Goal: Information Seeking & Learning: Learn about a topic

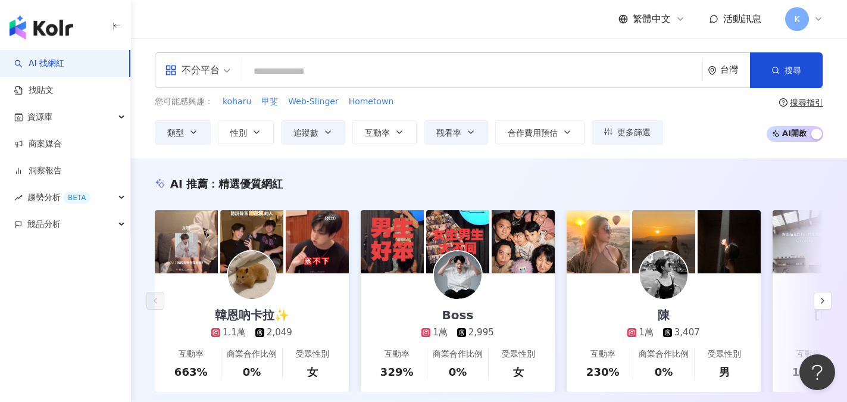
click at [48, 60] on link "AI 找網紅" at bounding box center [39, 64] width 50 height 12
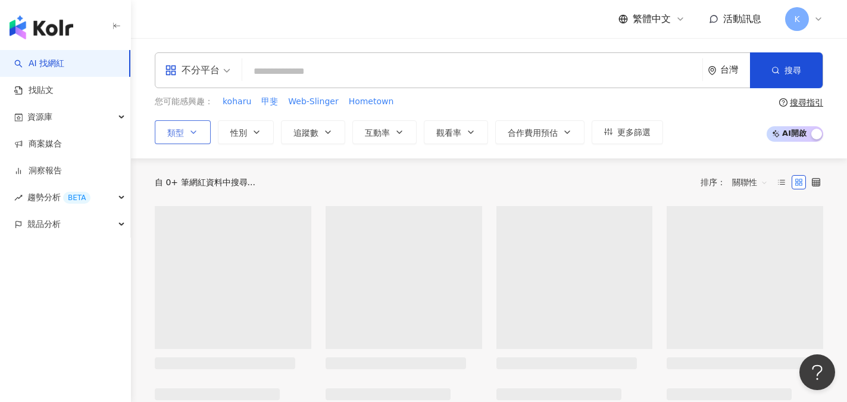
click at [174, 130] on span "類型" at bounding box center [175, 133] width 17 height 10
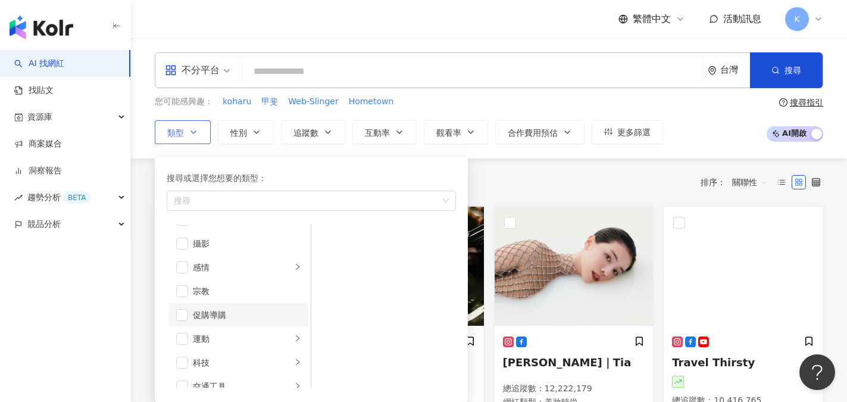
scroll to position [412, 0]
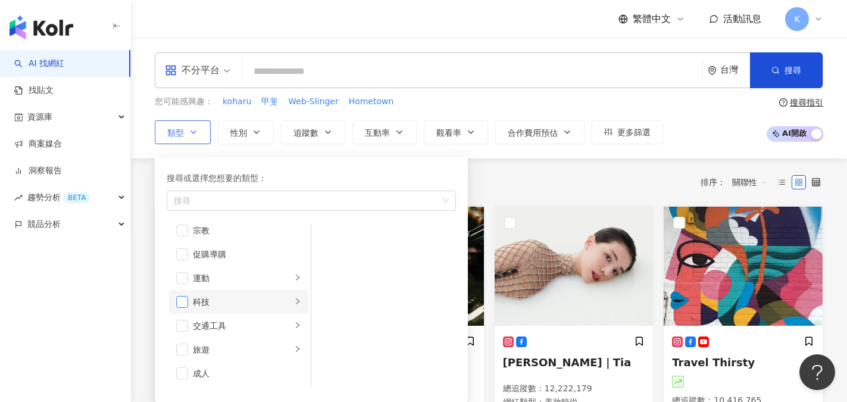
click at [182, 302] on span "button" at bounding box center [182, 302] width 12 height 12
click at [329, 137] on button "追蹤數" at bounding box center [313, 132] width 64 height 24
type input "*"
type input "*******"
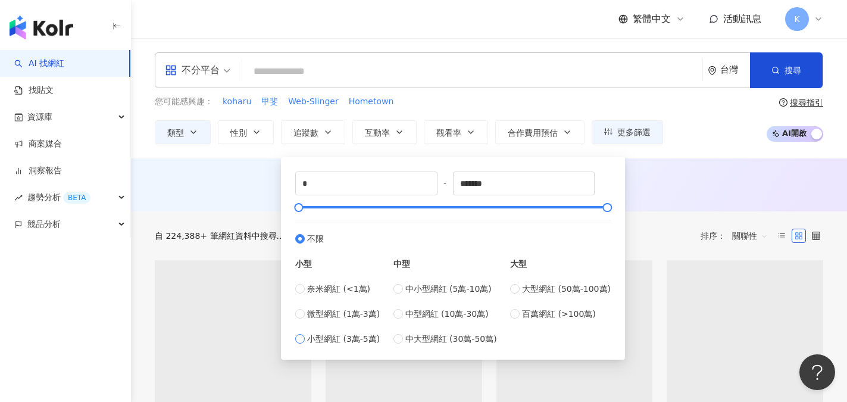
click at [303, 344] on label "小型網紅 (3萬-5萬)" at bounding box center [337, 338] width 85 height 13
type input "*****"
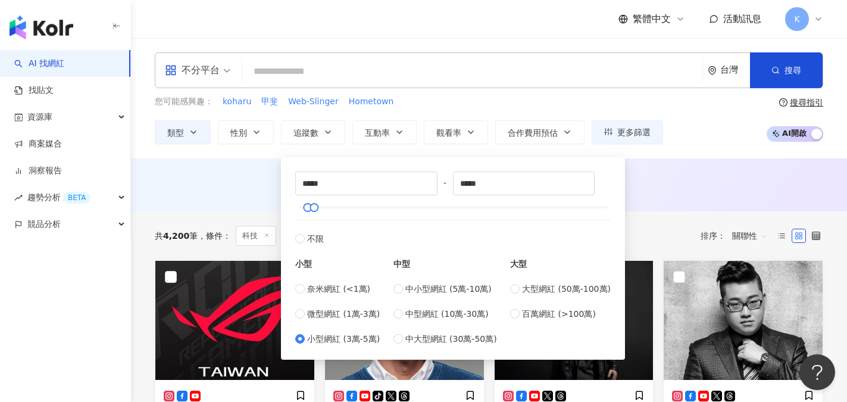
click at [734, 135] on div "您可能感興趣： koharu 甲斐 Web-Slinger Hometown 類型 性別 追蹤數 互動率 觀看率 合作費用預估 更多篩選 ***** - **…" at bounding box center [489, 119] width 668 height 49
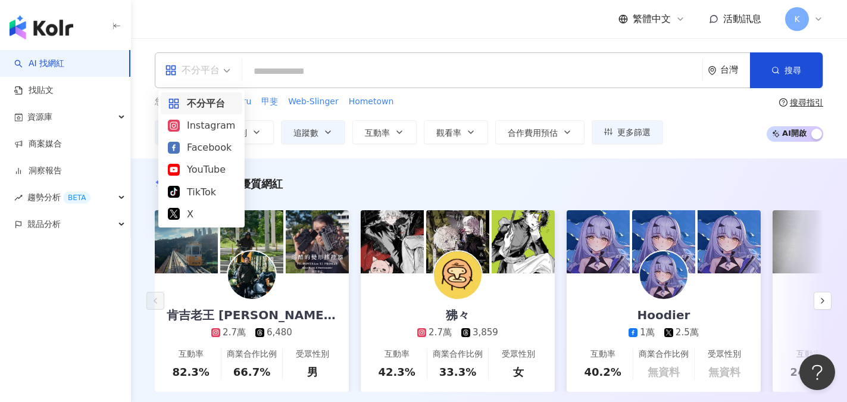
click at [203, 62] on div "不分平台" at bounding box center [192, 70] width 55 height 19
click at [183, 121] on div "Instagram" at bounding box center [201, 125] width 67 height 15
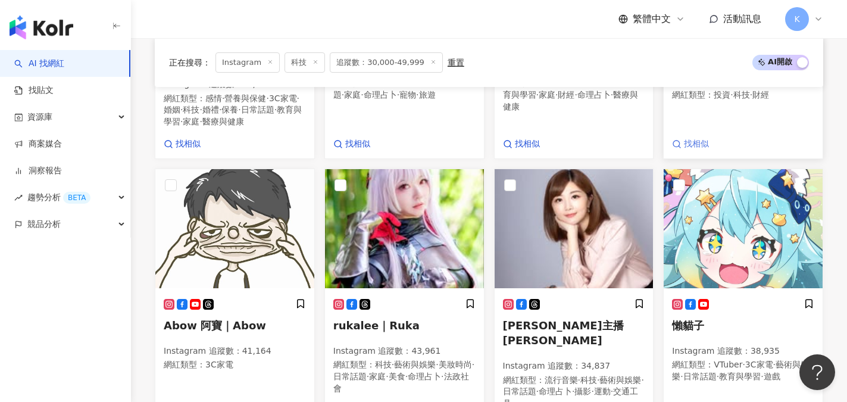
scroll to position [893, 0]
click at [199, 328] on span "Abow 阿寶｜Abow" at bounding box center [215, 325] width 102 height 12
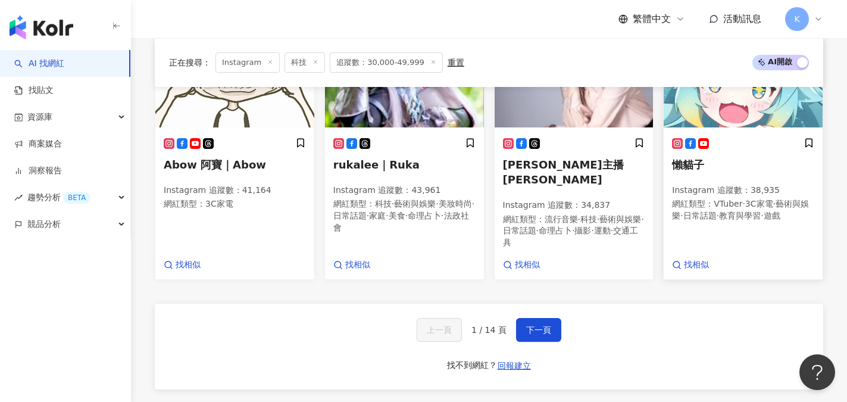
scroll to position [1071, 0]
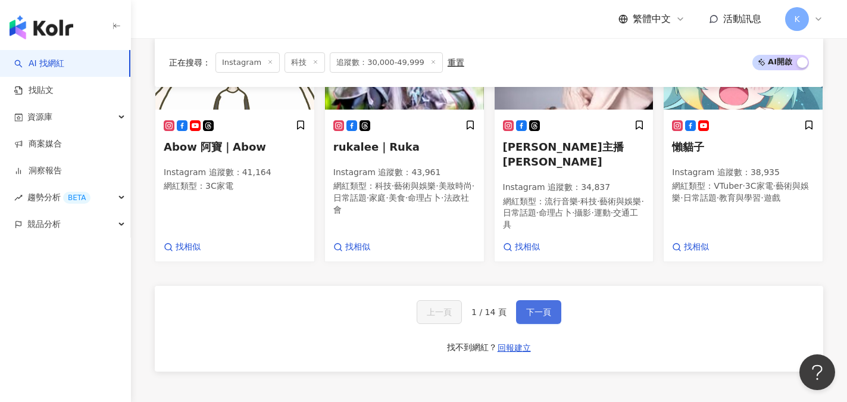
click at [538, 307] on span "下一頁" at bounding box center [538, 312] width 25 height 10
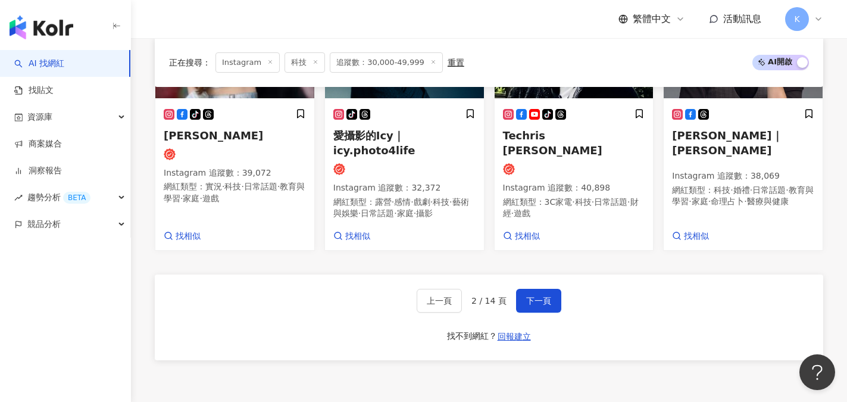
click at [430, 61] on icon at bounding box center [433, 62] width 6 height 6
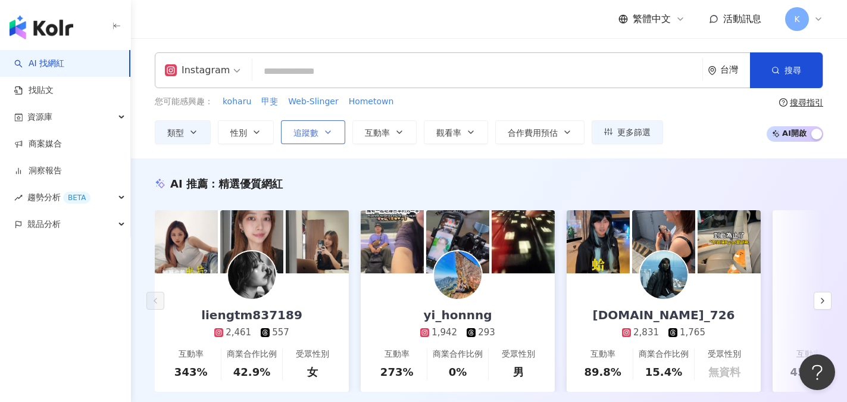
click at [324, 132] on icon "button" at bounding box center [328, 132] width 10 height 10
type input "*"
type input "*******"
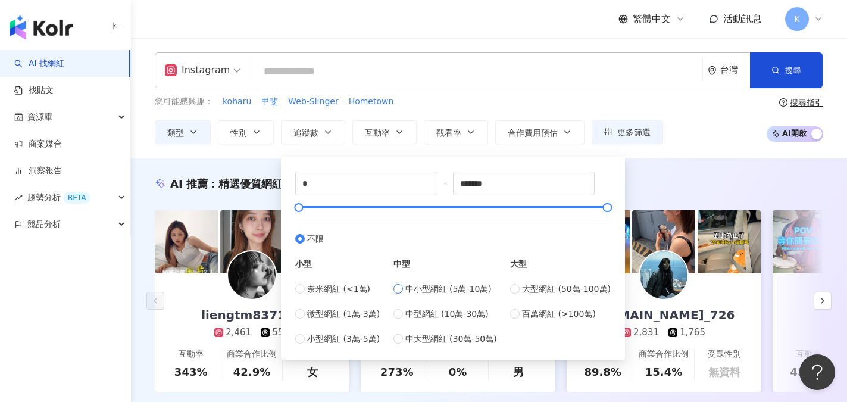
click at [427, 287] on span "中小型網紅 (5萬-10萬)" at bounding box center [448, 288] width 86 height 13
type input "*****"
click at [719, 131] on div "您可能感興趣： koharu 甲斐 Web-Slinger Hometown 類型 性別 追蹤數 互動率 觀看率 合作費用預估 更多篩選 ***** - **…" at bounding box center [489, 119] width 668 height 49
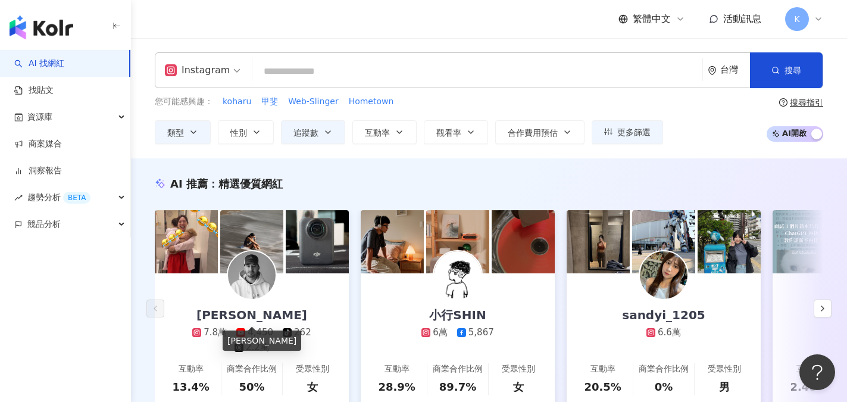
click at [262, 313] on div "Cody Lander" at bounding box center [252, 315] width 135 height 17
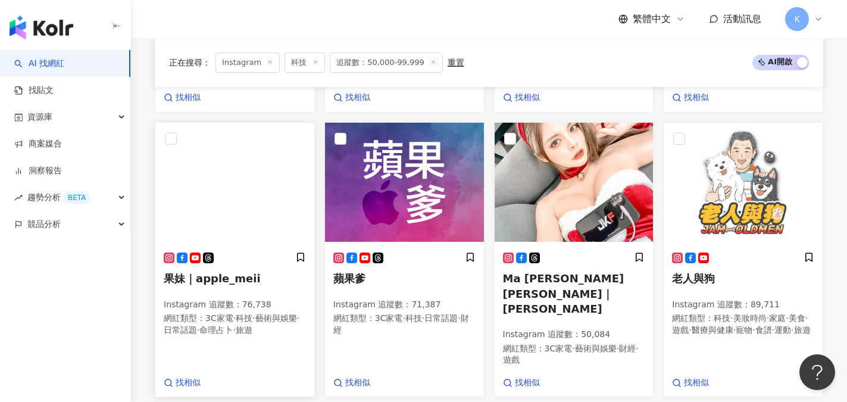
scroll to position [655, 0]
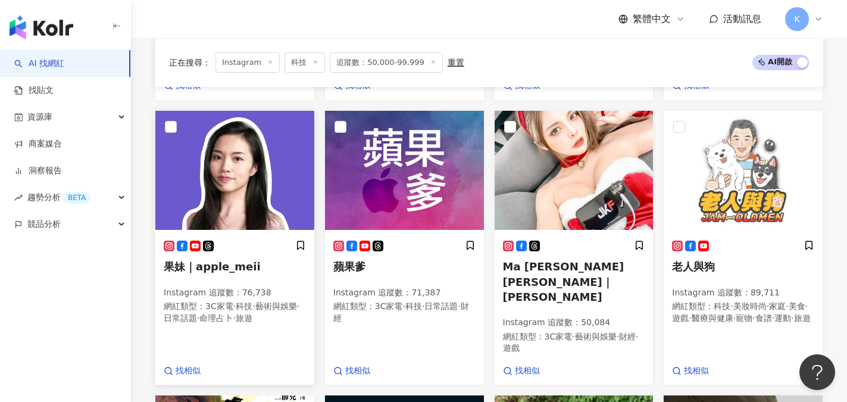
click at [248, 264] on span "果妹｜apple_meii" at bounding box center [212, 266] width 97 height 12
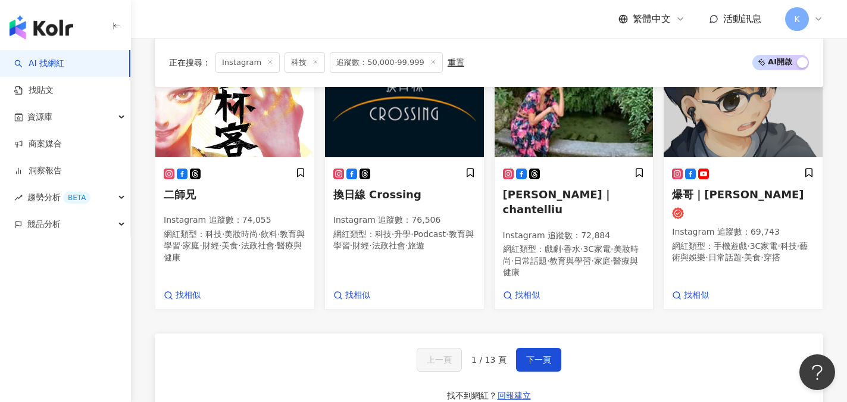
scroll to position [1012, 0]
click at [555, 348] on button "下一頁" at bounding box center [538, 360] width 45 height 24
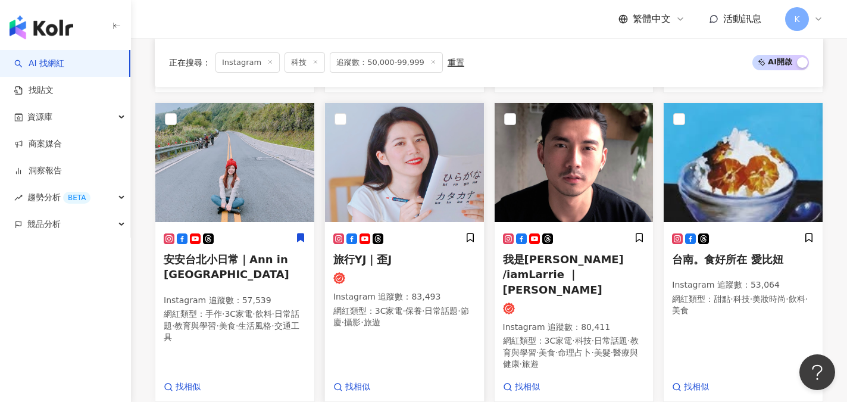
scroll to position [971, 0]
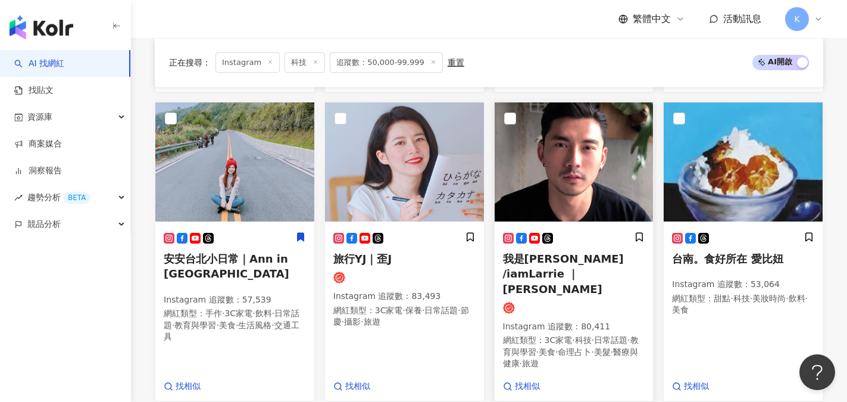
click at [553, 252] on span "我是賴瑞 /iamLarrie ｜賴瑞 Larry" at bounding box center [563, 273] width 121 height 42
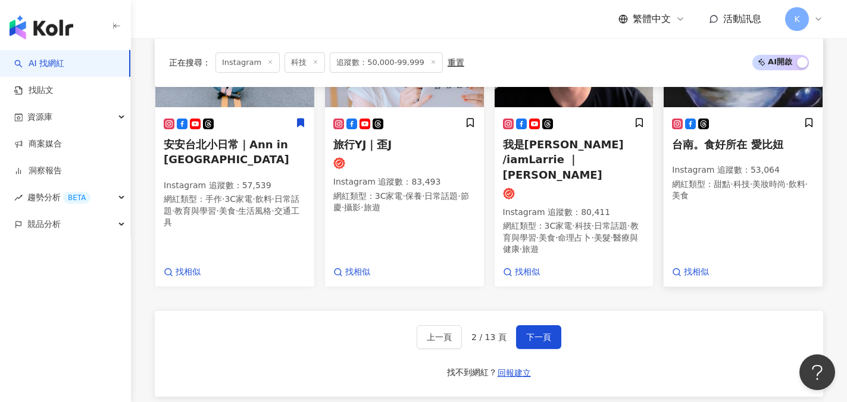
scroll to position [1090, 0]
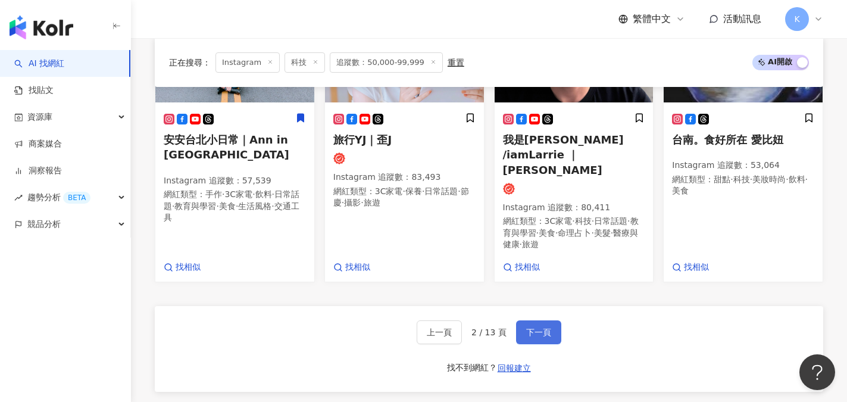
click at [545, 327] on span "下一頁" at bounding box center [538, 332] width 25 height 10
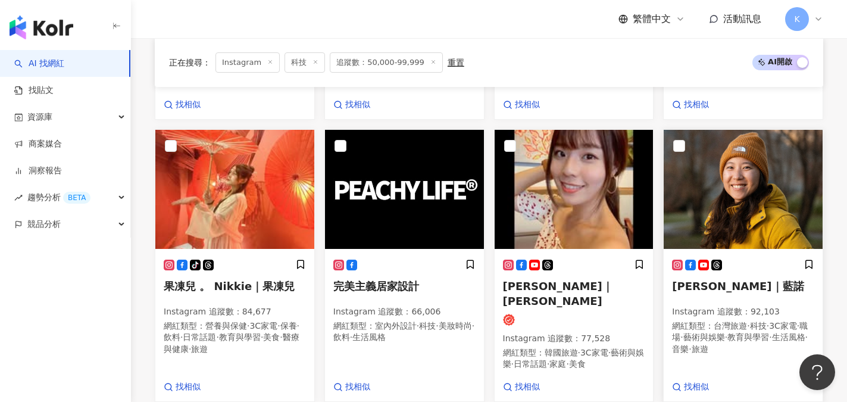
scroll to position [635, 0]
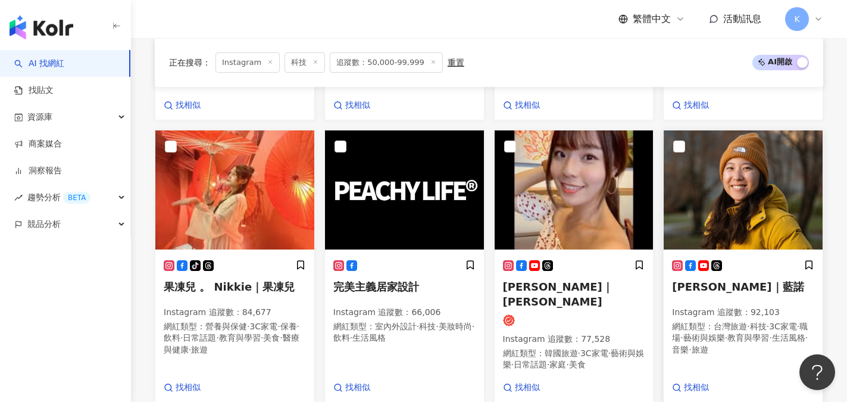
click at [742, 292] on span "藍諾Eleanor Jiang｜藍諾" at bounding box center [738, 286] width 132 height 12
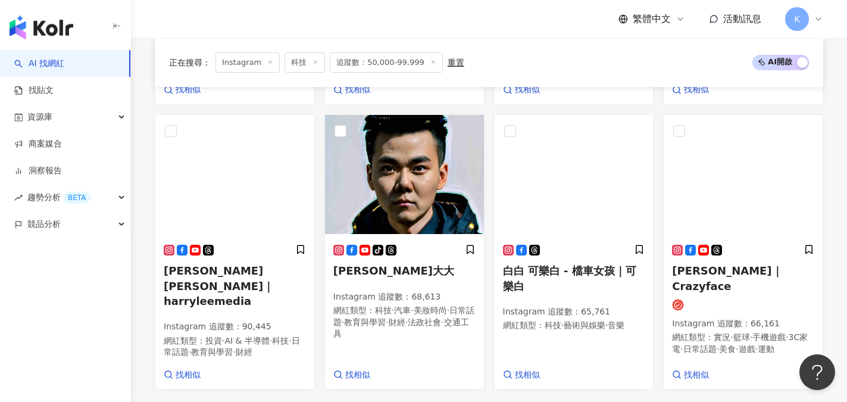
scroll to position [1052, 0]
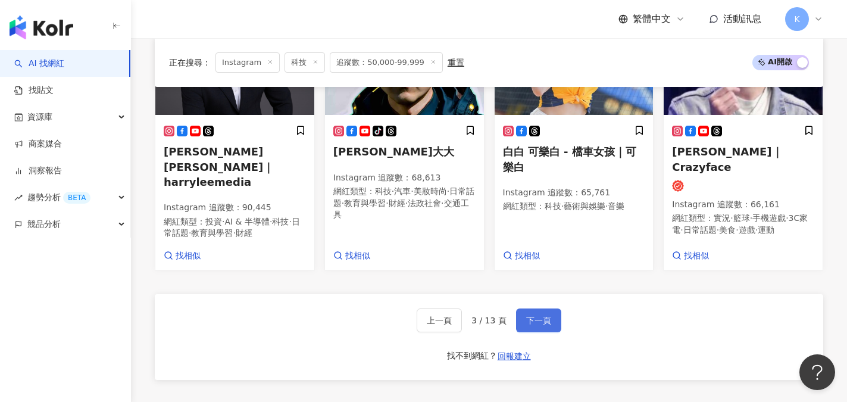
click at [540, 308] on button "下一頁" at bounding box center [538, 320] width 45 height 24
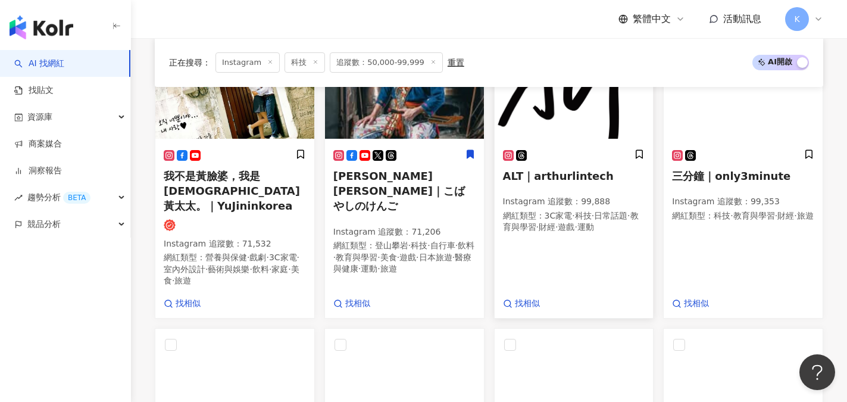
scroll to position [716, 0]
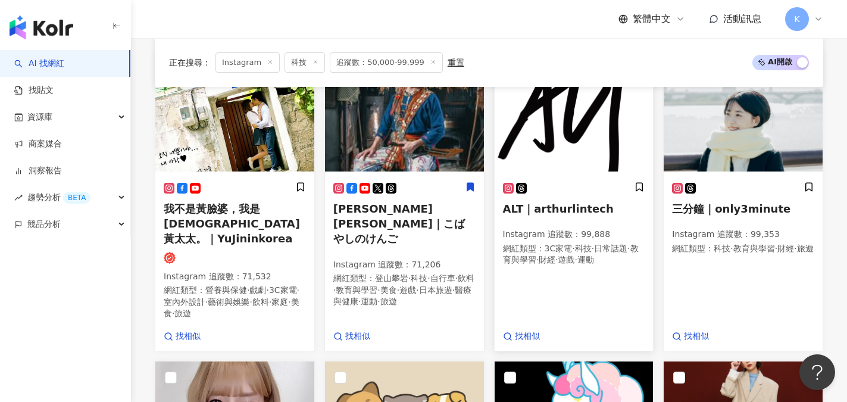
click at [568, 215] on span "ALT｜arthurlintech" at bounding box center [558, 208] width 111 height 12
click at [749, 215] on span "三分鐘｜only3minute" at bounding box center [731, 208] width 118 height 12
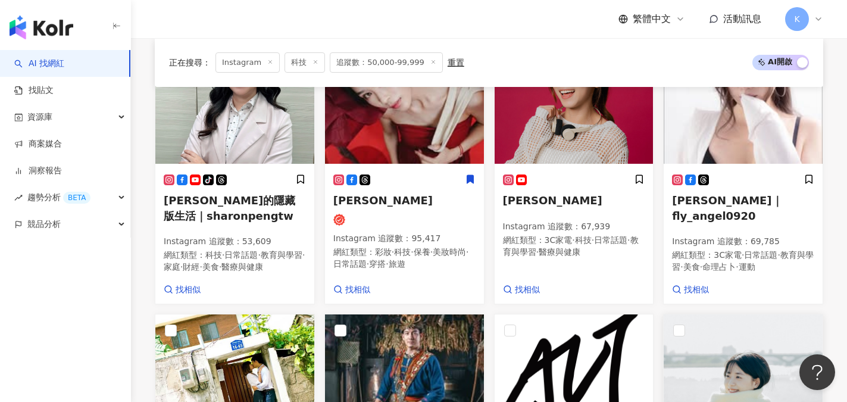
scroll to position [418, 0]
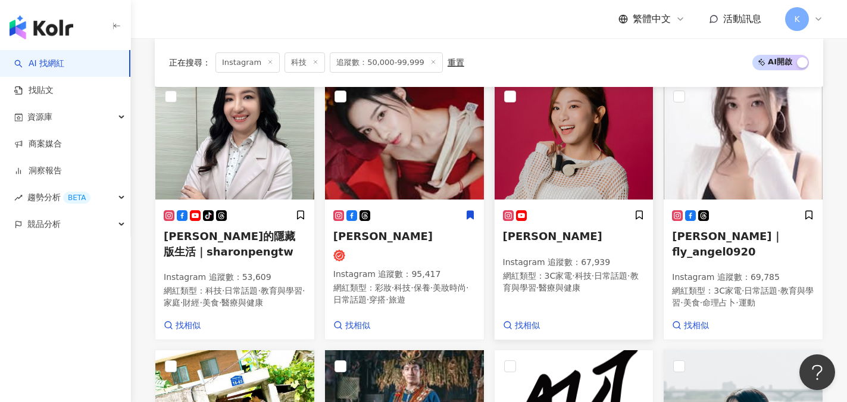
click at [545, 232] on span "Pinky Lee" at bounding box center [552, 236] width 99 height 12
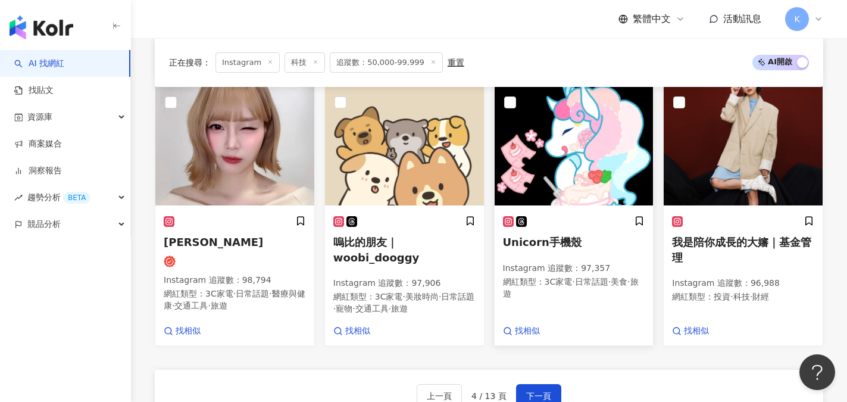
scroll to position [1014, 0]
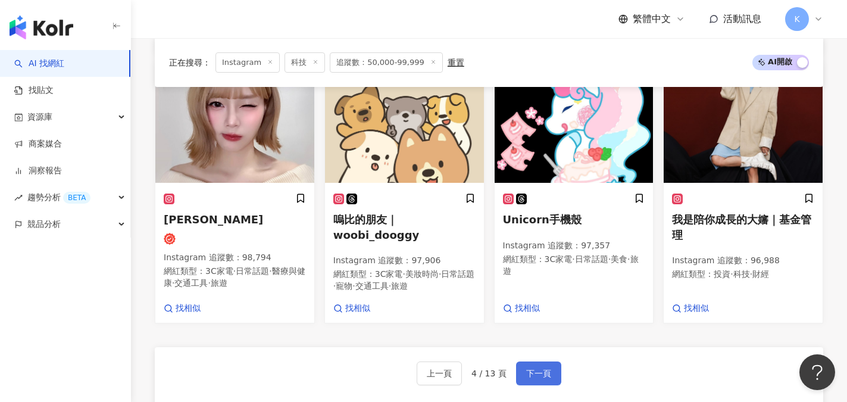
click at [544, 361] on button "下一頁" at bounding box center [538, 373] width 45 height 24
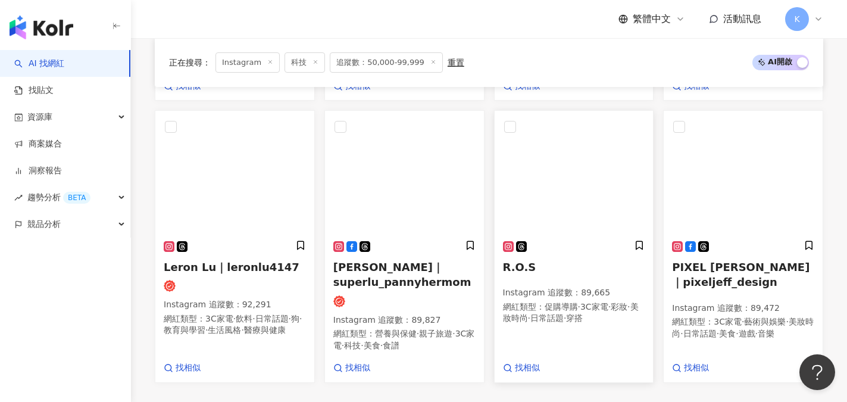
scroll to position [963, 0]
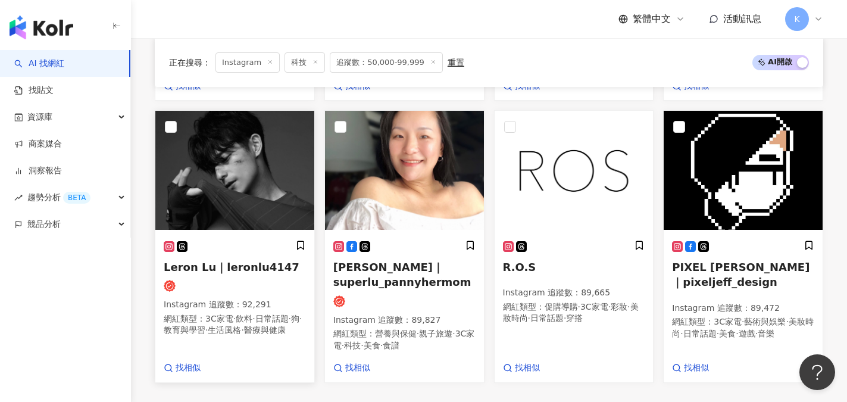
click at [246, 261] on span "Leron Lu｜leronlu4147" at bounding box center [232, 267] width 136 height 12
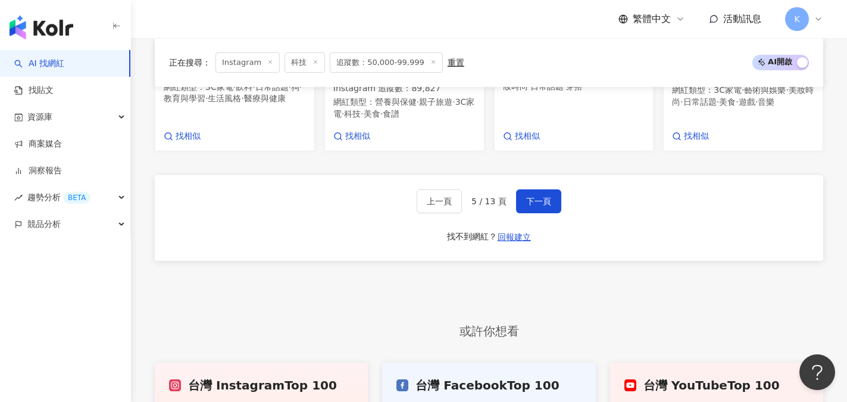
scroll to position [1201, 0]
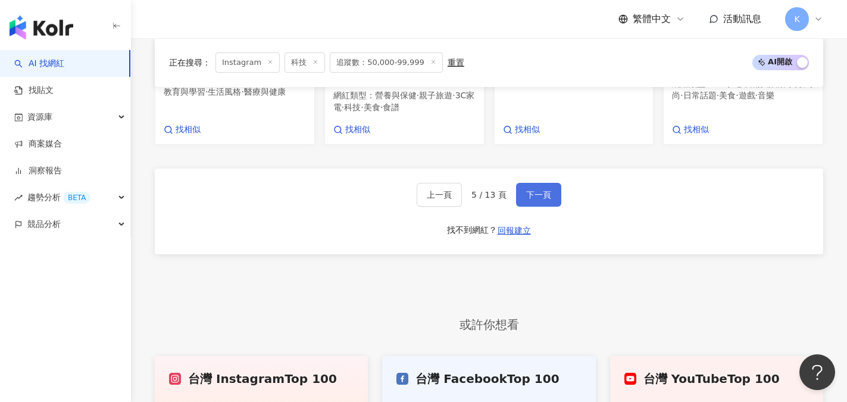
click at [539, 191] on button "下一頁" at bounding box center [538, 195] width 45 height 24
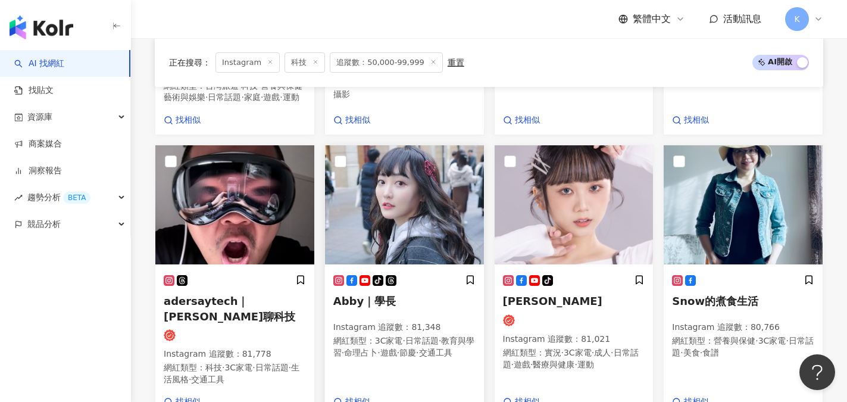
scroll to position [933, 0]
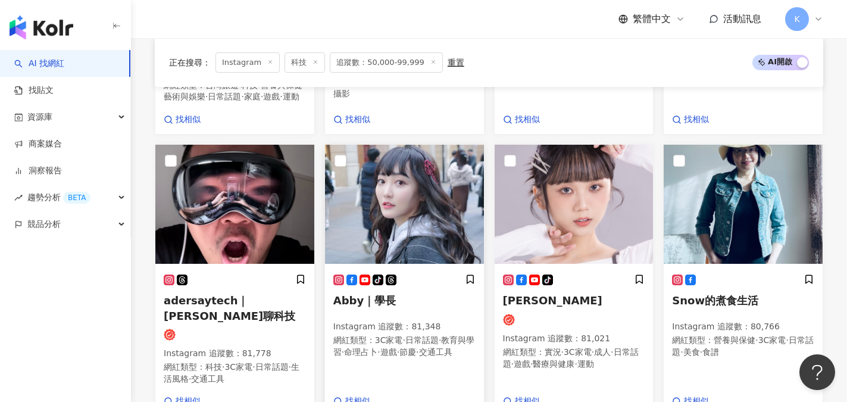
click at [371, 294] on span "Abby｜學長" at bounding box center [364, 300] width 62 height 12
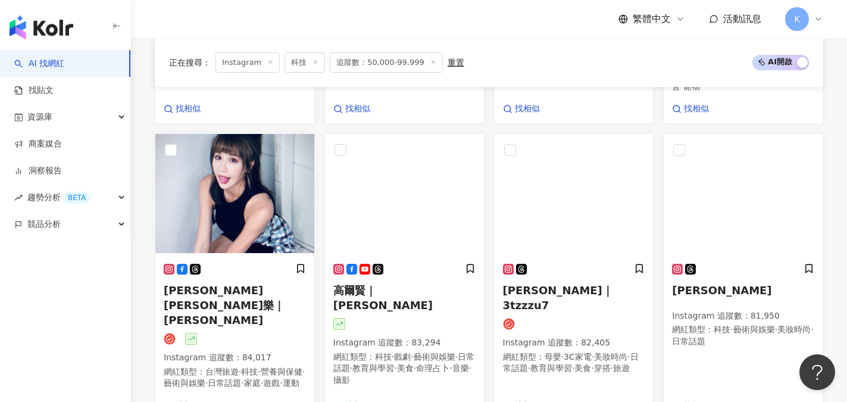
scroll to position [635, 0]
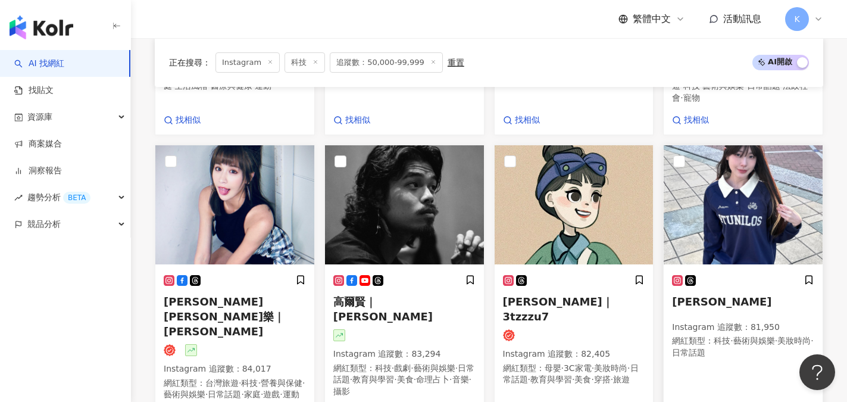
click at [738, 321] on p "Instagram 追蹤數 ： 81,950" at bounding box center [743, 327] width 142 height 12
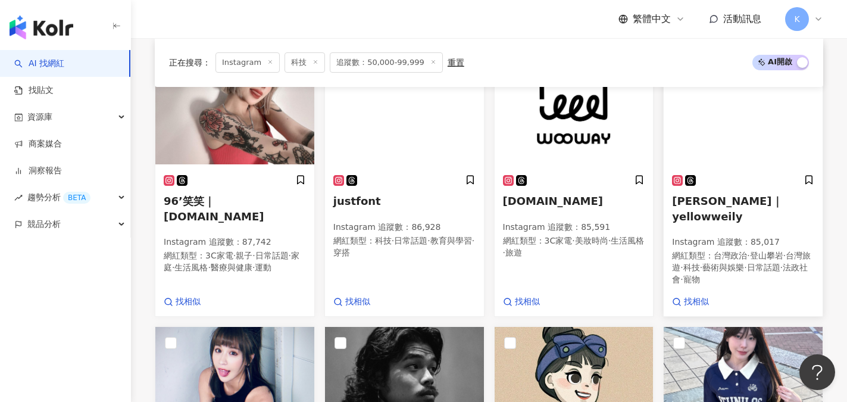
scroll to position [457, 0]
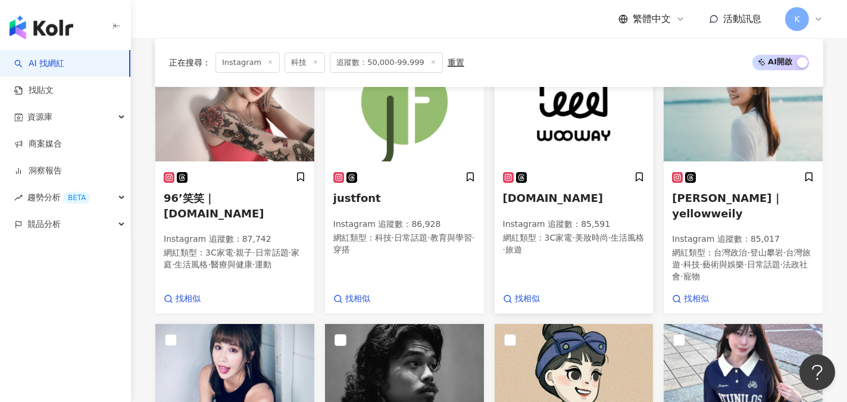
click at [554, 193] on span "[DOMAIN_NAME]" at bounding box center [553, 198] width 101 height 12
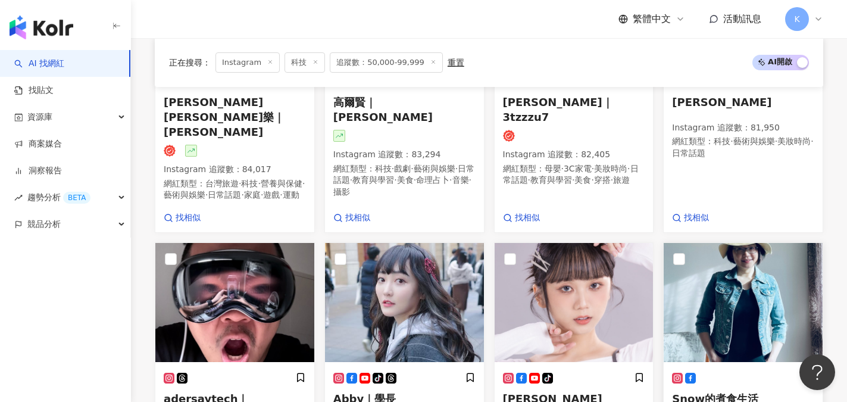
scroll to position [992, 0]
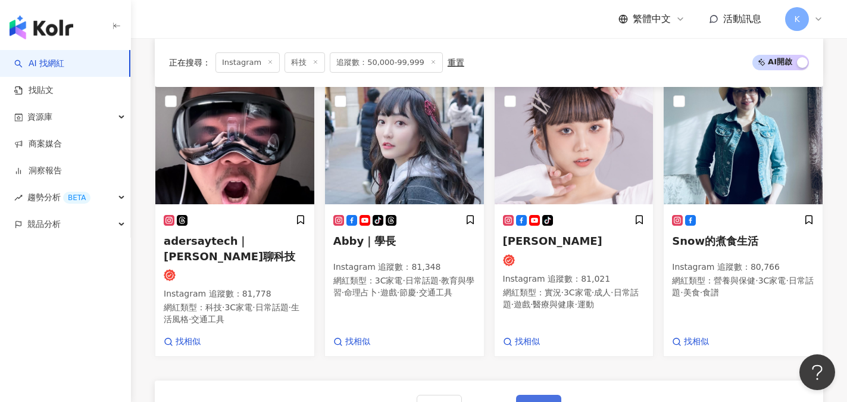
click at [554, 395] on button "下一頁" at bounding box center [538, 407] width 45 height 24
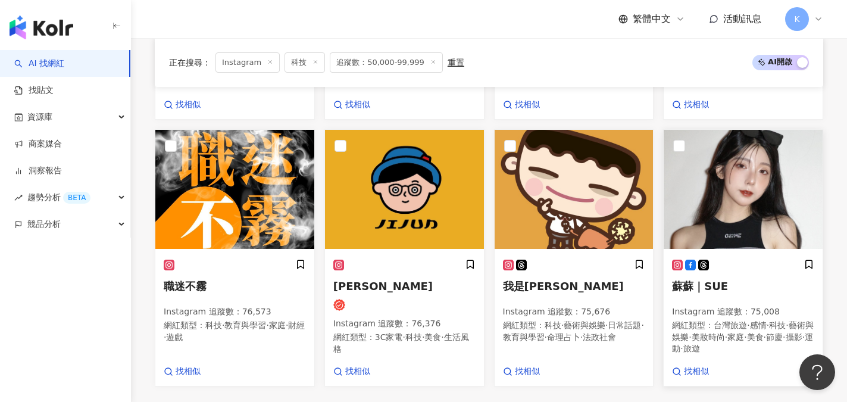
scroll to position [921, 0]
click at [371, 280] on span "[PERSON_NAME]" at bounding box center [382, 286] width 99 height 12
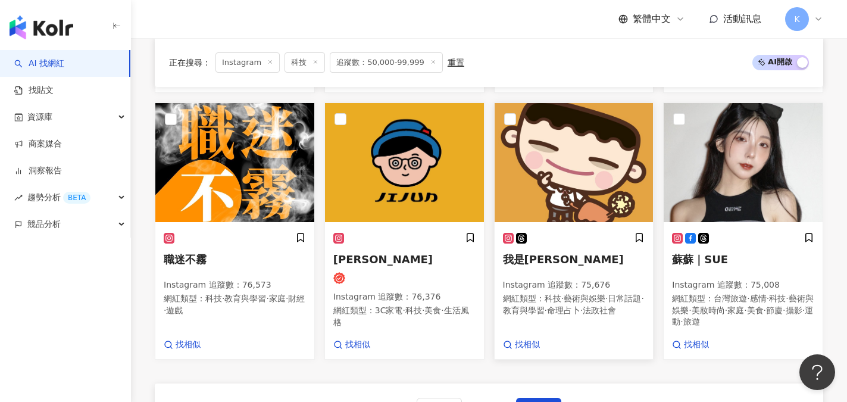
scroll to position [980, 0]
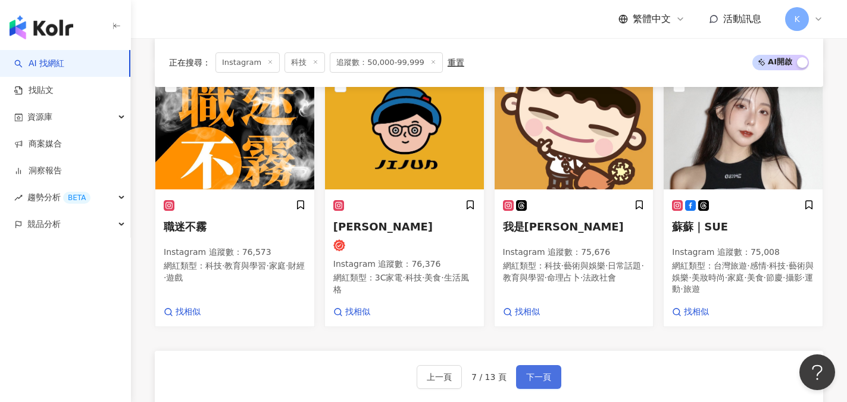
click at [548, 370] on button "下一頁" at bounding box center [538, 377] width 45 height 24
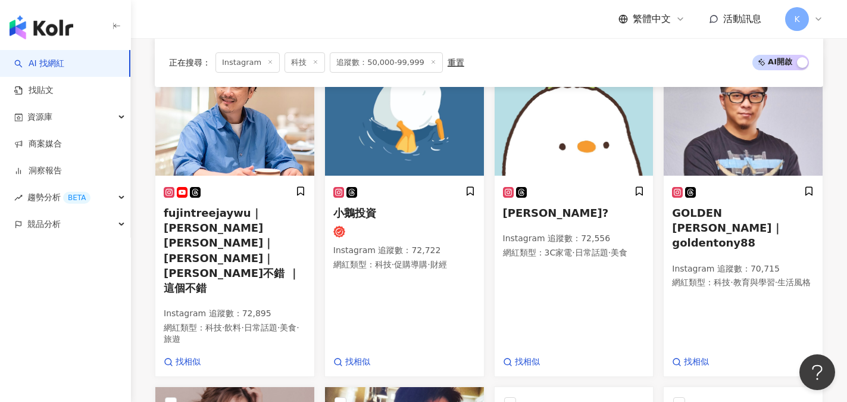
scroll to position [713, 0]
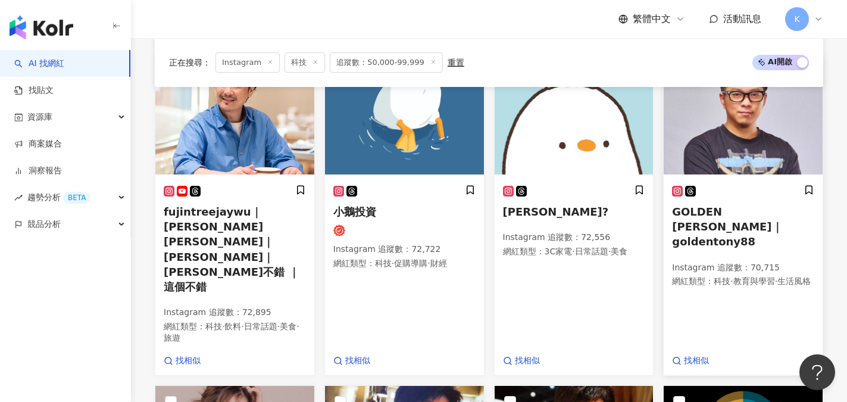
click at [716, 220] on span "GOLDEN TONY｜goldentony88" at bounding box center [727, 226] width 110 height 42
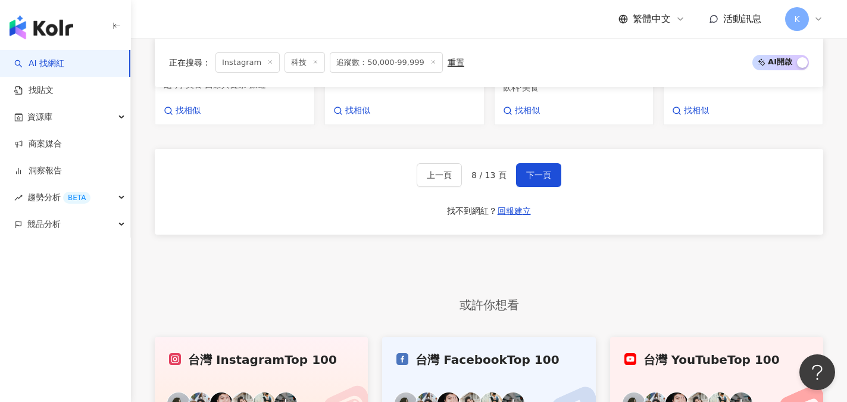
scroll to position [1249, 0]
click at [531, 170] on span "下一頁" at bounding box center [538, 175] width 25 height 10
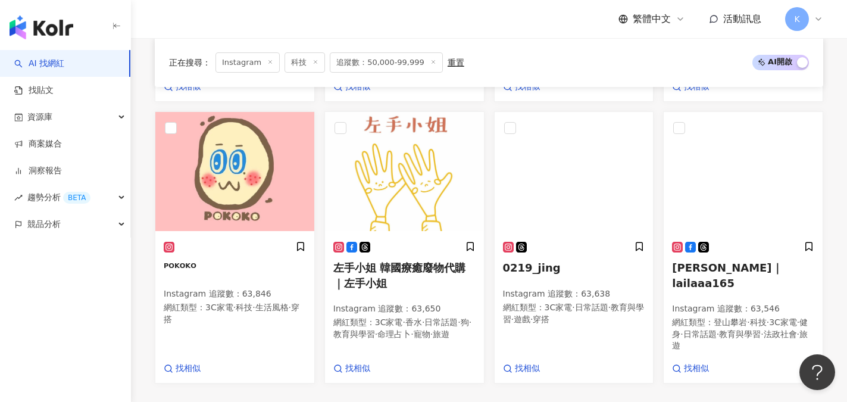
scroll to position [936, 0]
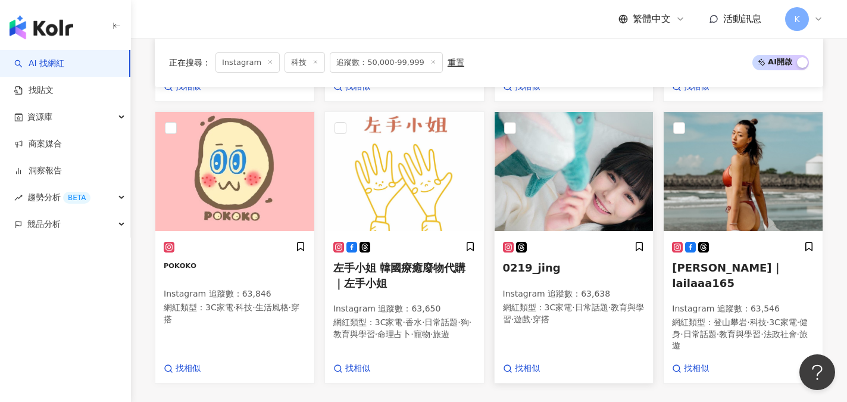
click at [542, 261] on span "0219_jing" at bounding box center [532, 267] width 58 height 12
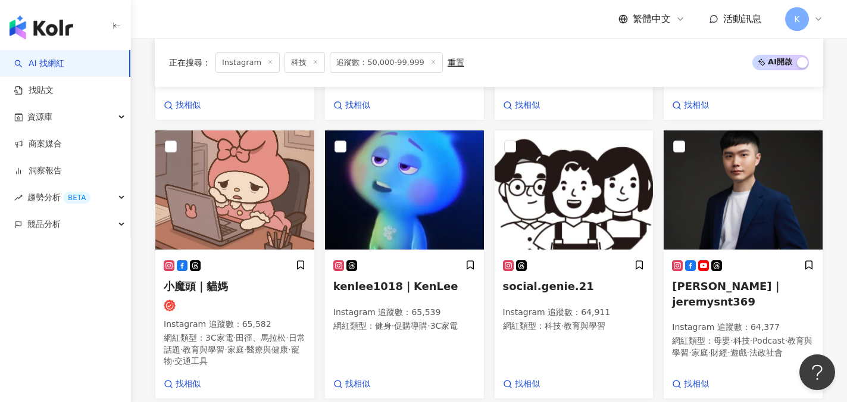
scroll to position [638, 0]
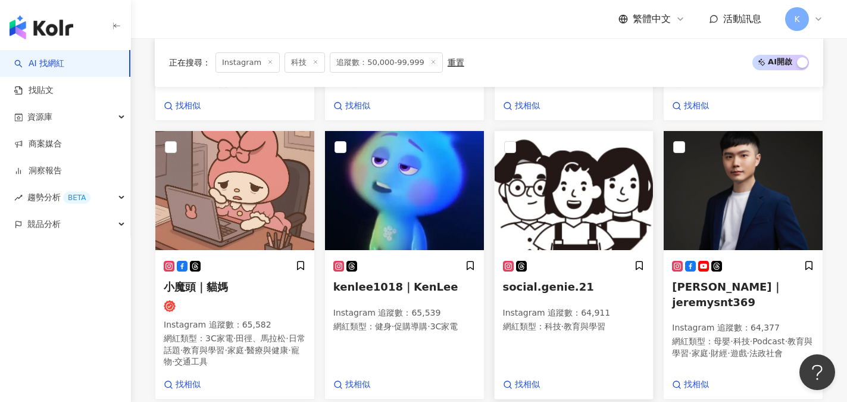
click at [563, 283] on span "social.genie.21" at bounding box center [548, 286] width 91 height 12
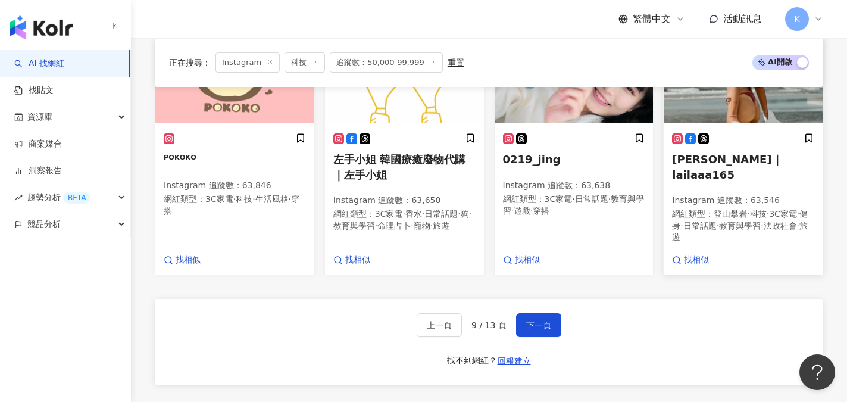
scroll to position [1055, 0]
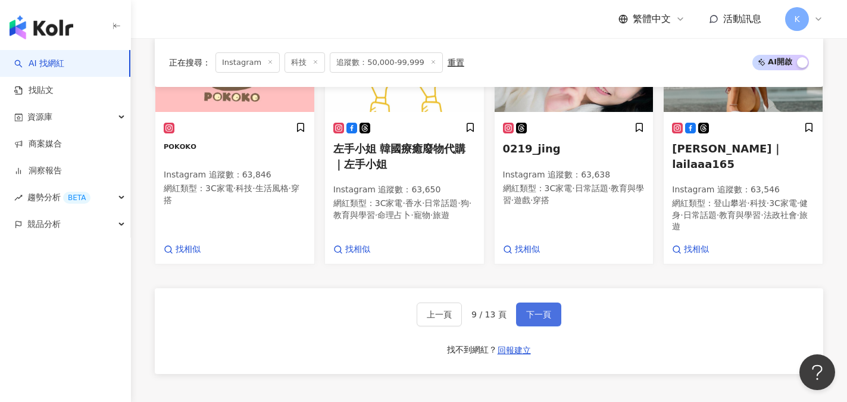
click at [531, 315] on button "下一頁" at bounding box center [538, 314] width 45 height 24
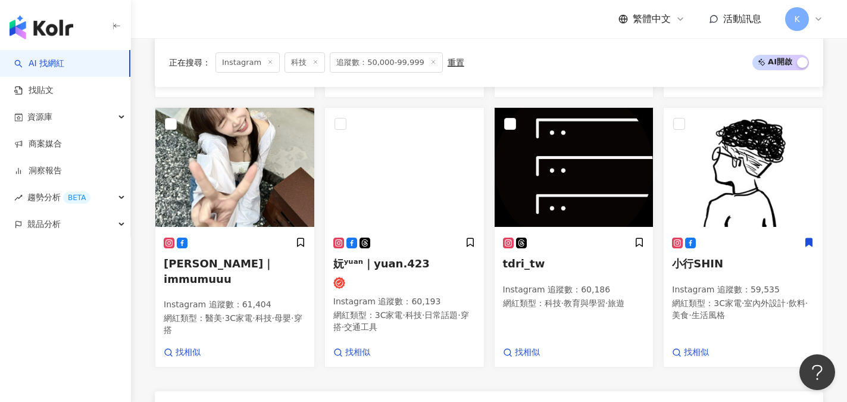
scroll to position [901, 0]
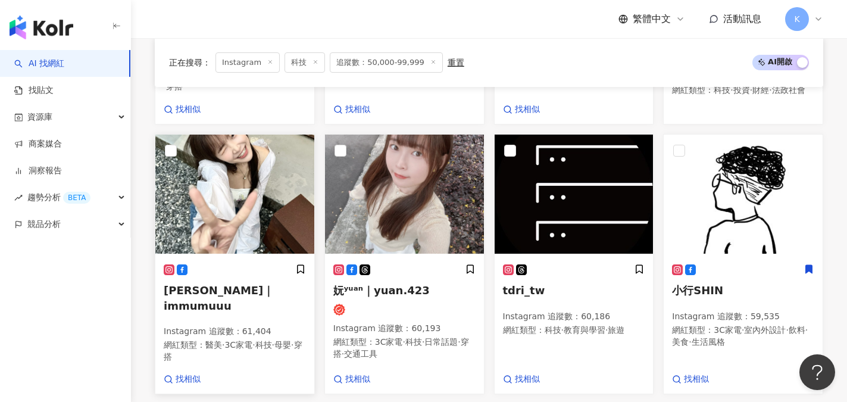
click at [228, 284] on span "沐沐｜immumuuu" at bounding box center [219, 297] width 110 height 27
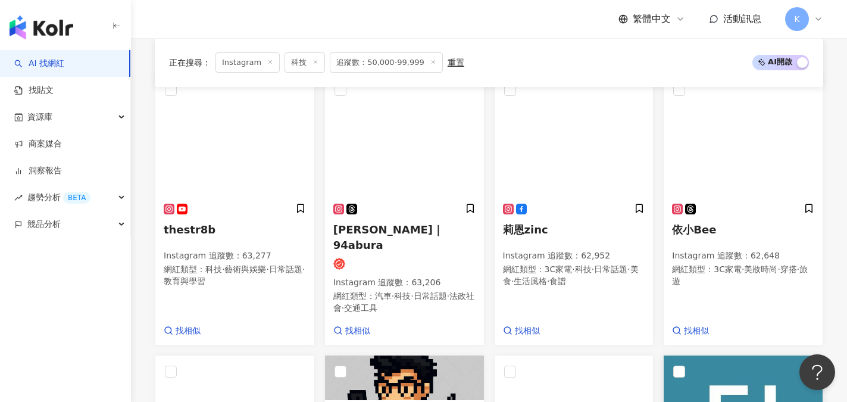
scroll to position [425, 0]
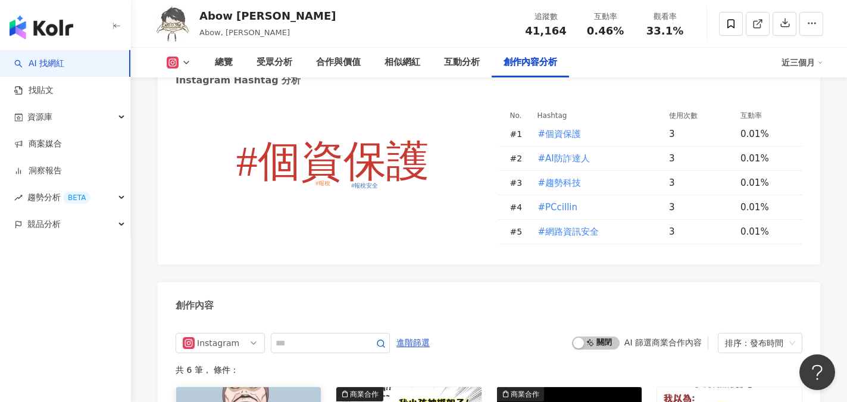
scroll to position [3631, 0]
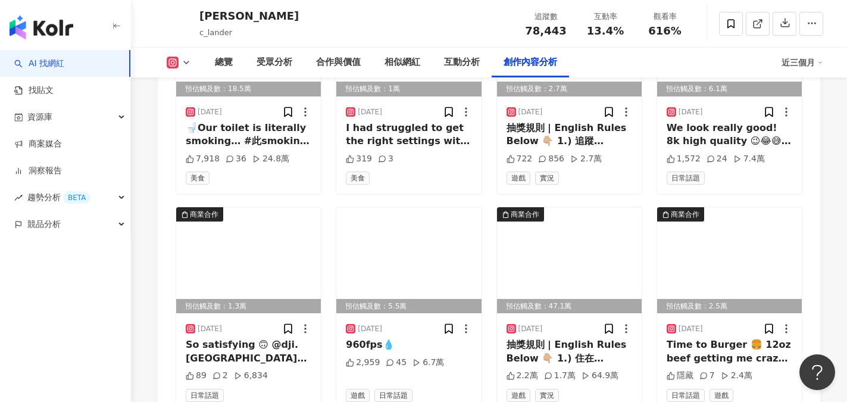
scroll to position [3928, 0]
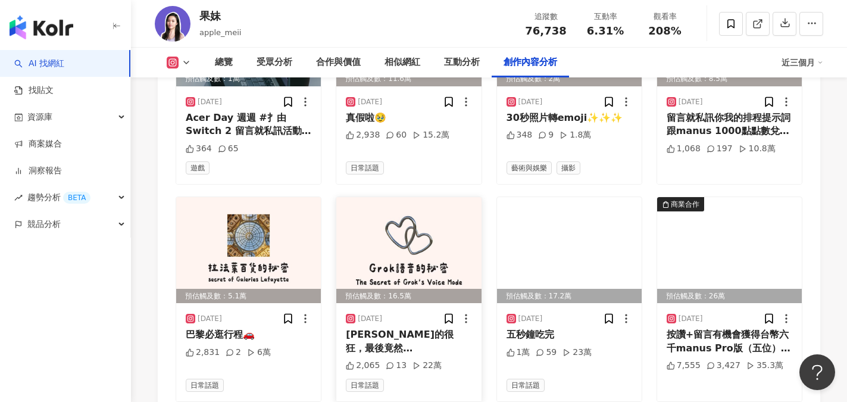
scroll to position [4167, 0]
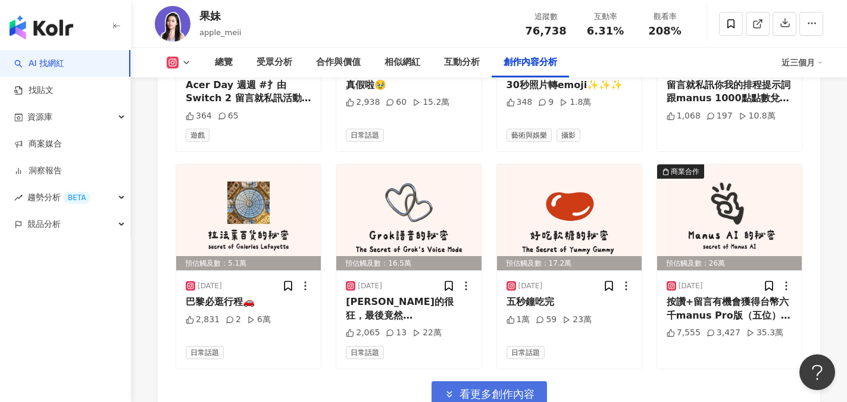
click at [498, 387] on span "看更多創作內容" at bounding box center [497, 393] width 75 height 13
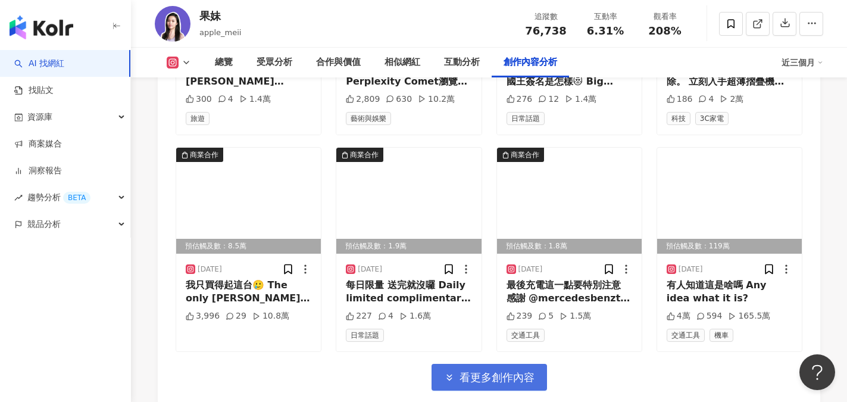
scroll to position [4821, 0]
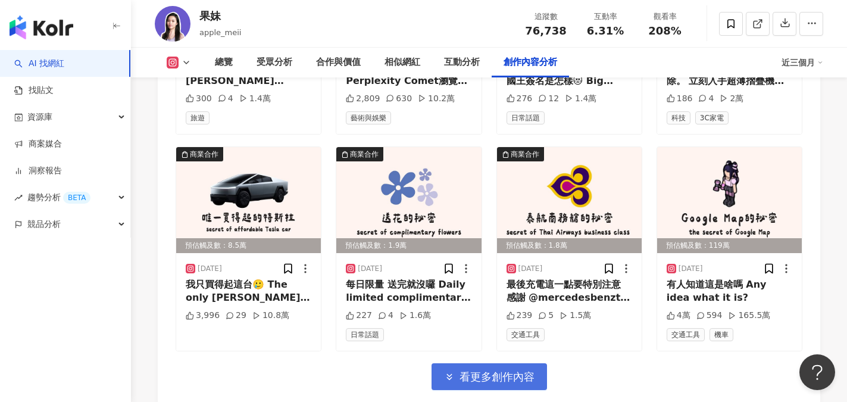
click at [474, 363] on button "看更多創作內容" at bounding box center [489, 376] width 115 height 27
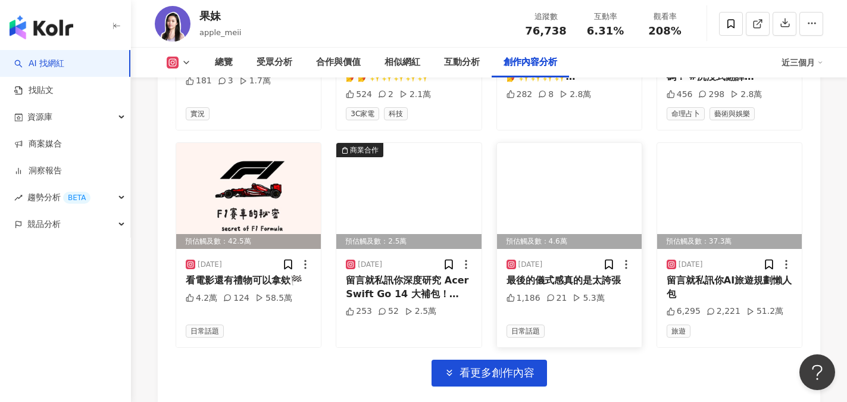
scroll to position [5536, 0]
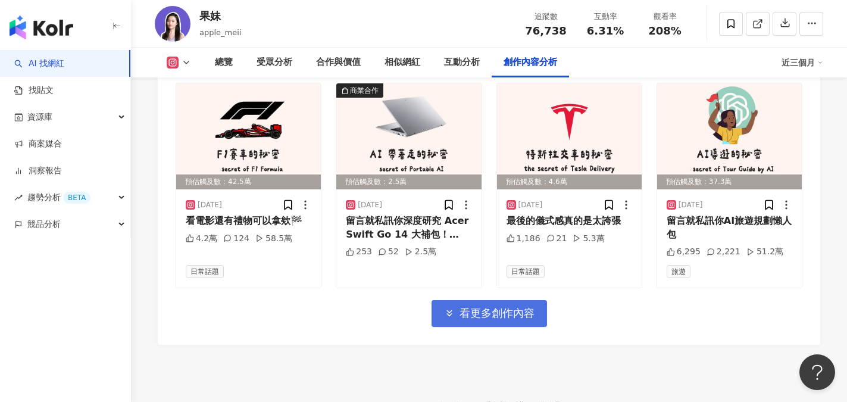
click at [495, 307] on span "看更多創作內容" at bounding box center [497, 313] width 75 height 13
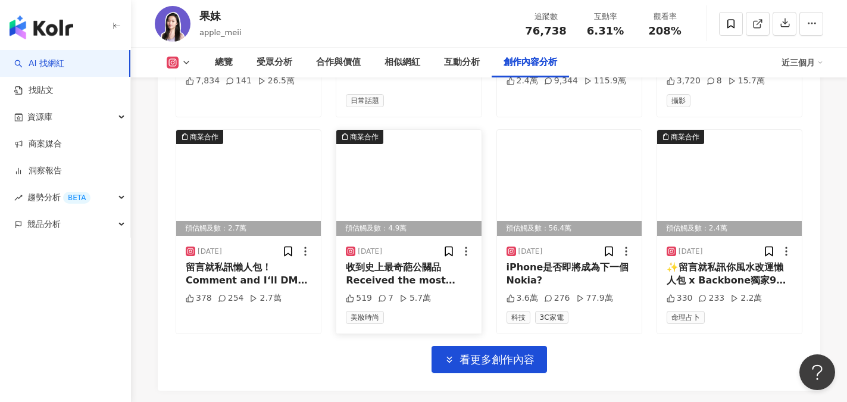
scroll to position [6131, 0]
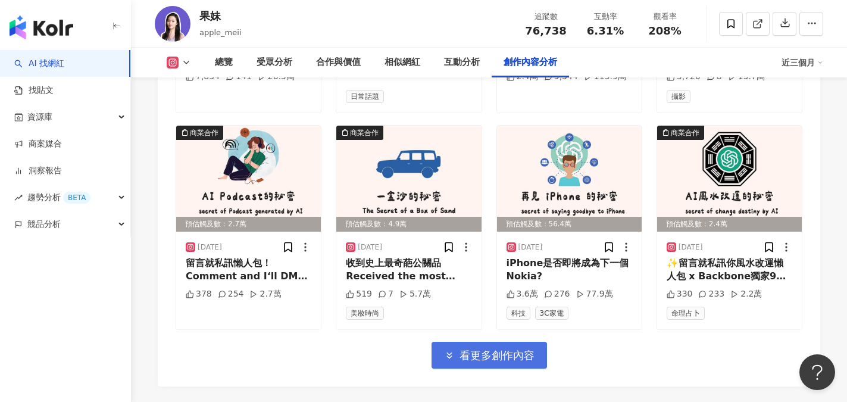
click at [502, 349] on span "看更多創作內容" at bounding box center [497, 355] width 75 height 13
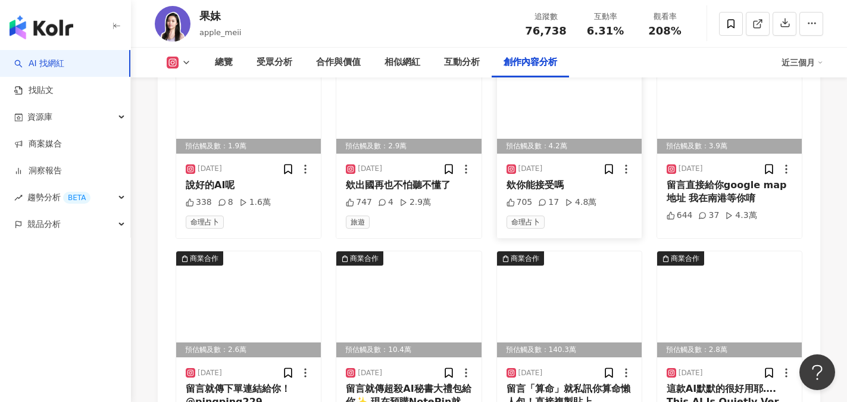
scroll to position [6667, 0]
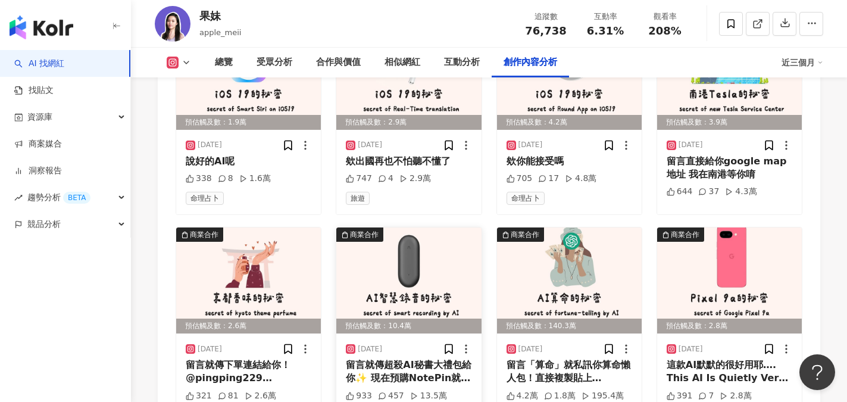
click at [410, 227] on img at bounding box center [408, 280] width 145 height 106
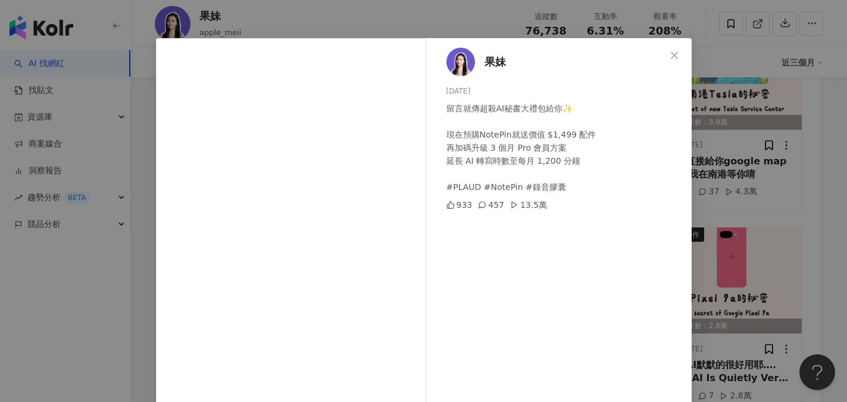
scroll to position [13, 0]
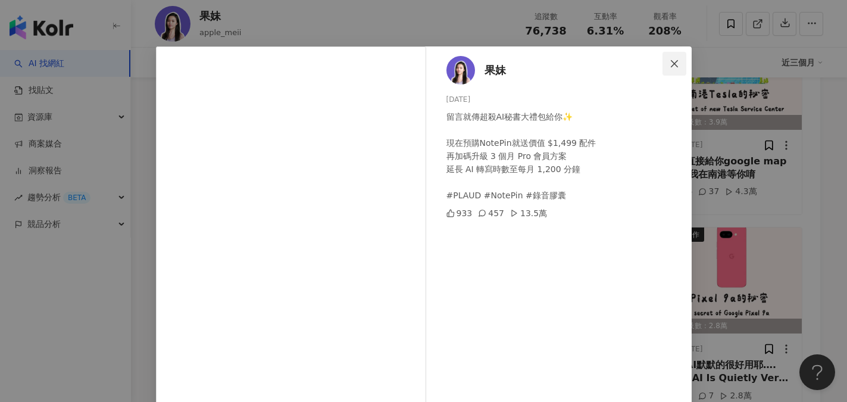
click at [671, 65] on icon "close" at bounding box center [674, 63] width 7 height 7
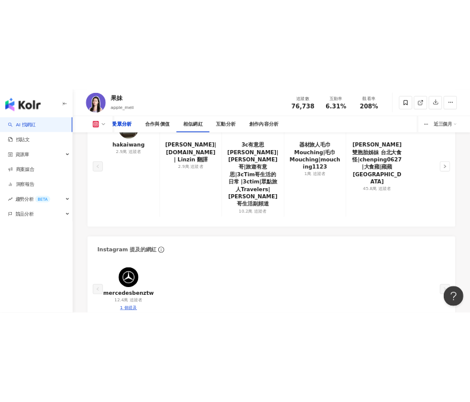
scroll to position [2010, 0]
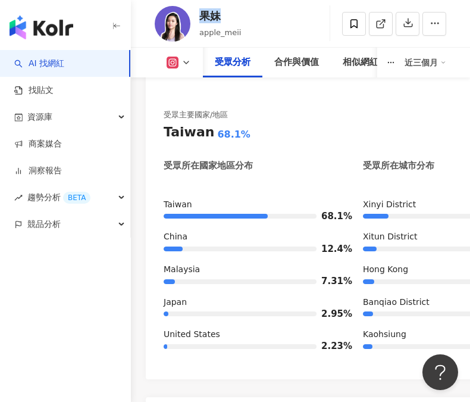
drag, startPoint x: 201, startPoint y: 22, endPoint x: 229, endPoint y: 20, distance: 28.0
click at [229, 20] on div "果妹" at bounding box center [220, 15] width 42 height 15
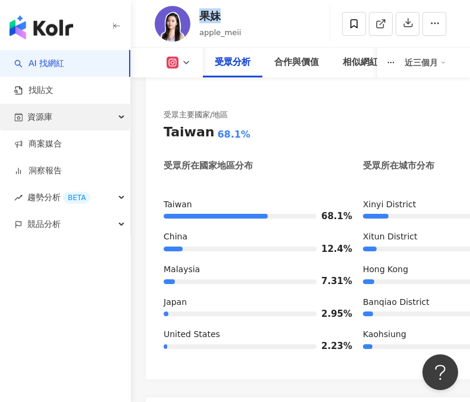
copy div "果妹"
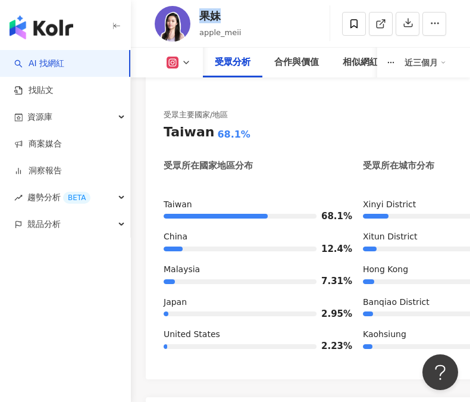
scroll to position [1593, 0]
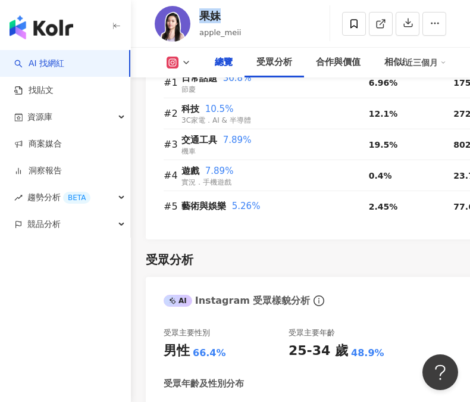
drag, startPoint x: 540, startPoint y: 33, endPoint x: 564, endPoint y: 35, distance: 23.9
click at [0, 0] on div "76,738" at bounding box center [0, 0] width 0 height 0
copy div "果妹"
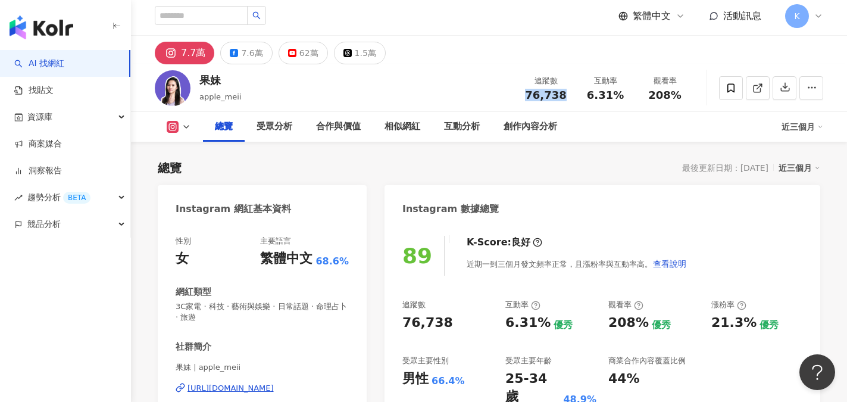
scroll to position [122, 0]
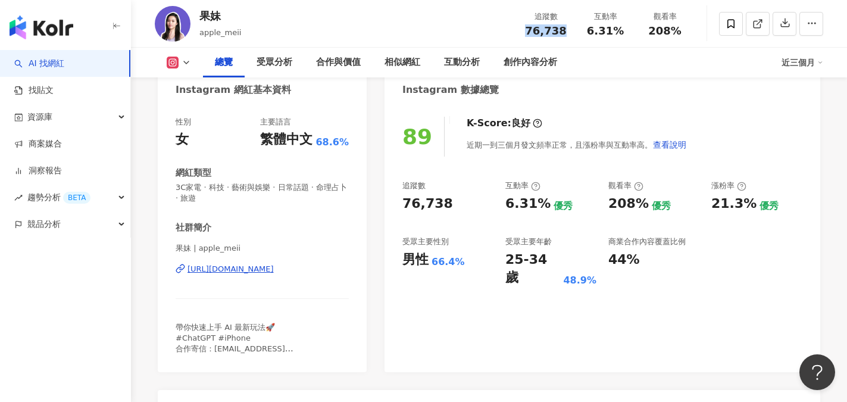
click at [266, 271] on div "https://www.instagram.com/apple_meii/" at bounding box center [230, 269] width 86 height 11
drag, startPoint x: 583, startPoint y: 30, endPoint x: 640, endPoint y: 30, distance: 57.7
click at [640, 30] on div "追蹤數 76,738 互動率 6.31% 觀看率 208%" at bounding box center [605, 23] width 179 height 35
click at [622, 34] on div "6.31%" at bounding box center [605, 31] width 45 height 12
drag, startPoint x: 589, startPoint y: 30, endPoint x: 624, endPoint y: 30, distance: 34.5
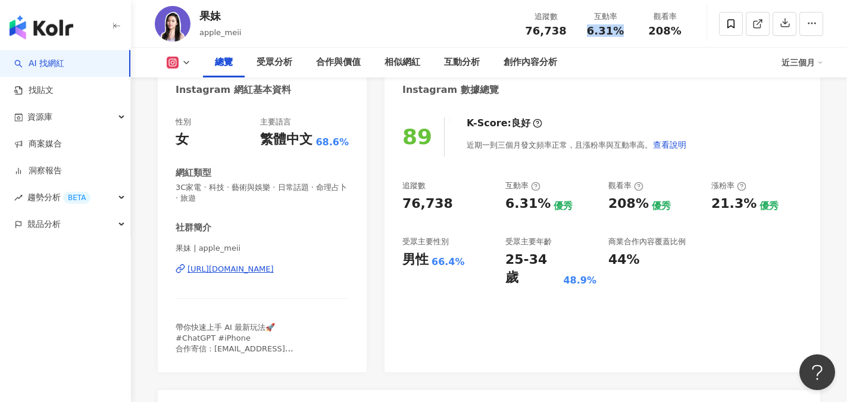
click at [624, 30] on div "6.31%" at bounding box center [605, 31] width 45 height 12
copy span "6.31%"
drag, startPoint x: 642, startPoint y: 26, endPoint x: 682, endPoint y: 30, distance: 40.0
click at [682, 30] on div "觀看率 208%" at bounding box center [665, 24] width 60 height 26
copy span "208%"
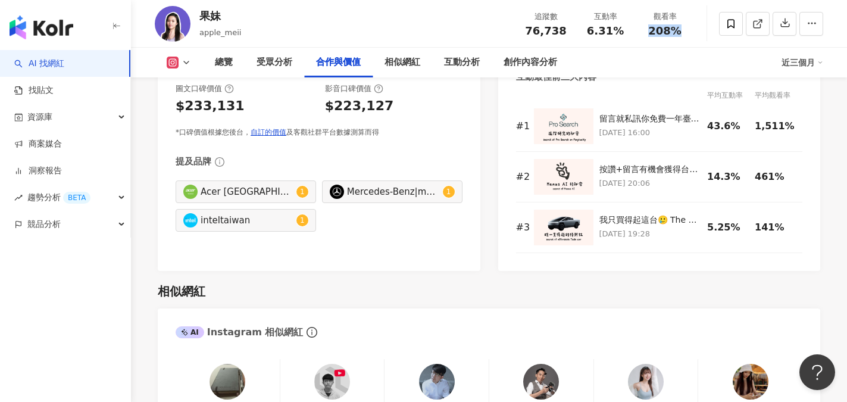
scroll to position [1610, 0]
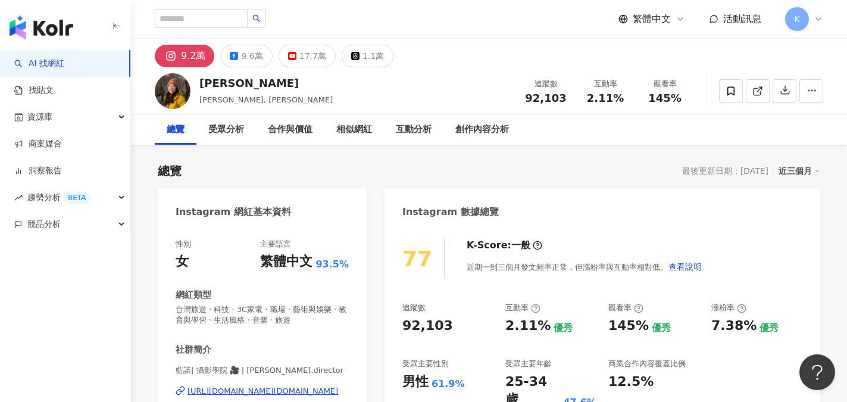
drag, startPoint x: 201, startPoint y: 84, endPoint x: 295, endPoint y: 89, distance: 94.2
click at [295, 89] on div "藍諾Eleanor Jiang 藍諾, Eleanor Jiang 追蹤數 92,103 互動率 2.11% 觀看率 145%" at bounding box center [489, 90] width 716 height 47
copy div "藍諾Eleanor Jiang"
drag, startPoint x: 520, startPoint y: 95, endPoint x: 564, endPoint y: 95, distance: 44.0
click at [564, 95] on div "追蹤數 92,103" at bounding box center [546, 91] width 60 height 26
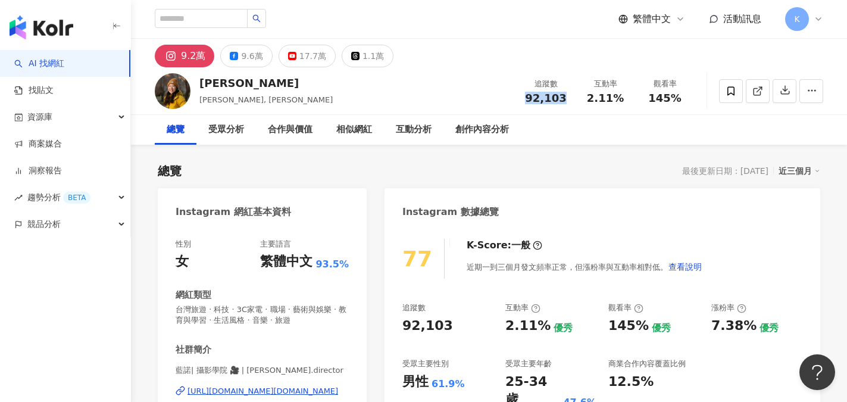
copy span "92,103"
click at [309, 389] on div "https://www.instagram.com/eleanor.director/" at bounding box center [262, 391] width 151 height 11
drag, startPoint x: 588, startPoint y: 95, endPoint x: 623, endPoint y: 99, distance: 35.4
click at [623, 99] on div "2.11%" at bounding box center [605, 98] width 45 height 12
copy span "2.11%"
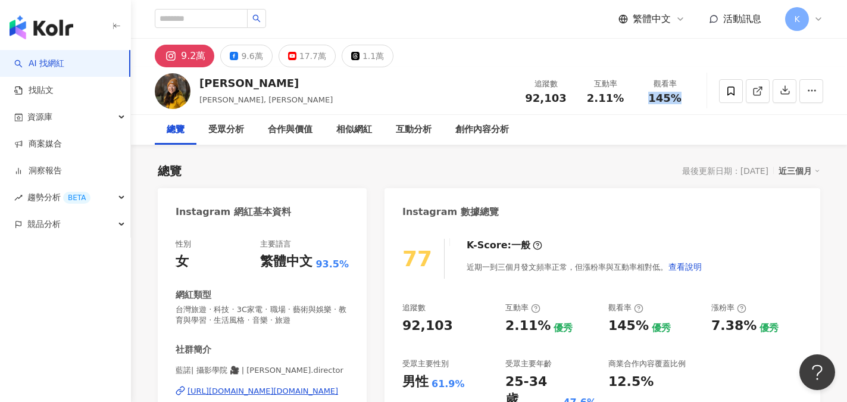
drag, startPoint x: 646, startPoint y: 99, endPoint x: 677, endPoint y: 98, distance: 31.0
click at [677, 98] on div "145%" at bounding box center [664, 98] width 45 height 12
copy span "145%"
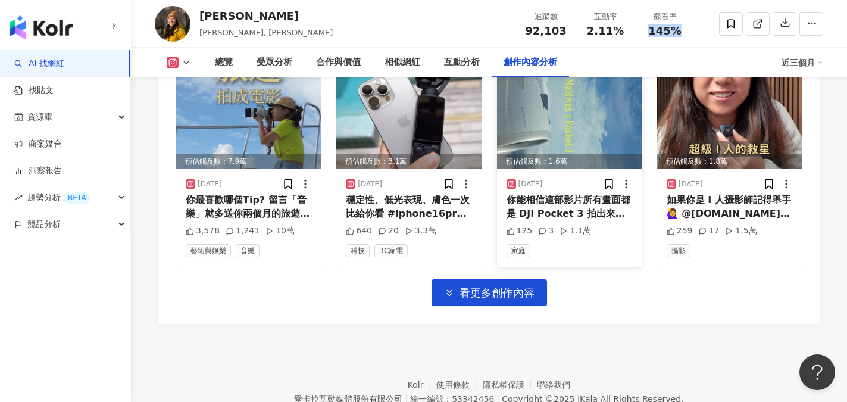
scroll to position [4265, 0]
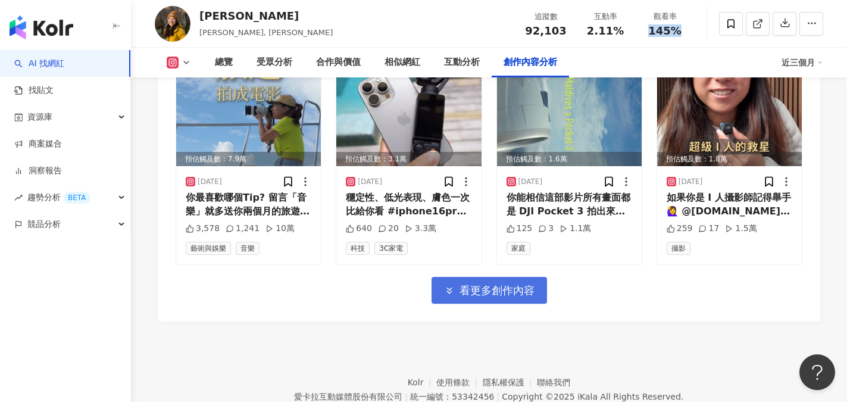
click at [512, 284] on span "看更多創作內容" at bounding box center [497, 290] width 75 height 13
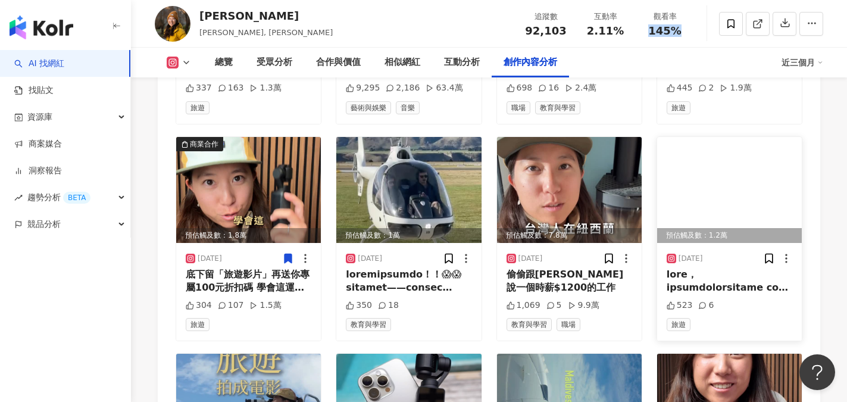
scroll to position [3963, 0]
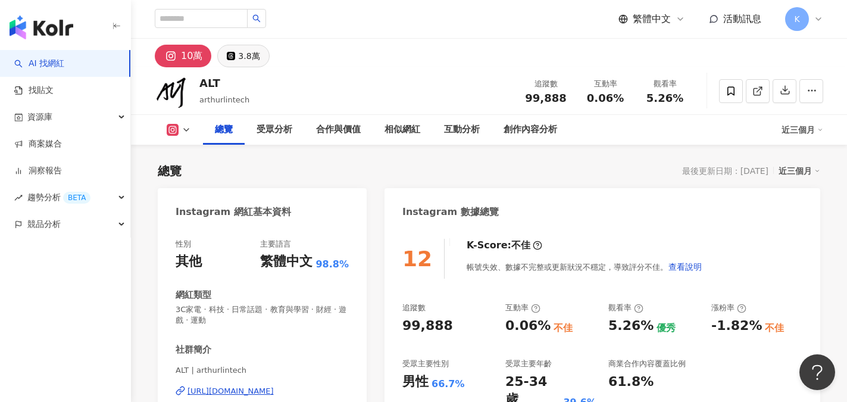
scroll to position [60, 0]
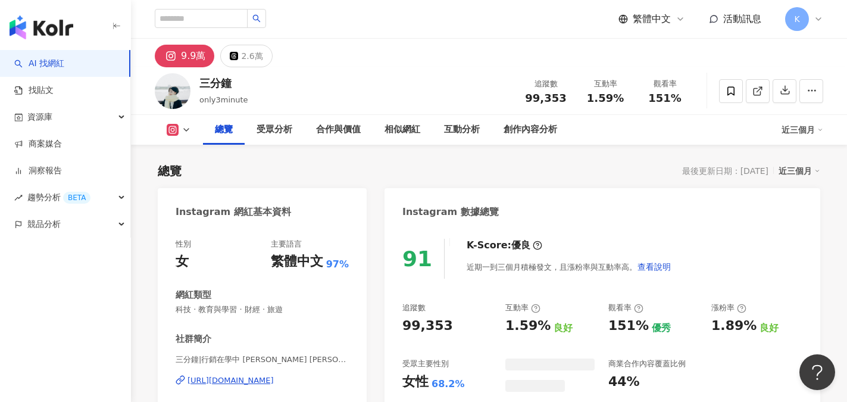
scroll to position [60, 0]
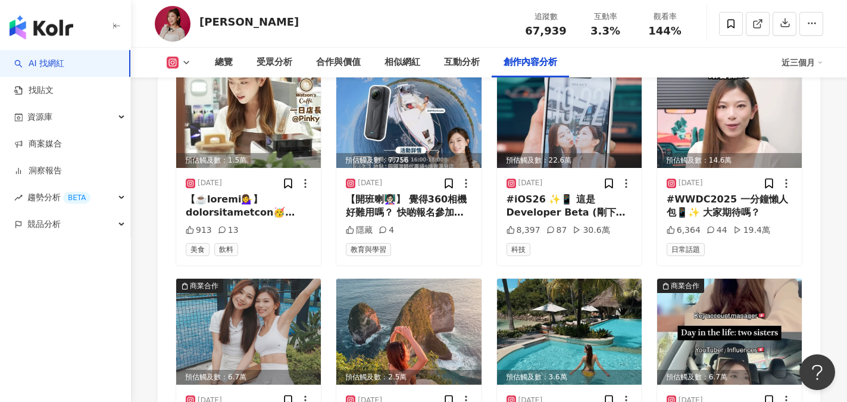
scroll to position [3988, 0]
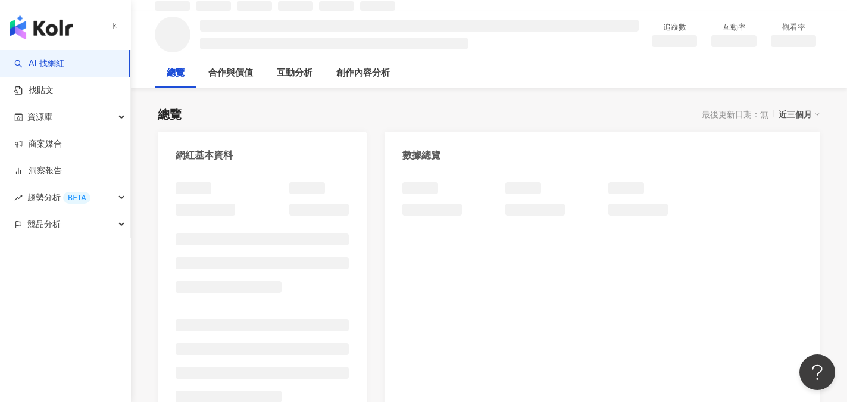
scroll to position [60, 0]
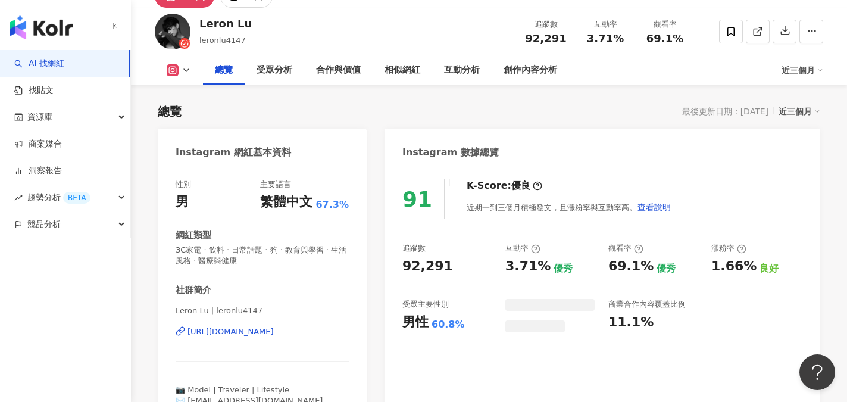
scroll to position [225, 0]
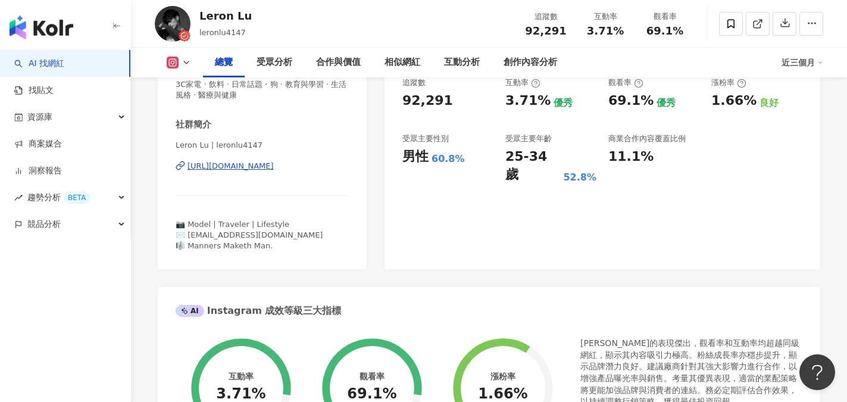
click at [274, 170] on div "https://www.instagram.com/leronlu4147/" at bounding box center [230, 166] width 86 height 11
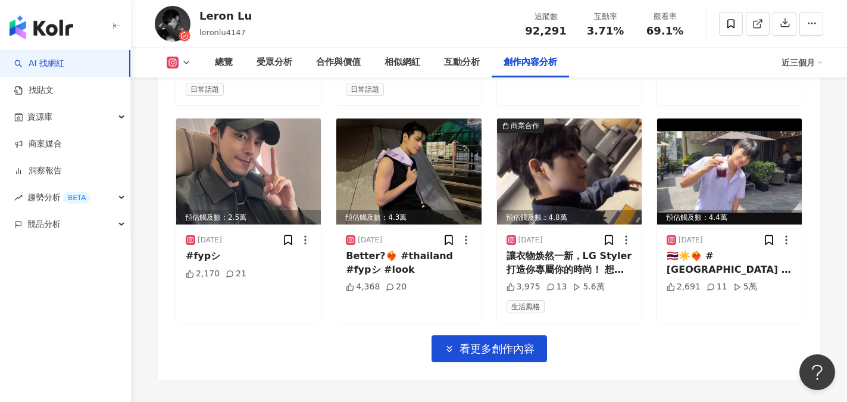
scroll to position [4094, 0]
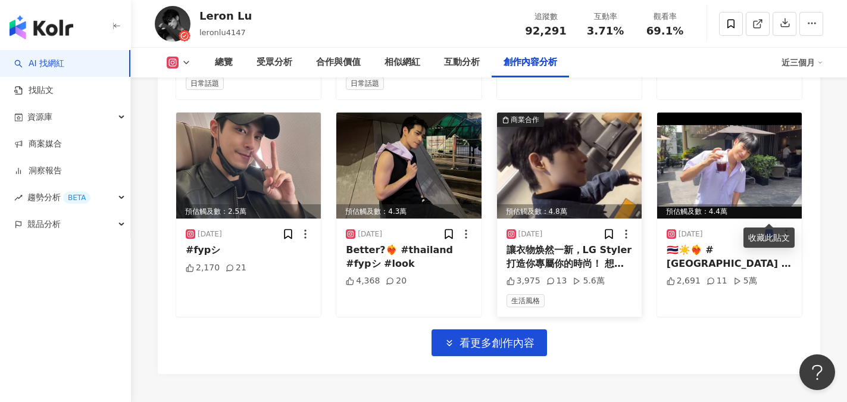
click at [560, 149] on img at bounding box center [569, 165] width 145 height 106
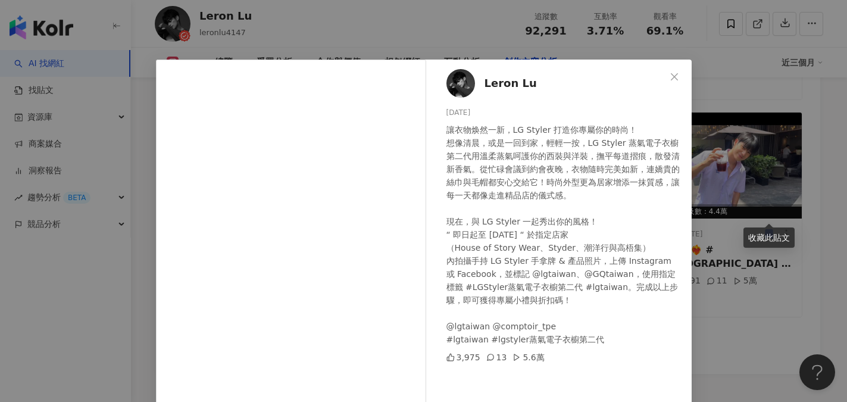
drag, startPoint x: 202, startPoint y: 17, endPoint x: 246, endPoint y: 17, distance: 44.0
click at [246, 17] on div "Leron Lu 2025/4/23 讓衣物焕然一新，LG Styler 打造你專屬你的時尚！ 想像清晨，或是一回到家，輕輕一按，LG Styler 蒸氣電子…" at bounding box center [423, 201] width 847 height 402
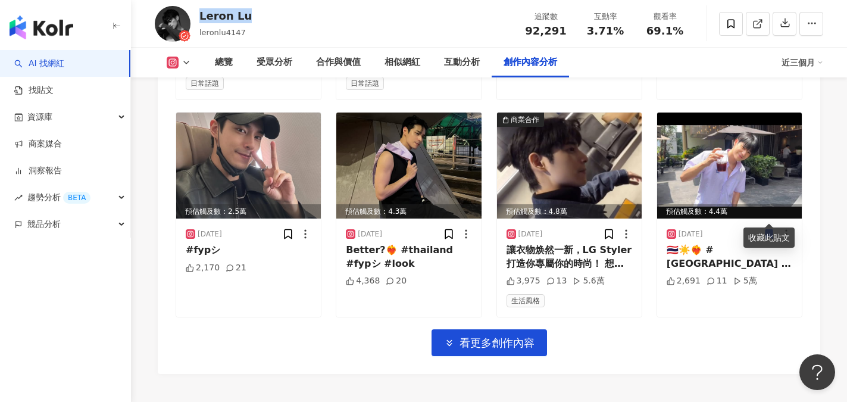
drag, startPoint x: 199, startPoint y: 14, endPoint x: 257, endPoint y: 15, distance: 57.7
click at [257, 15] on div "Leron Lu leronlu4147 追蹤數 92,291 互動率 3.71% 觀看率 69.1%" at bounding box center [489, 23] width 716 height 47
copy div "Leron Lu"
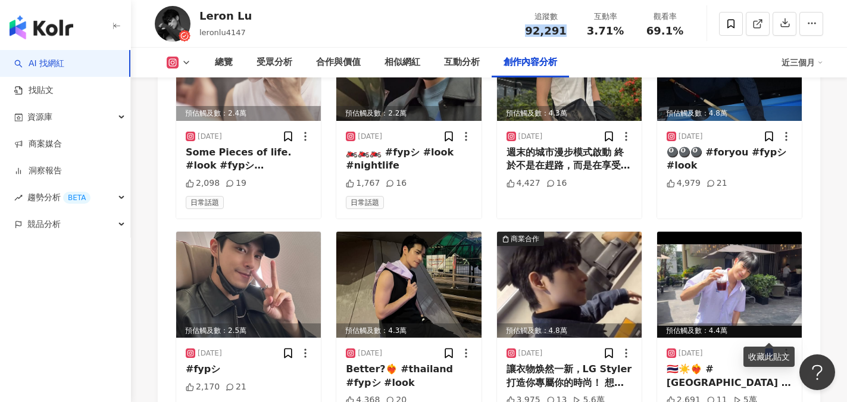
drag, startPoint x: 520, startPoint y: 35, endPoint x: 562, endPoint y: 36, distance: 41.7
click at [562, 36] on div "追蹤數 92,291" at bounding box center [546, 24] width 60 height 26
copy span "92,291"
drag, startPoint x: 589, startPoint y: 30, endPoint x: 620, endPoint y: 30, distance: 30.4
click at [620, 30] on span "3.71%" at bounding box center [605, 31] width 37 height 12
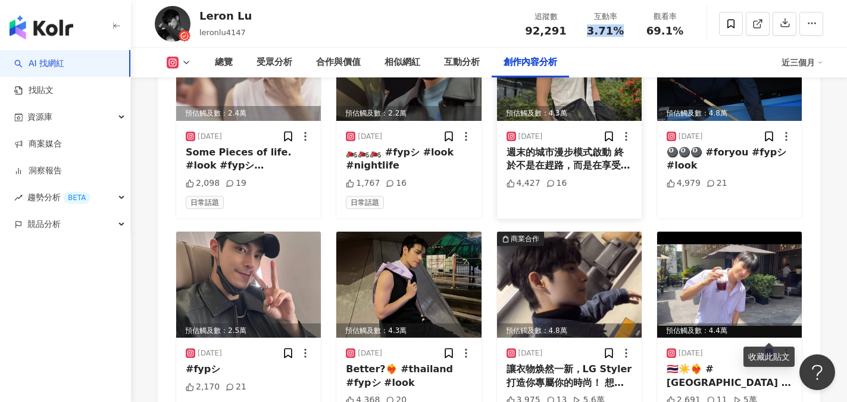
copy span "3.71%"
drag, startPoint x: 646, startPoint y: 26, endPoint x: 679, endPoint y: 32, distance: 33.2
click at [679, 32] on div "69.1%" at bounding box center [664, 31] width 45 height 12
copy span "69.1%"
click at [731, 177] on div "4,979 21" at bounding box center [730, 189] width 126 height 25
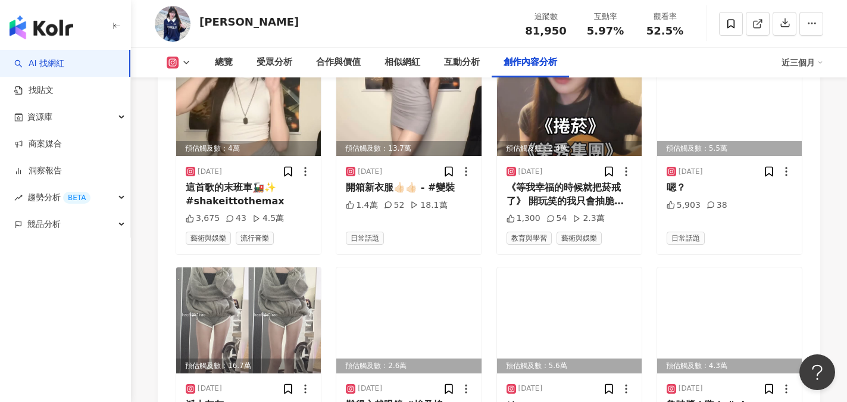
scroll to position [4048, 0]
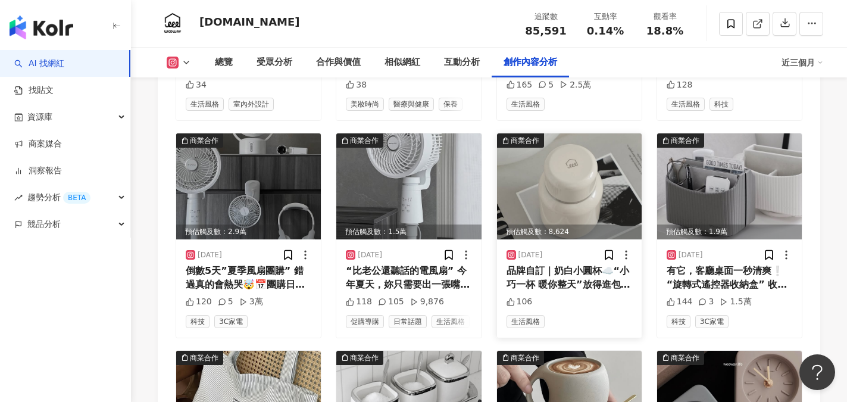
scroll to position [3869, 0]
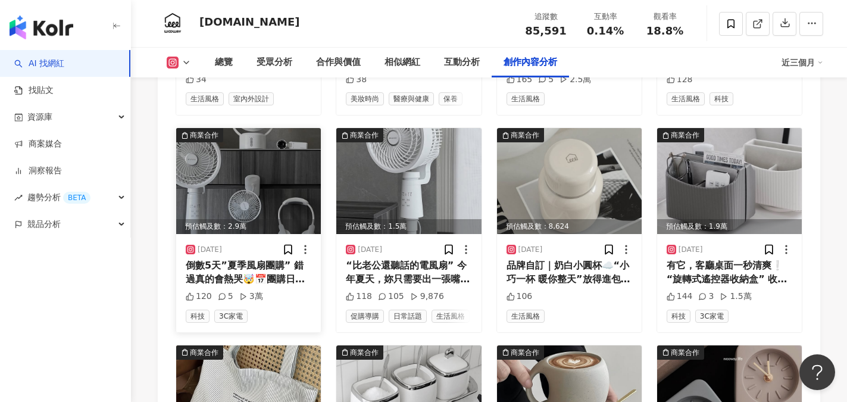
click at [233, 259] on div "​ 倒數5天”夏季風扇團購” 錯過真的會熱哭🤯 ​ 📅團購日期：7/1-7/14 ​ 純白高顏值風扇 涼得時尚、吹得有型♡ ​ 從外出到居家 五款超實用風扇幫…" at bounding box center [249, 272] width 126 height 27
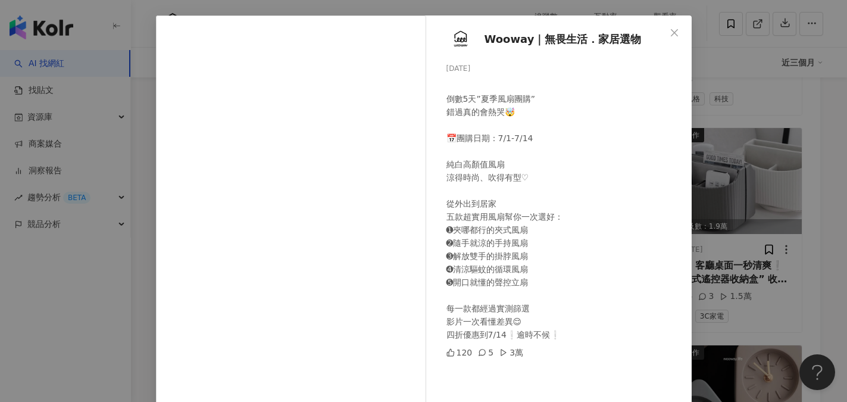
scroll to position [13, 0]
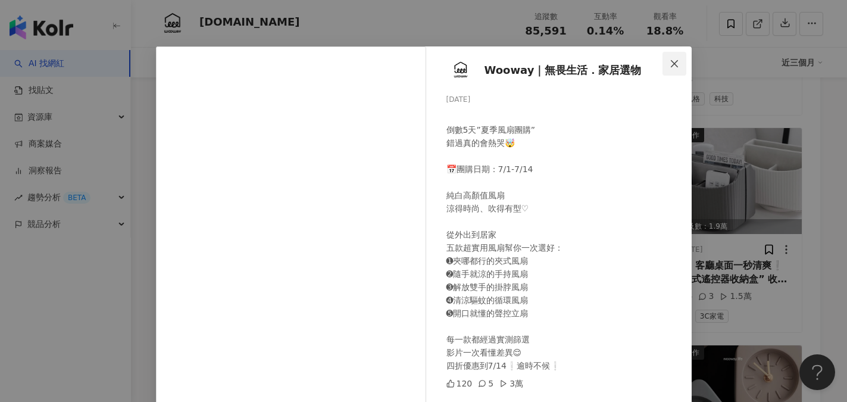
click at [670, 64] on icon "close" at bounding box center [675, 64] width 10 height 10
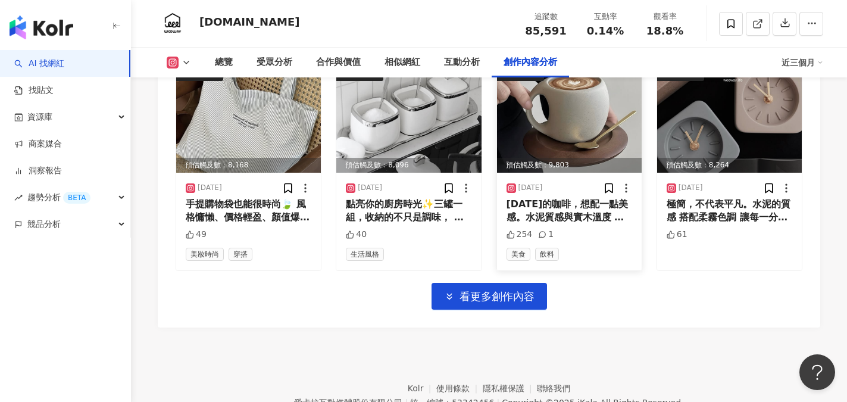
scroll to position [4203, 0]
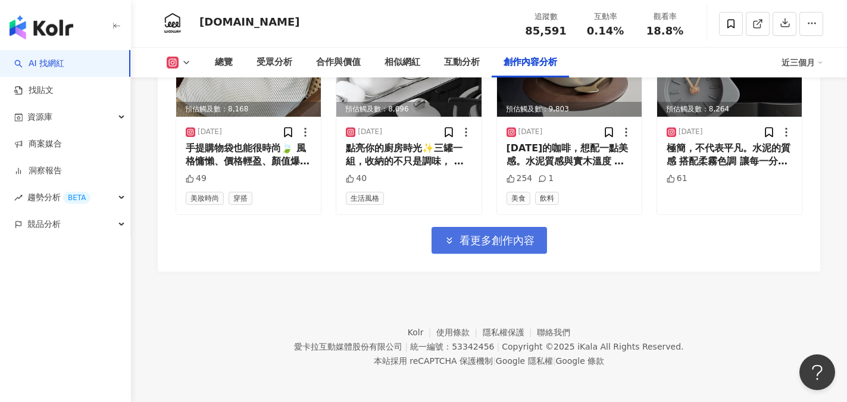
click at [498, 238] on span "看更多創作內容" at bounding box center [497, 240] width 75 height 13
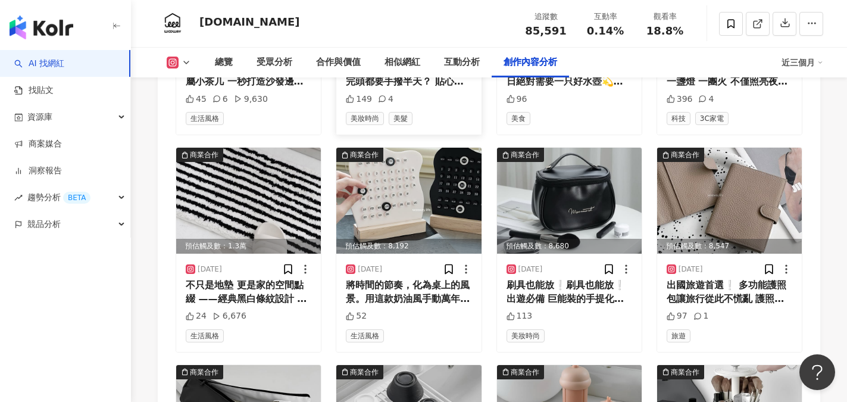
scroll to position [4501, 0]
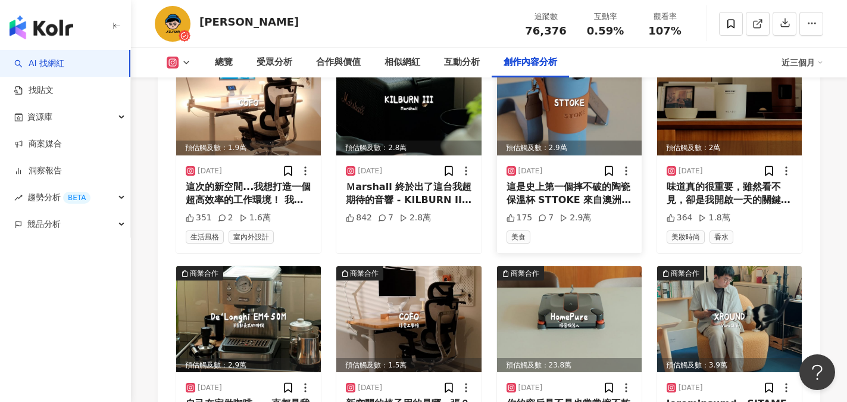
scroll to position [4048, 0]
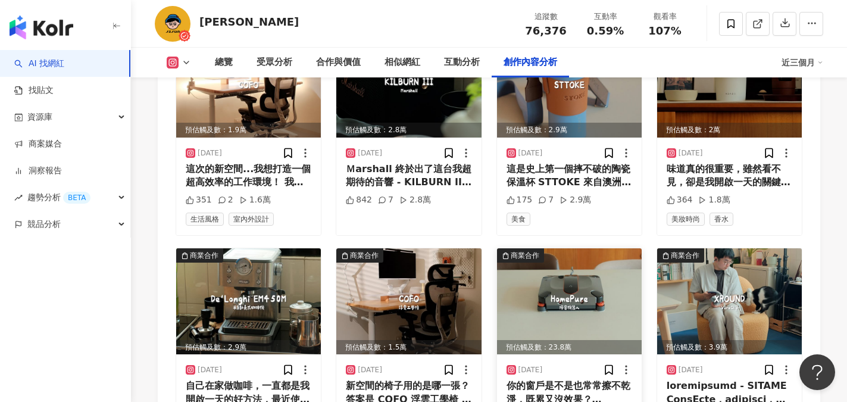
click at [567, 256] on img at bounding box center [569, 301] width 145 height 106
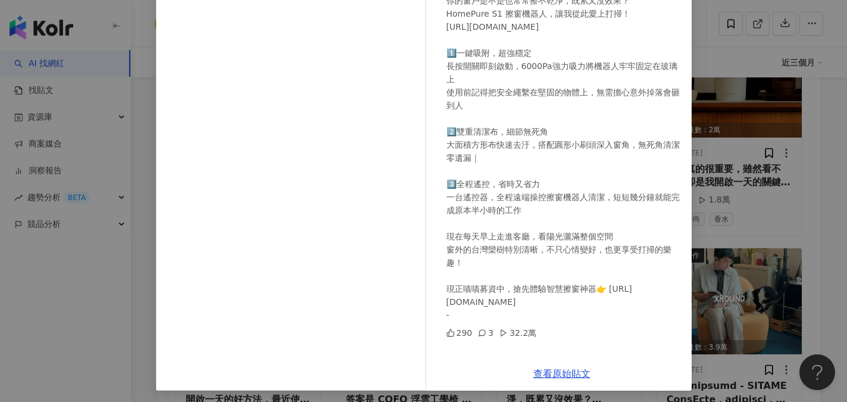
scroll to position [132, 0]
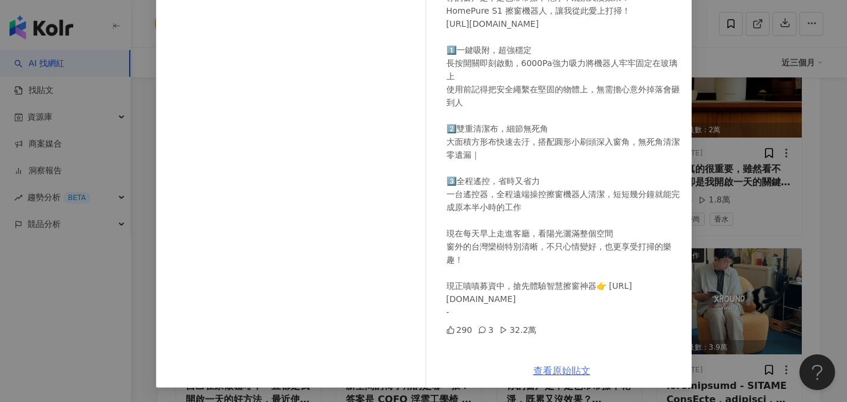
click link "查看原始貼文"
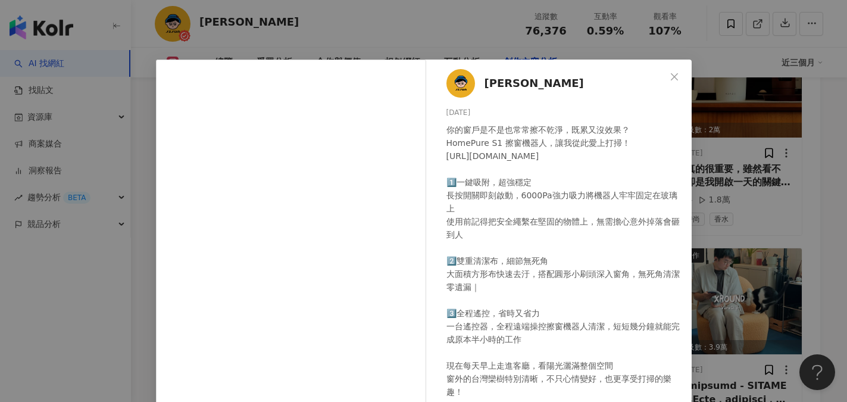
click div "吉君JIJUN 2025/6/26 你的窗戶是不是也常常擦不乾淨，既累又沒效果？ HomePure S1 擦窗機器人，讓我從此愛上打掃！ https://ho…"
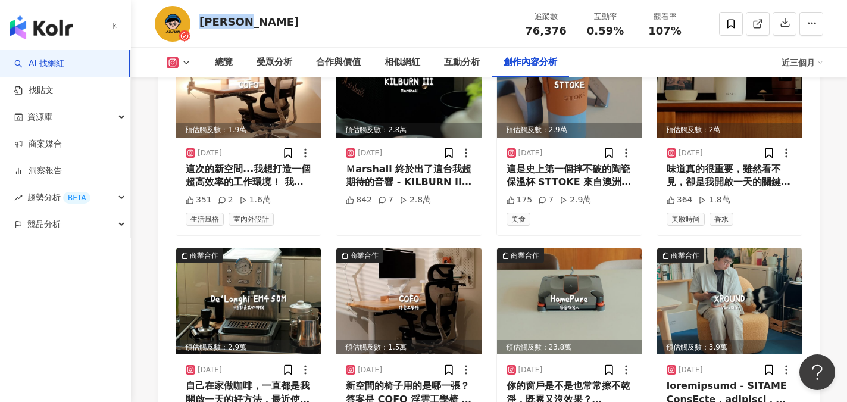
drag, startPoint x: 218, startPoint y: 23, endPoint x: 262, endPoint y: 23, distance: 43.5
click div "吉君JIJUN 追蹤數 76,376 互動率 0.59% 觀看率 107%"
copy div "吉君JIJUN"
drag, startPoint x: 529, startPoint y: 32, endPoint x: 566, endPoint y: 33, distance: 37.5
click div "76,376"
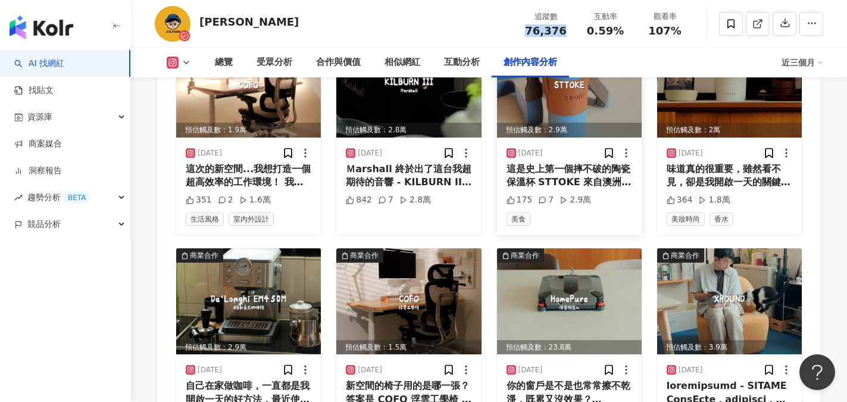
copy span "76,376"
drag, startPoint x: 581, startPoint y: 29, endPoint x: 624, endPoint y: 32, distance: 42.9
click div "互動率 0.59%"
copy span "0.59%"
drag, startPoint x: 649, startPoint y: 30, endPoint x: 686, endPoint y: 30, distance: 37.5
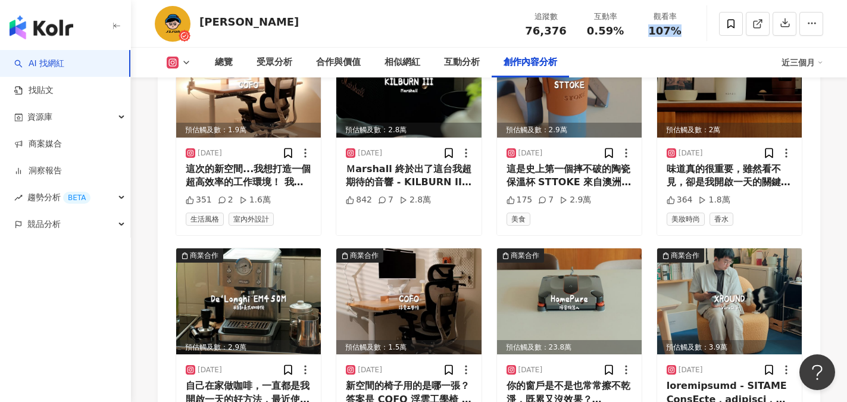
click div "107%"
copy span "107%"
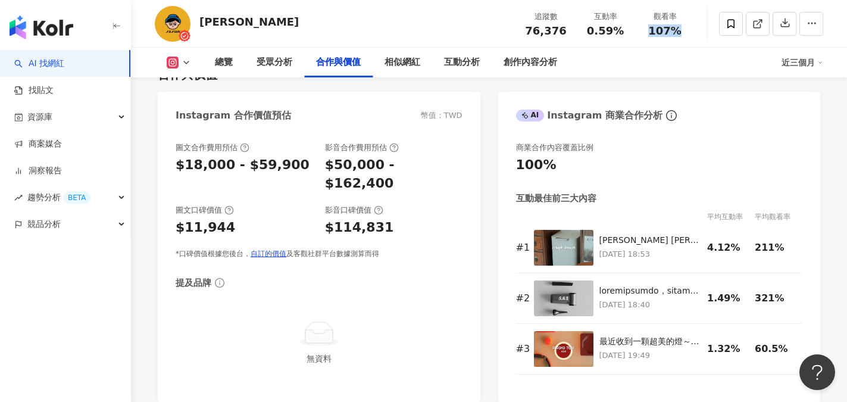
scroll to position [1629, 0]
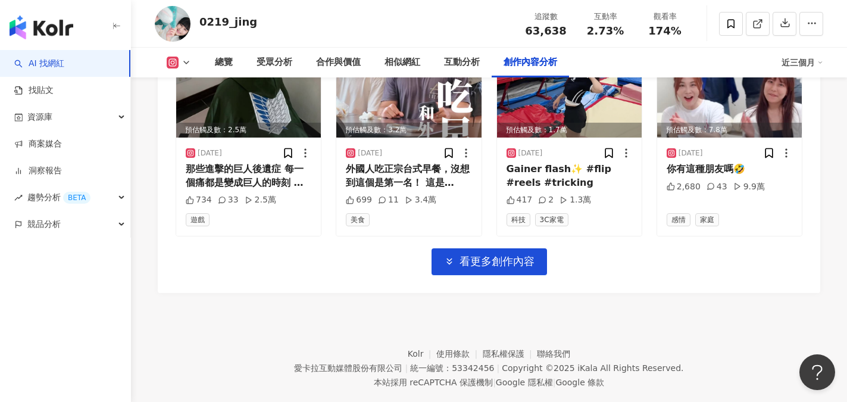
scroll to position [4208, 0]
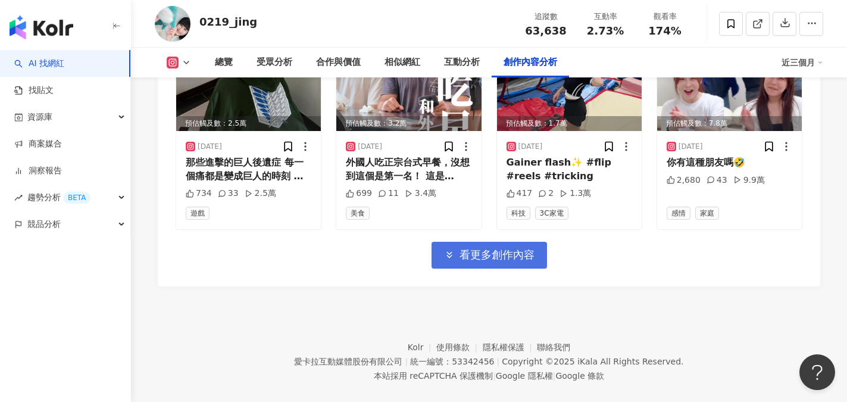
click at [512, 248] on span "看更多創作內容" at bounding box center [497, 254] width 75 height 13
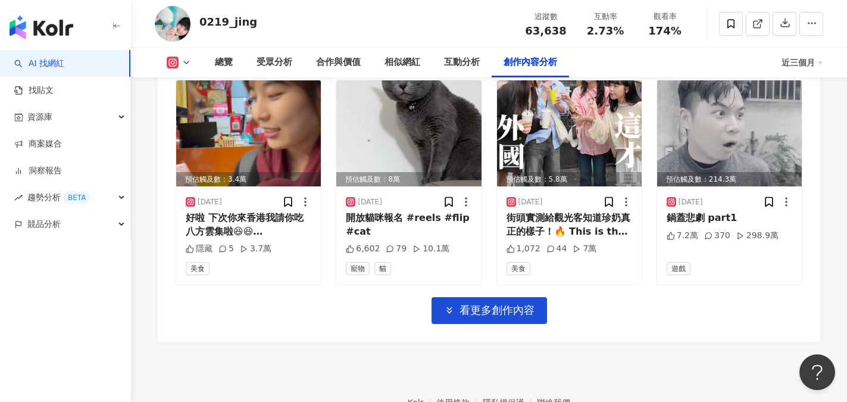
scroll to position [4859, 0]
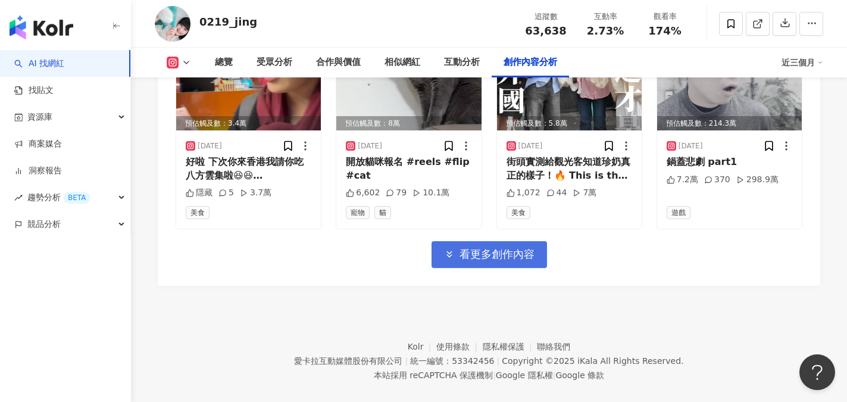
click at [526, 248] on button "看更多創作內容" at bounding box center [489, 254] width 115 height 27
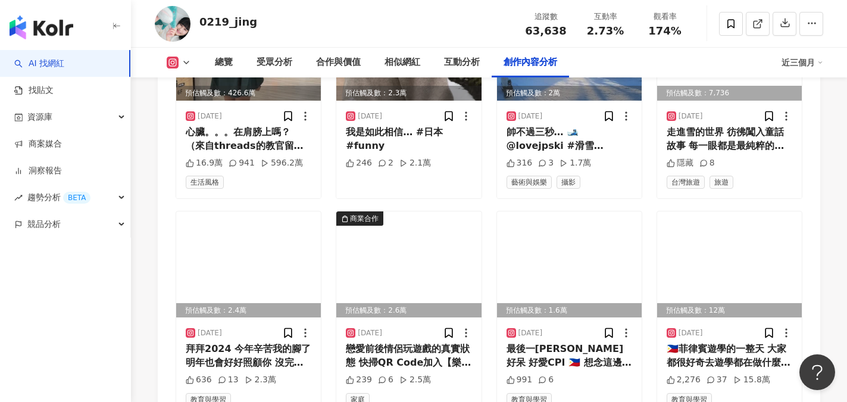
scroll to position [5510, 0]
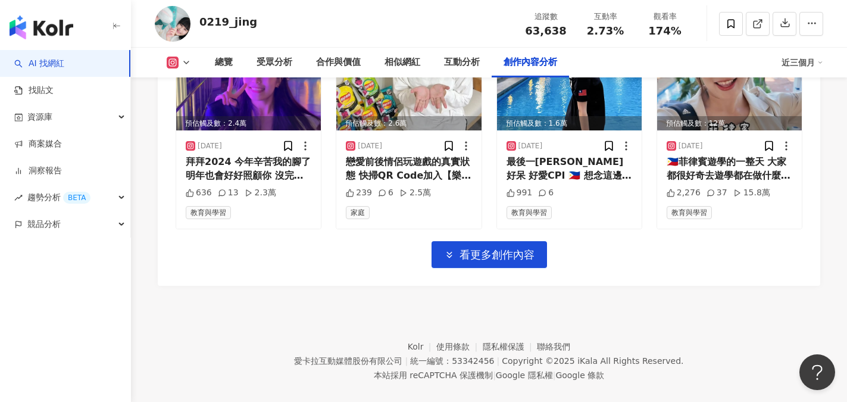
click at [530, 248] on span "看更多創作內容" at bounding box center [497, 254] width 75 height 13
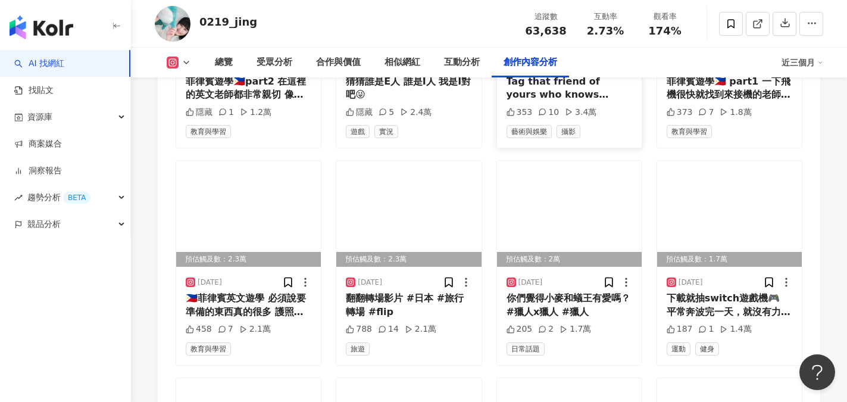
scroll to position [6105, 0]
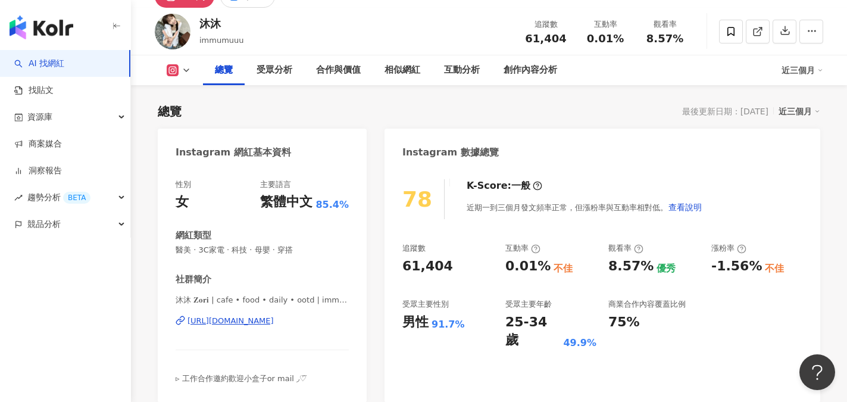
scroll to position [298, 0]
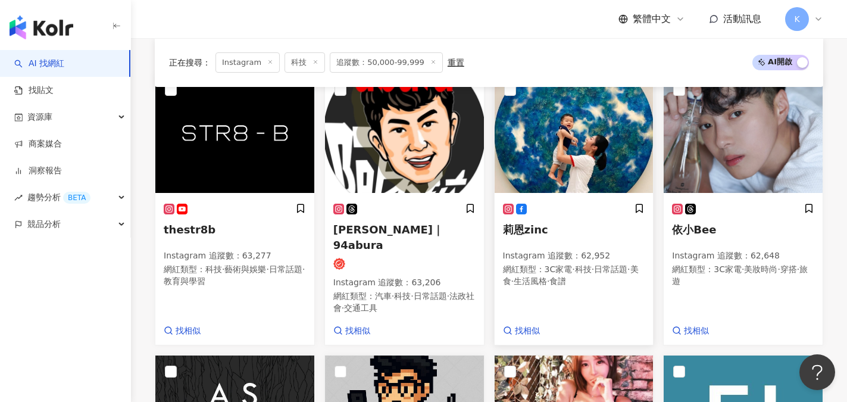
click at [524, 223] on span "莉恩zinc" at bounding box center [525, 229] width 45 height 12
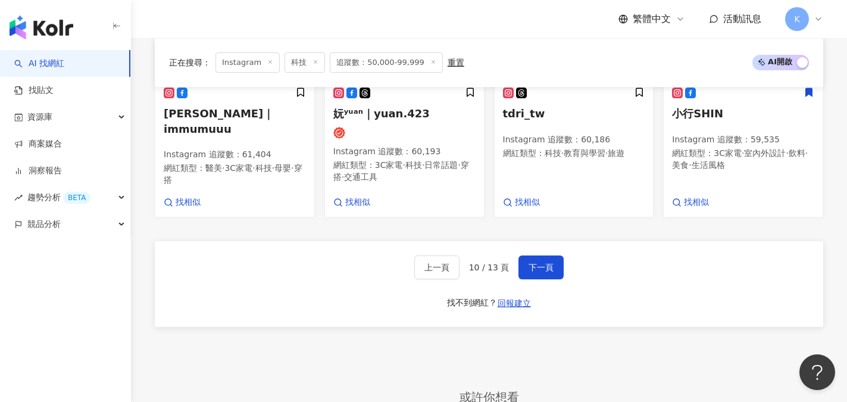
scroll to position [1080, 0]
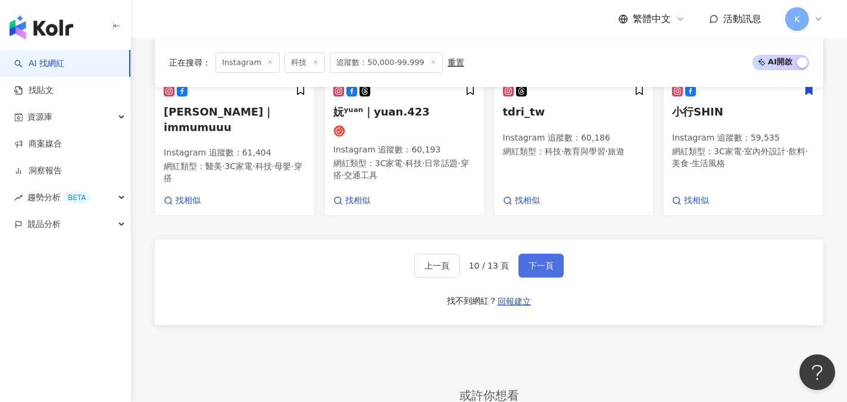
click at [534, 254] on button "下一頁" at bounding box center [540, 266] width 45 height 24
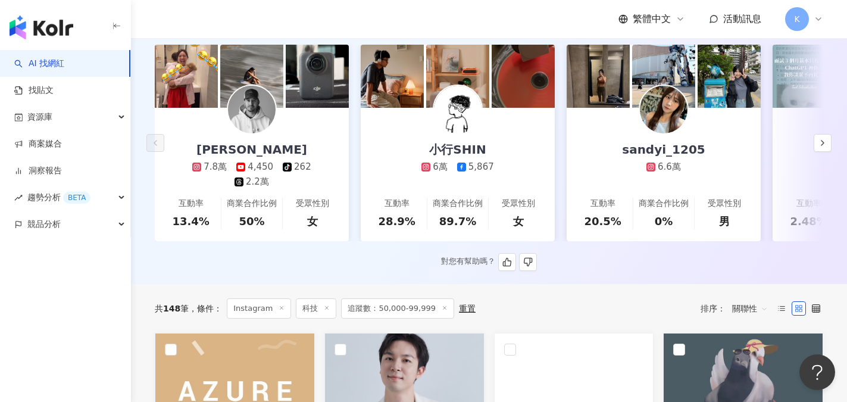
scroll to position [165, 0]
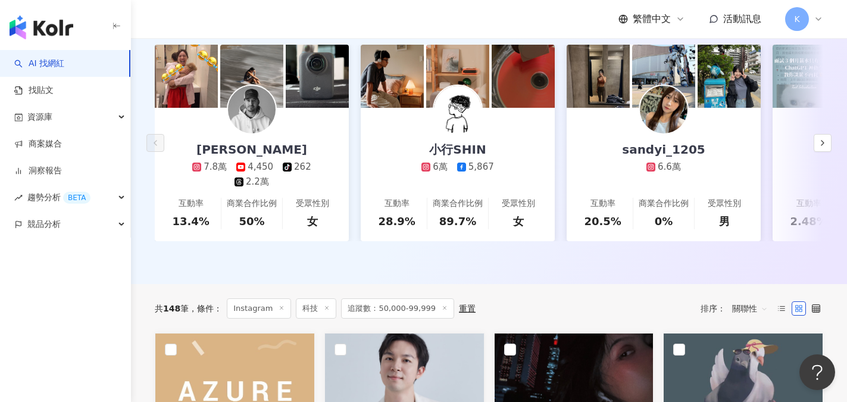
click at [460, 304] on div "重置" at bounding box center [467, 309] width 17 height 10
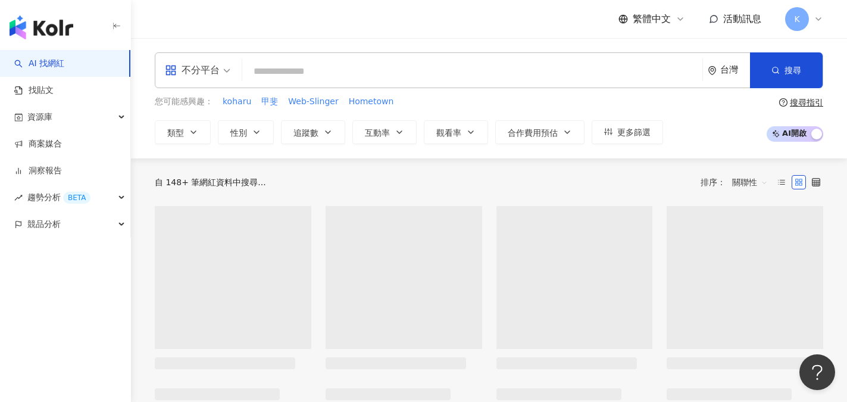
click at [210, 77] on div "不分平台" at bounding box center [192, 70] width 55 height 19
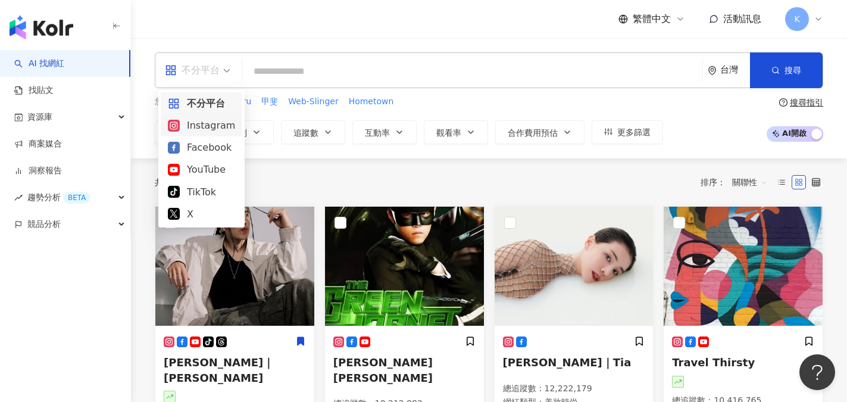
click at [205, 128] on div "Instagram" at bounding box center [201, 125] width 67 height 15
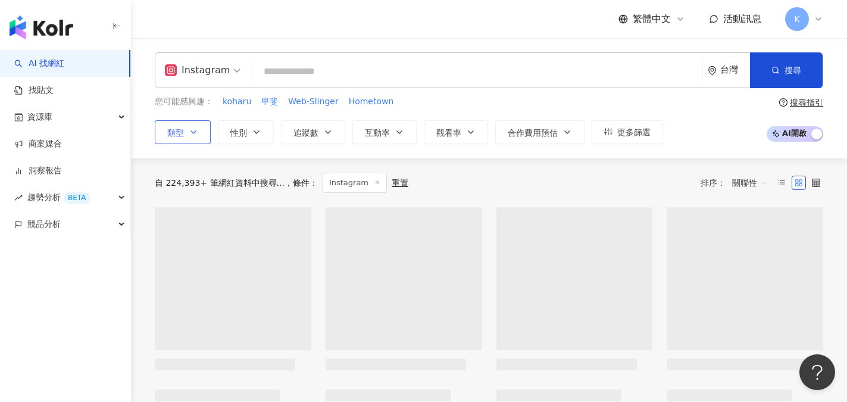
click at [193, 130] on icon "button" at bounding box center [194, 132] width 10 height 10
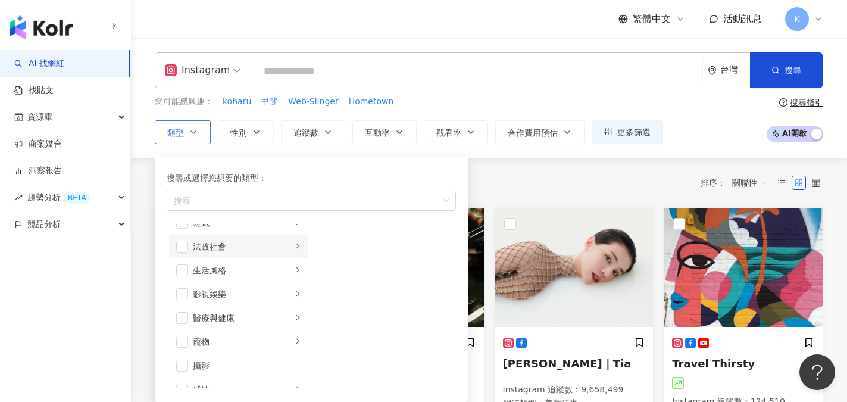
scroll to position [357, 0]
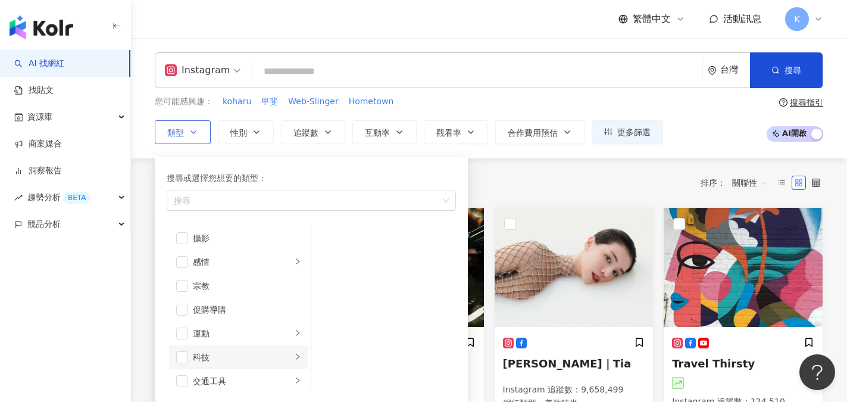
click at [176, 358] on li "科技" at bounding box center [238, 357] width 139 height 24
click at [187, 362] on span "button" at bounding box center [182, 357] width 12 height 12
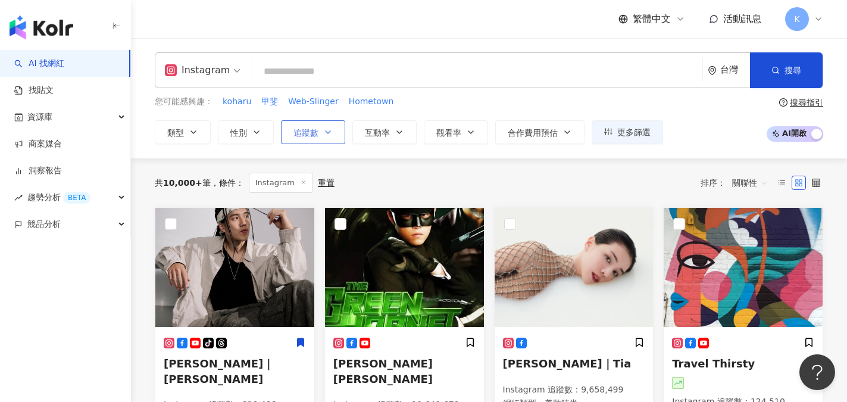
click at [324, 135] on icon "button" at bounding box center [328, 132] width 10 height 10
type input "*"
type input "*******"
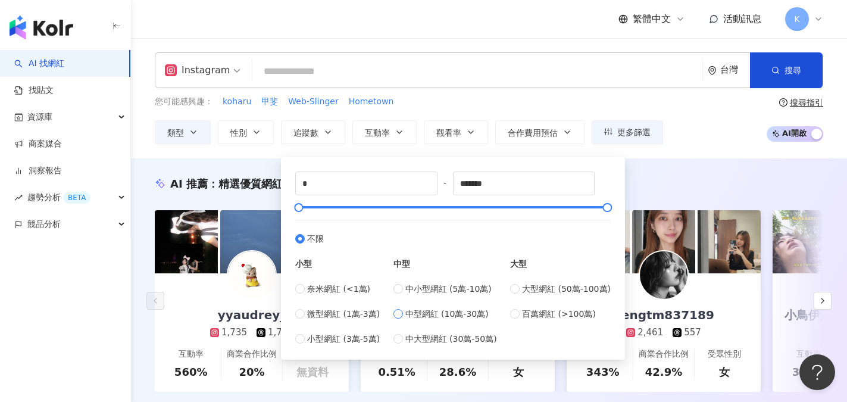
click at [409, 316] on span "中型網紅 (10萬-30萬)" at bounding box center [446, 313] width 83 height 13
type input "******"
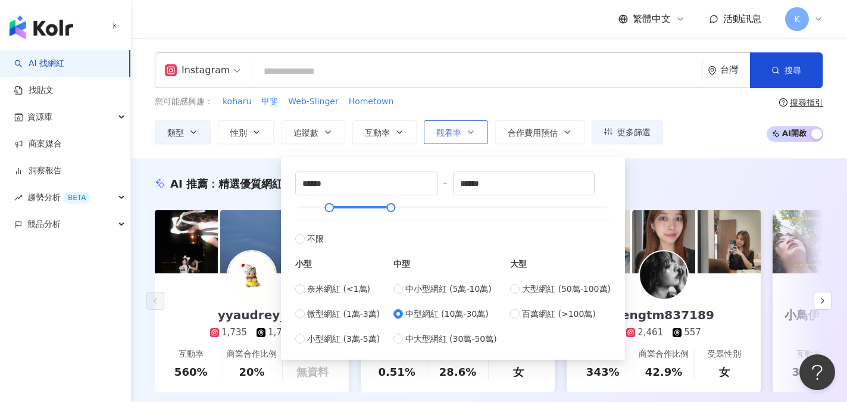
click at [443, 137] on button "觀看率" at bounding box center [456, 132] width 64 height 24
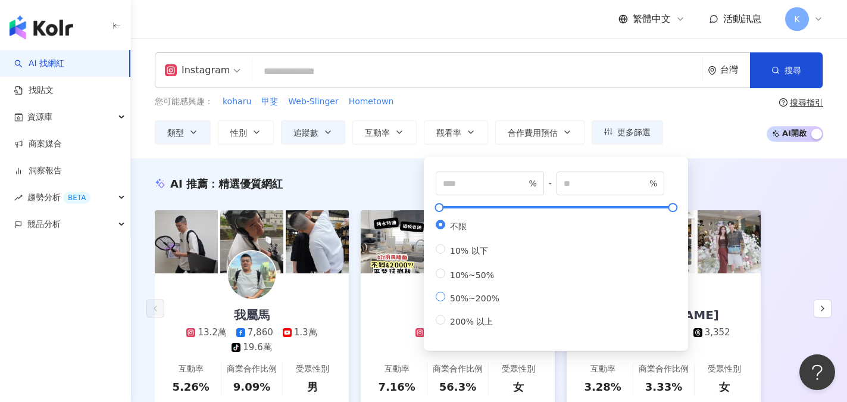
click at [467, 303] on span "50%~200%" at bounding box center [474, 298] width 59 height 10
type input "**"
type input "***"
click at [707, 127] on div "您可能感興趣： koharu 甲斐 Web-Slinger Hometown 類型 性別 追蹤數 互動率 觀看率 合作費用預估 更多篩選 ****** - *…" at bounding box center [489, 119] width 668 height 49
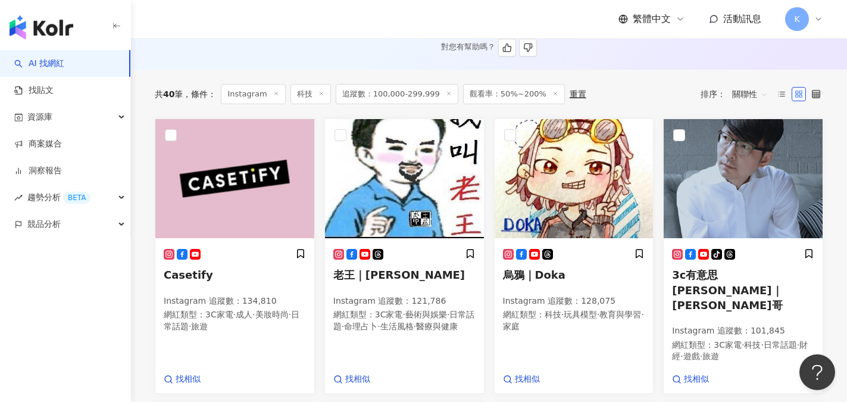
scroll to position [417, 0]
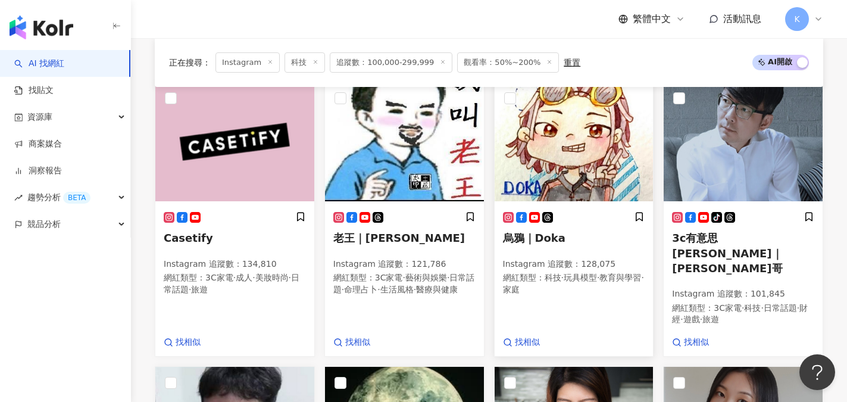
click at [518, 239] on span "烏鴉｜Doka" at bounding box center [534, 238] width 62 height 12
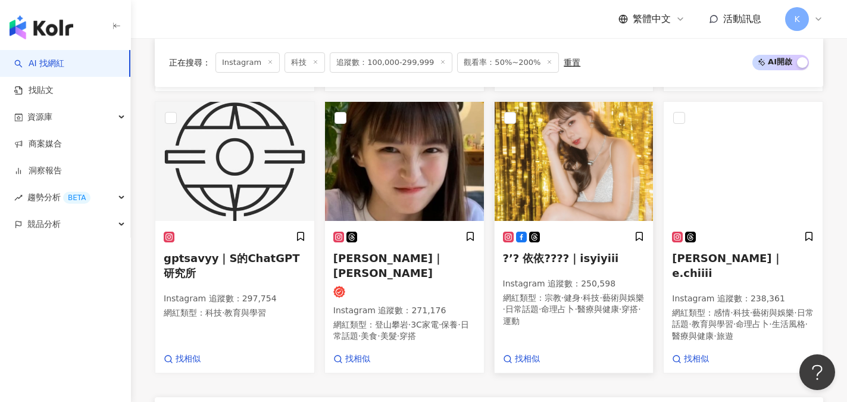
scroll to position [952, 0]
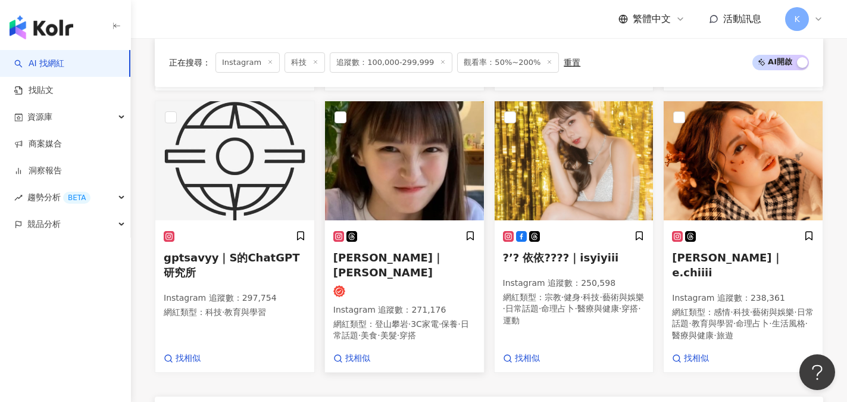
click at [416, 251] on span "[PERSON_NAME]｜[PERSON_NAME]" at bounding box center [388, 264] width 110 height 27
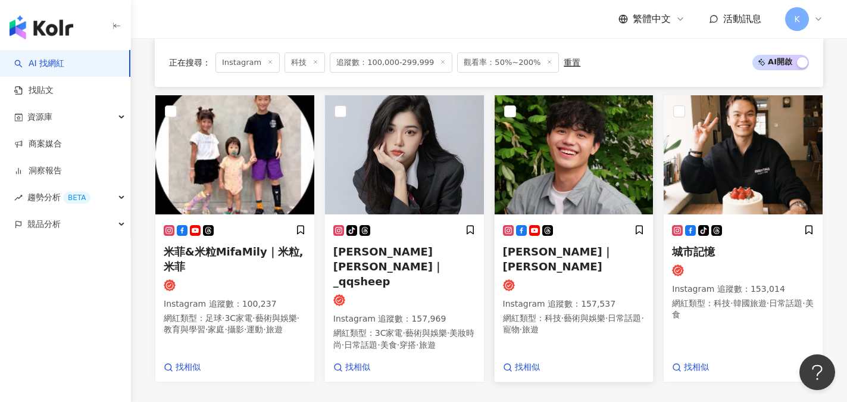
scroll to position [958, 0]
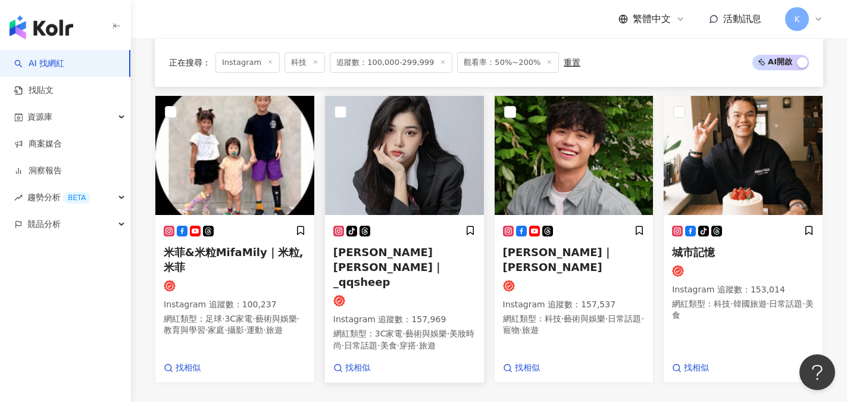
click at [416, 272] on span "[PERSON_NAME] [PERSON_NAME]｜_qqsheep" at bounding box center [388, 267] width 110 height 42
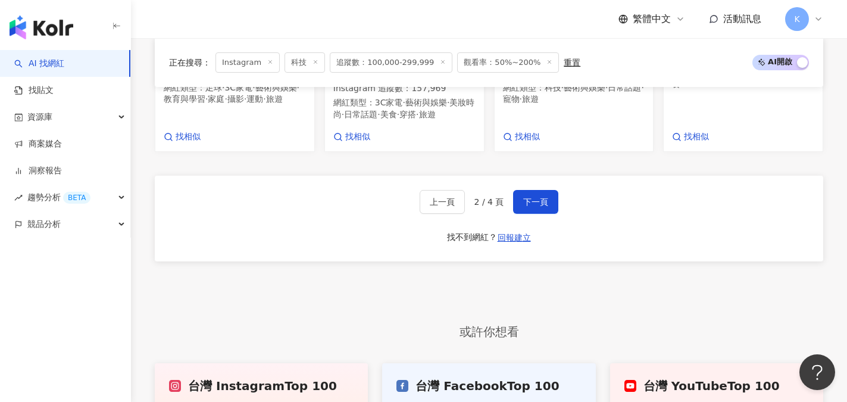
scroll to position [1255, 0]
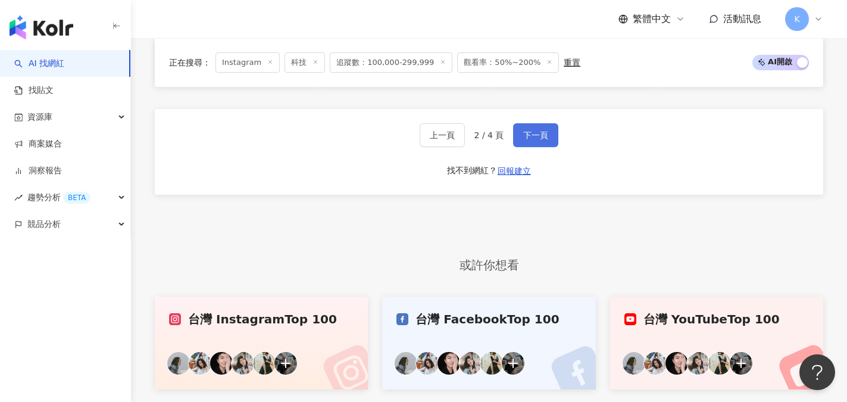
click at [537, 140] on span "下一頁" at bounding box center [535, 135] width 25 height 10
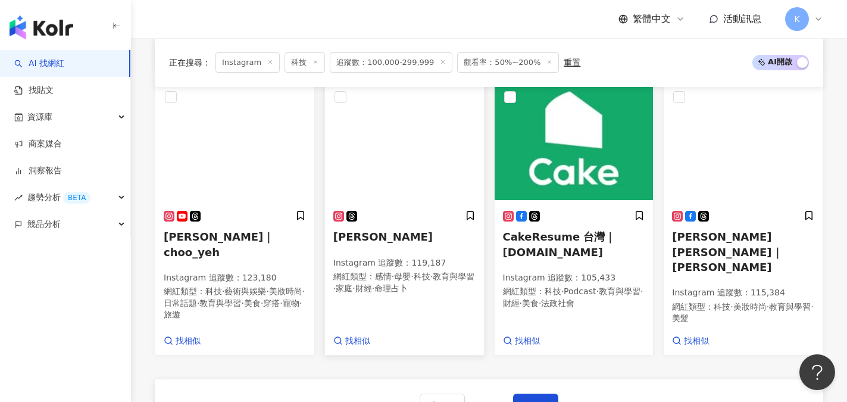
scroll to position [994, 0]
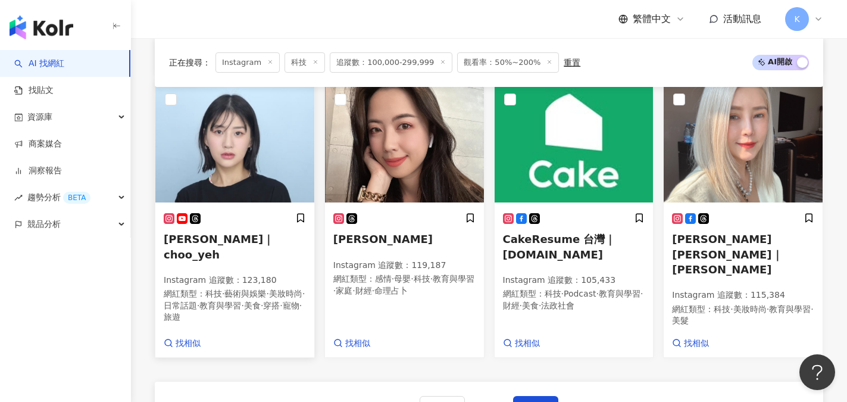
click at [212, 240] on span "[PERSON_NAME]｜choo_yeh" at bounding box center [219, 246] width 110 height 27
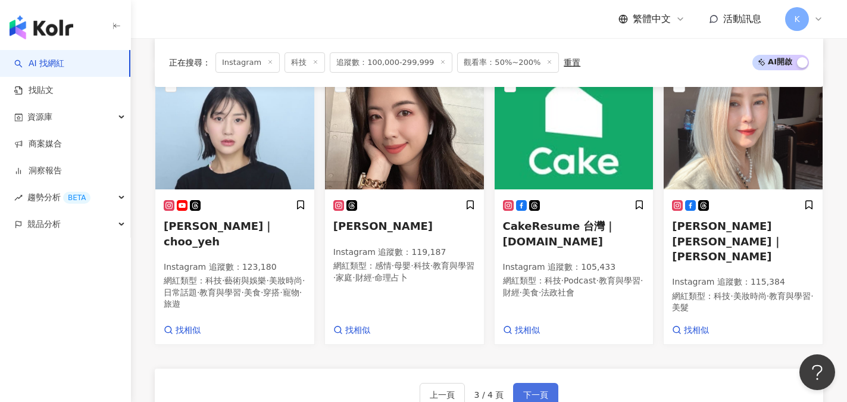
scroll to position [1054, 0]
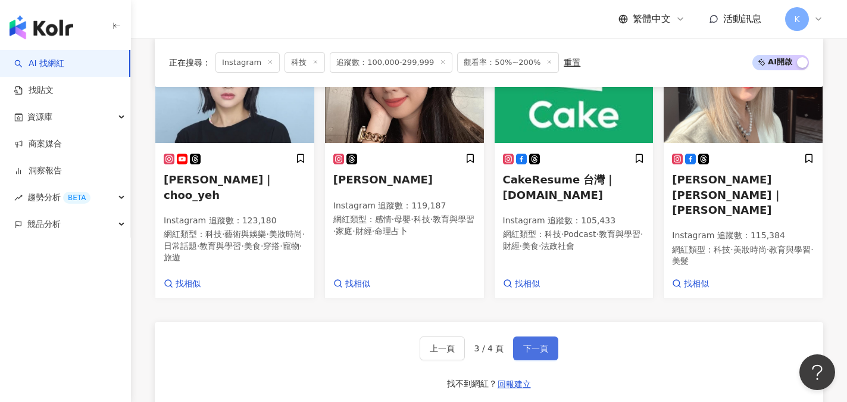
click at [536, 343] on span "下一頁" at bounding box center [535, 348] width 25 height 10
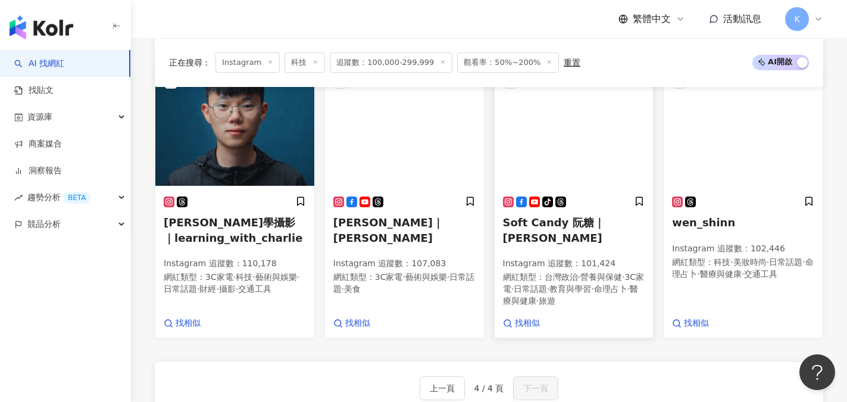
scroll to position [432, 0]
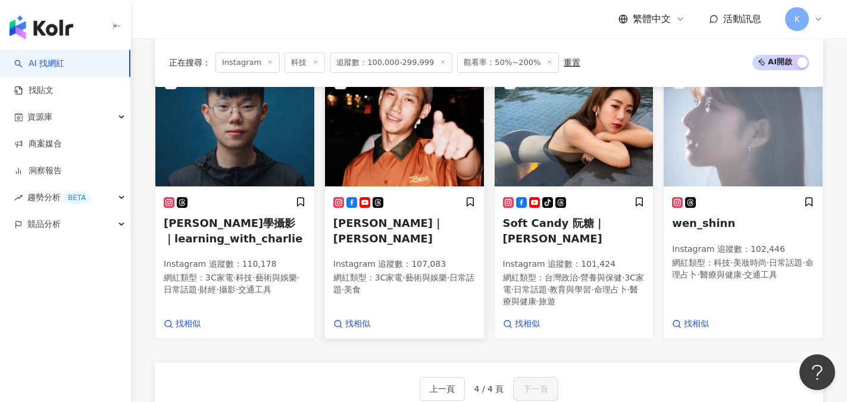
click at [349, 223] on span "[PERSON_NAME]｜[PERSON_NAME]" at bounding box center [388, 230] width 110 height 27
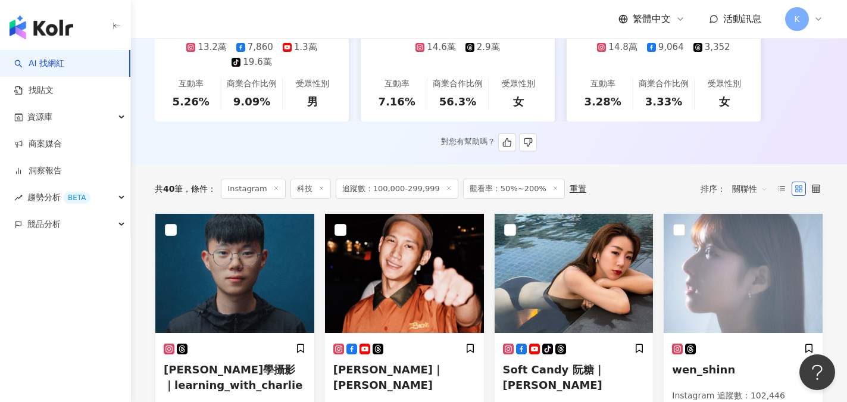
scroll to position [253, 0]
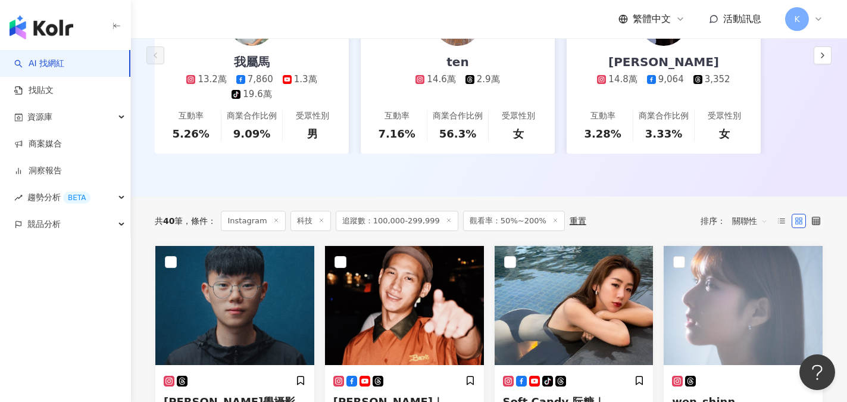
click at [570, 221] on div "重置" at bounding box center [578, 221] width 17 height 10
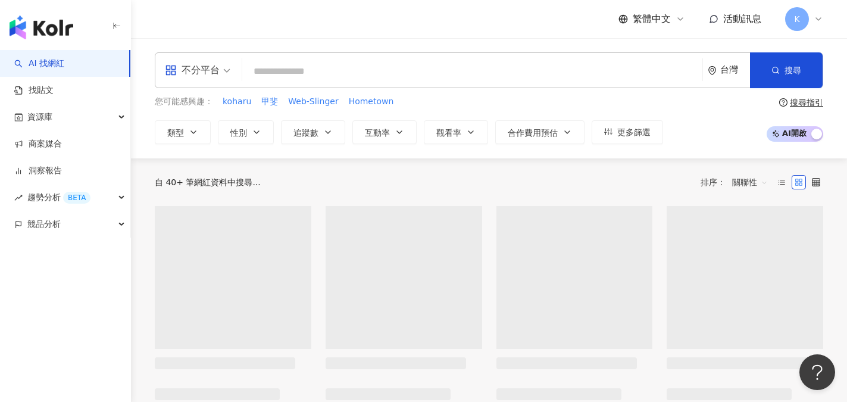
click at [227, 76] on span "不分平台" at bounding box center [197, 70] width 65 height 19
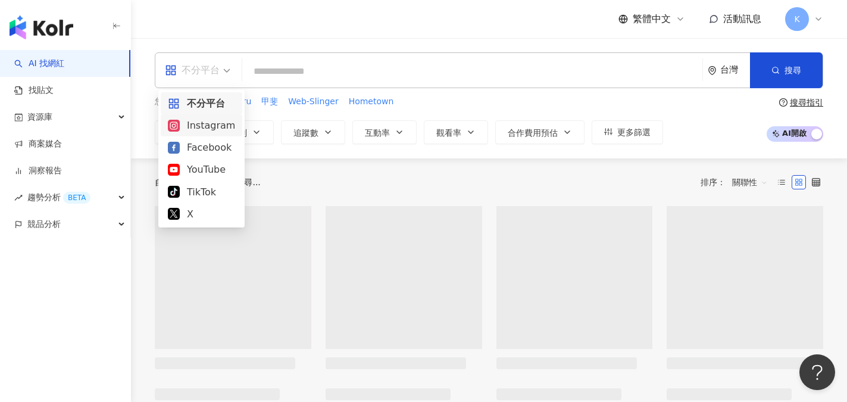
click at [203, 124] on div "Instagram" at bounding box center [201, 125] width 67 height 15
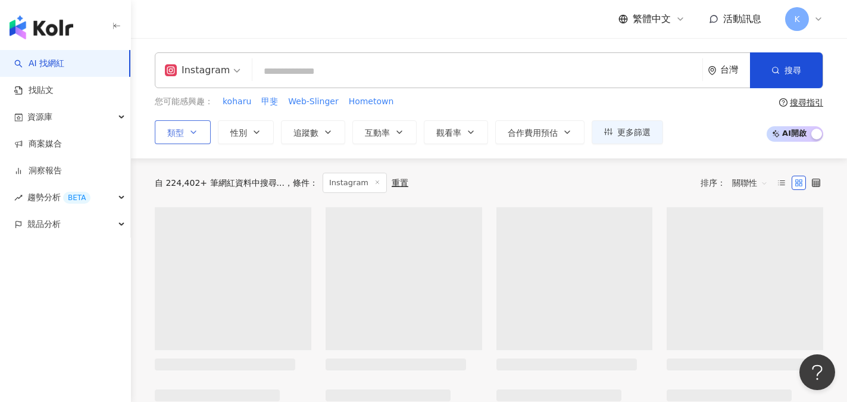
click at [199, 135] on button "類型" at bounding box center [183, 132] width 56 height 24
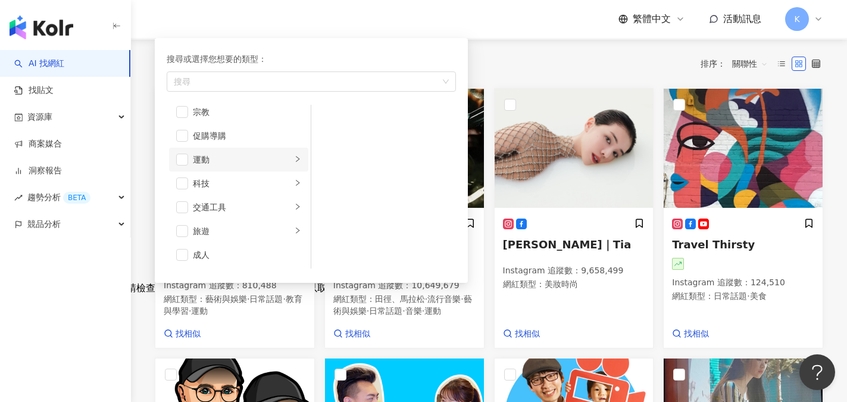
scroll to position [412, 0]
click at [185, 183] on span "button" at bounding box center [182, 183] width 12 height 12
click at [394, 52] on div "搜尋或選擇您想要的類型： 科技 藝術與娛樂 美妝時尚 氣候和環境 日常話題 教育與學習 家庭 財經 美食 命理占卜 遊戲 法政社會 生活風格 影視娛樂 醫療與…" at bounding box center [311, 160] width 299 height 230
click at [446, 25] on div "繁體中文 活動訊息 K" at bounding box center [489, 19] width 668 height 38
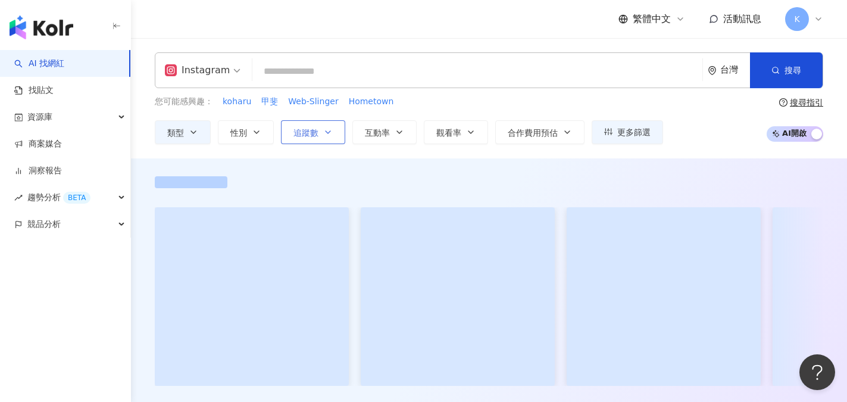
click at [322, 134] on button "追蹤數" at bounding box center [313, 132] width 64 height 24
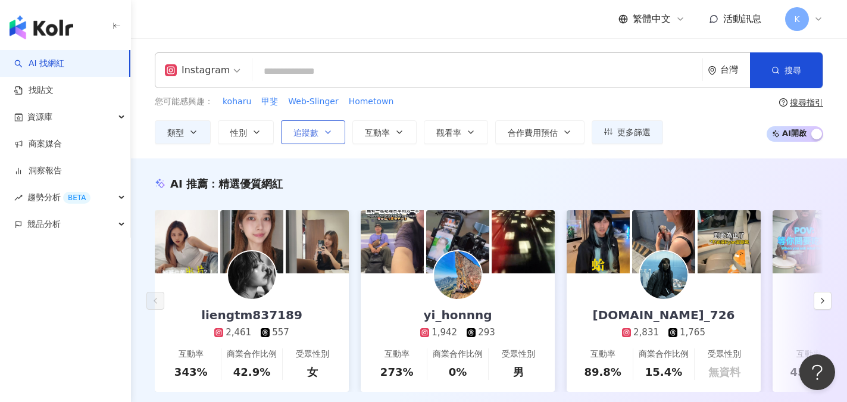
type input "*"
type input "*******"
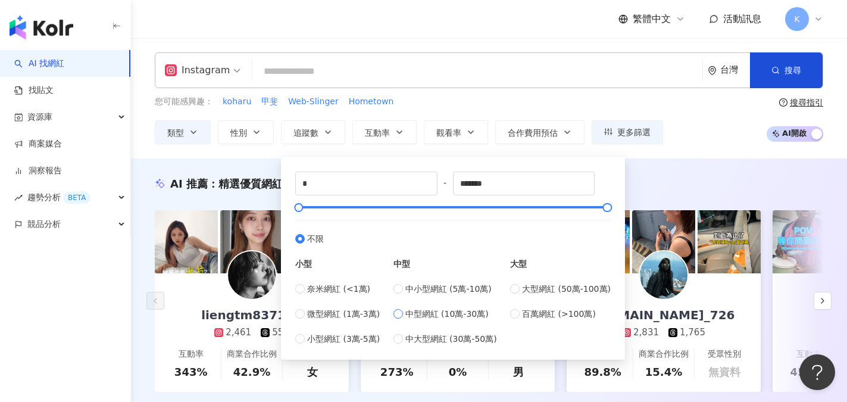
type input "******"
click at [520, 96] on div "您可能感興趣： koharu 甲斐 Web-Slinger Hometown" at bounding box center [409, 101] width 508 height 13
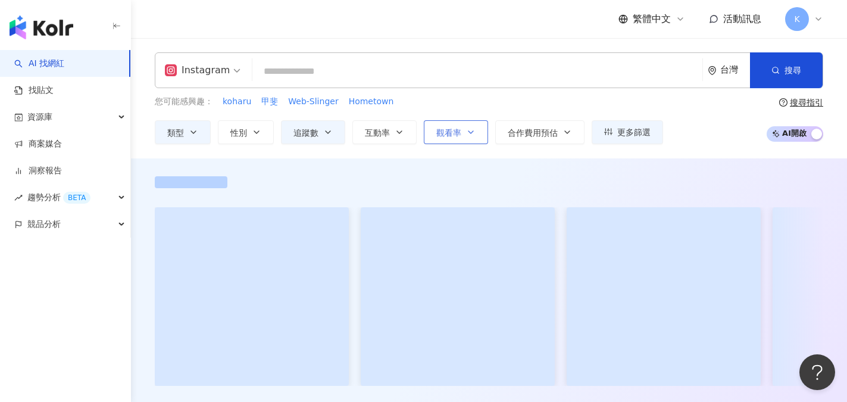
click at [482, 138] on button "觀看率" at bounding box center [456, 132] width 64 height 24
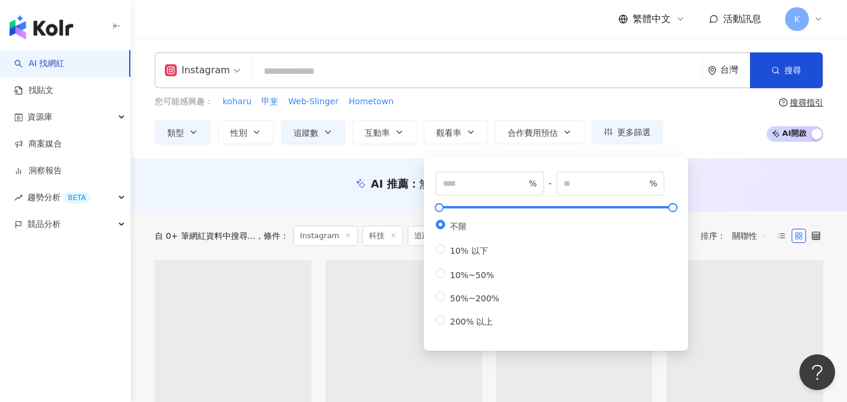
click at [434, 302] on div "% - % 不限 10% 以下 10%~50% 50%~200% 200% 以上" at bounding box center [556, 253] width 250 height 179
click at [447, 303] on span "50%~200%" at bounding box center [474, 298] width 59 height 10
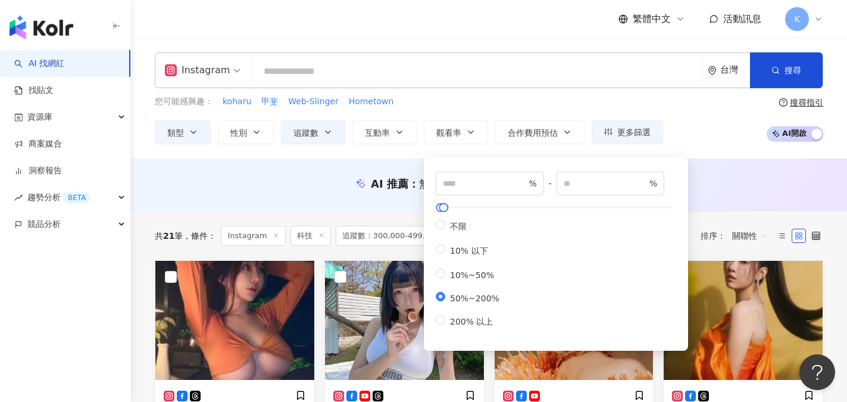
type input "**"
type input "***"
click at [579, 117] on div "您可能感興趣： koharu 甲斐 Web-Slinger Hometown 類型 性別 追蹤數 互動率 觀看率 合作費用預估 更多篩選 ****** - *…" at bounding box center [409, 119] width 508 height 49
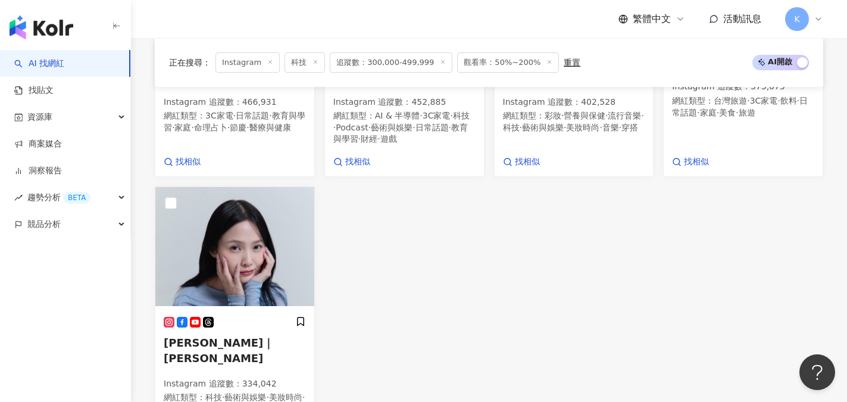
scroll to position [655, 0]
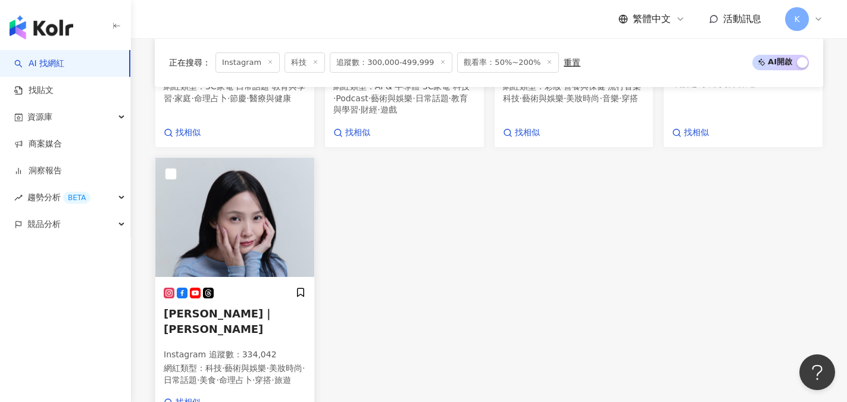
click at [214, 308] on span "林萱｜Shiuan" at bounding box center [219, 320] width 110 height 27
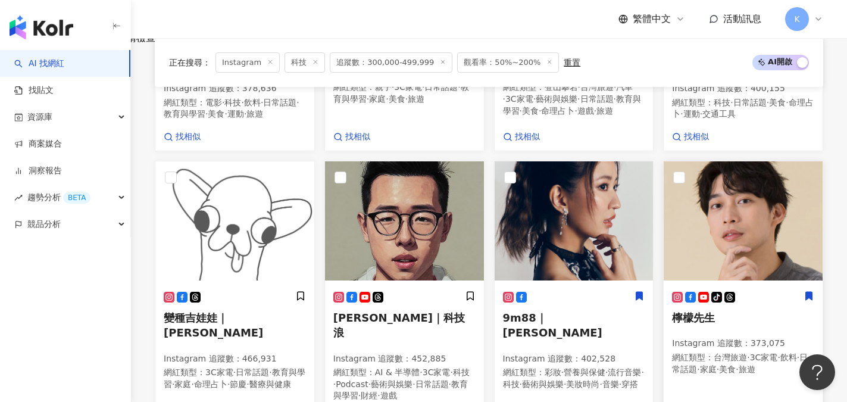
scroll to position [357, 0]
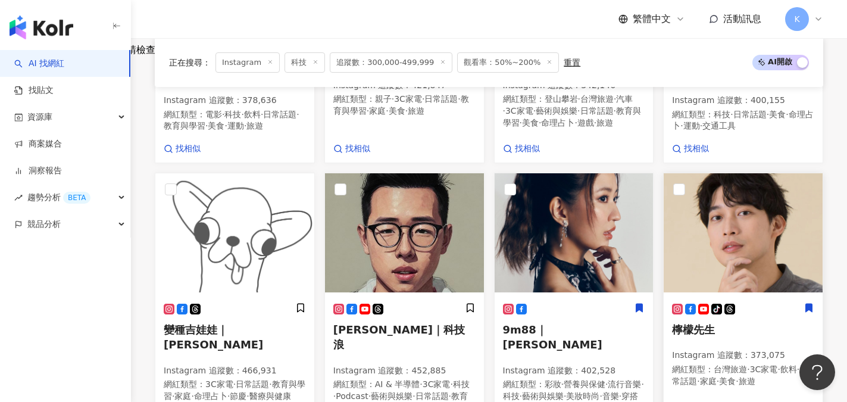
click at [691, 335] on span "檸檬先生" at bounding box center [693, 329] width 43 height 12
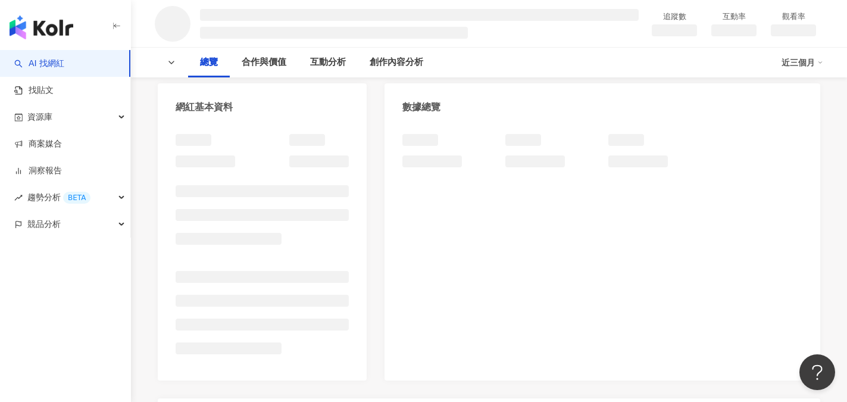
scroll to position [119, 0]
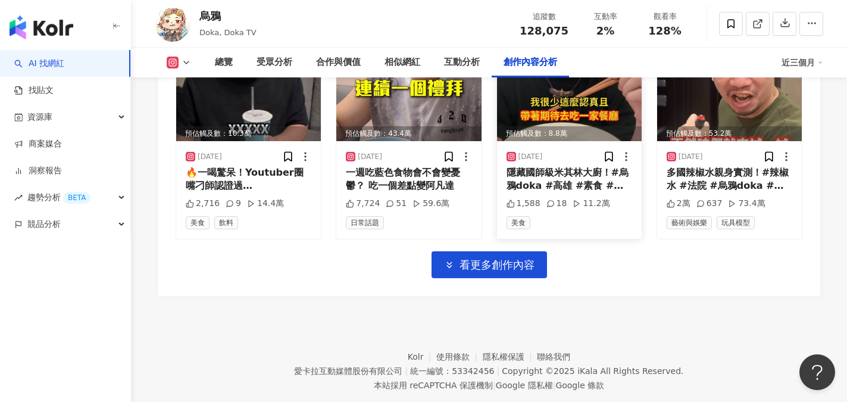
scroll to position [4211, 0]
click at [493, 258] on span "看更多創作內容" at bounding box center [497, 264] width 75 height 13
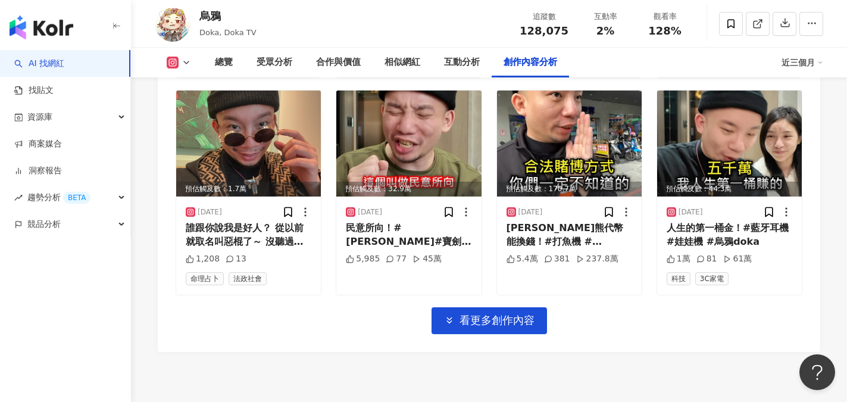
scroll to position [4806, 0]
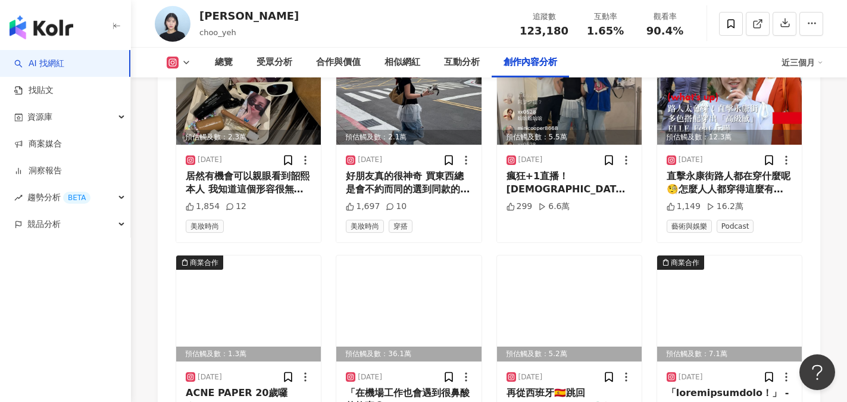
scroll to position [4226, 0]
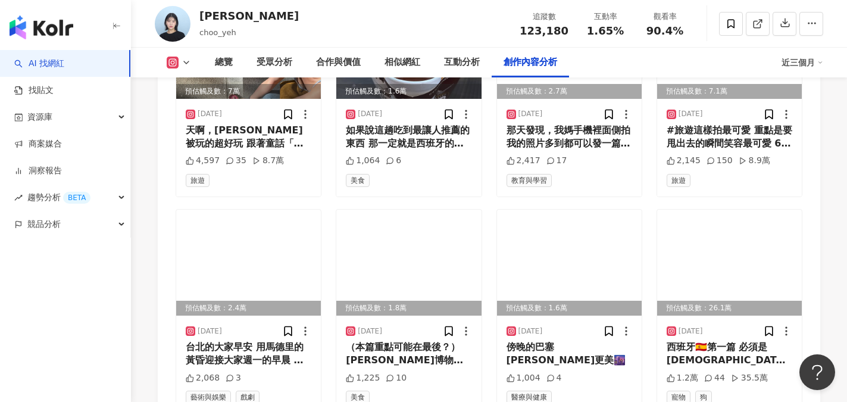
scroll to position [4881, 0]
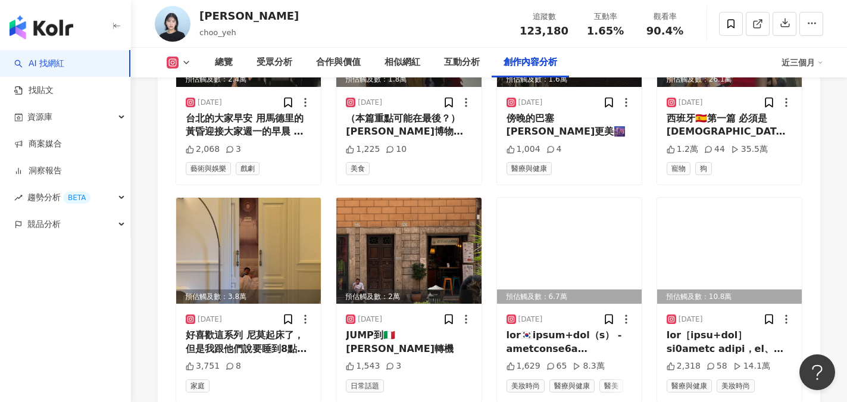
scroll to position [5178, 0]
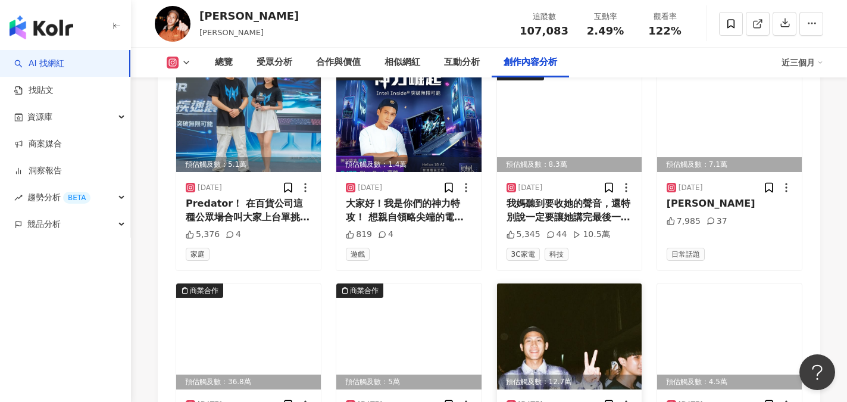
scroll to position [4107, 0]
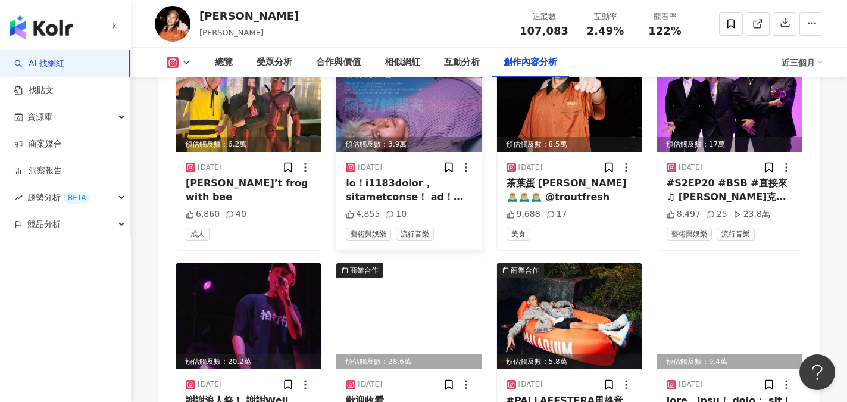
scroll to position [4762, 0]
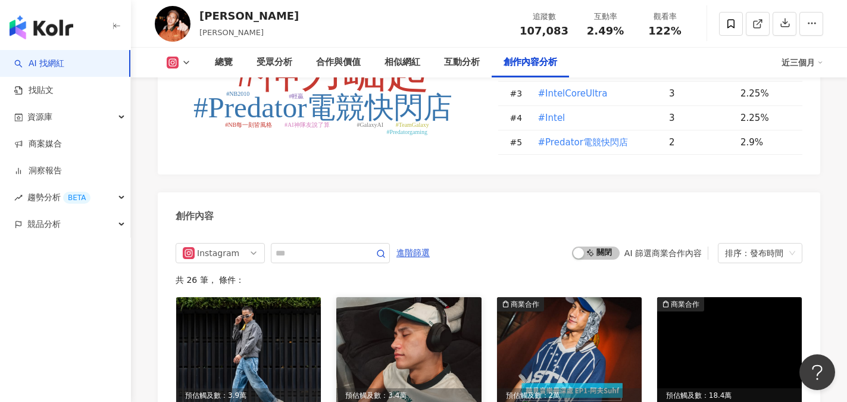
scroll to position [3692, 0]
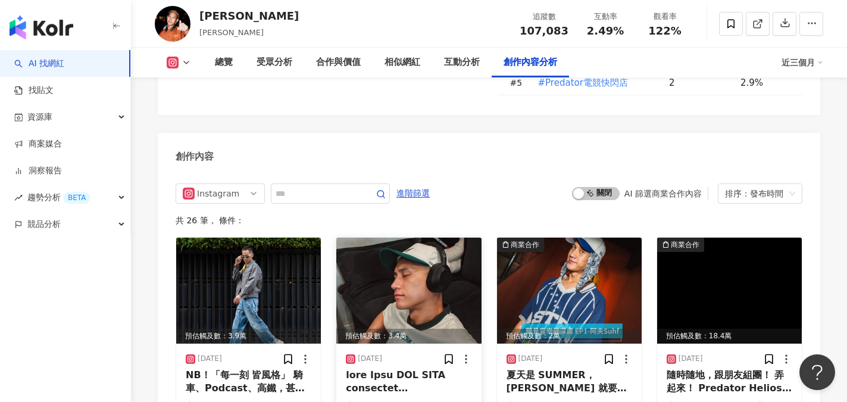
click at [396, 368] on div at bounding box center [409, 381] width 126 height 27
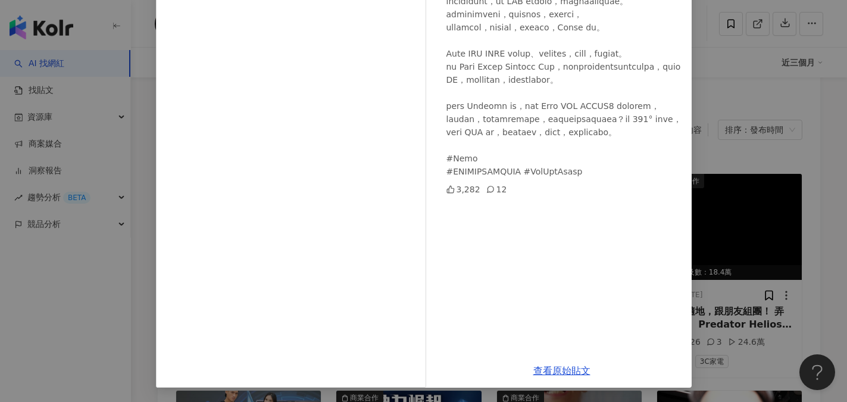
scroll to position [3811, 0]
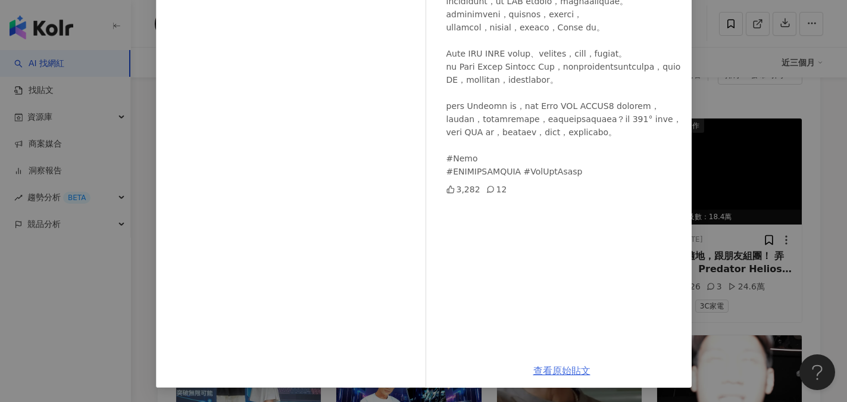
click at [571, 374] on link "查看原始貼文" at bounding box center [561, 370] width 57 height 11
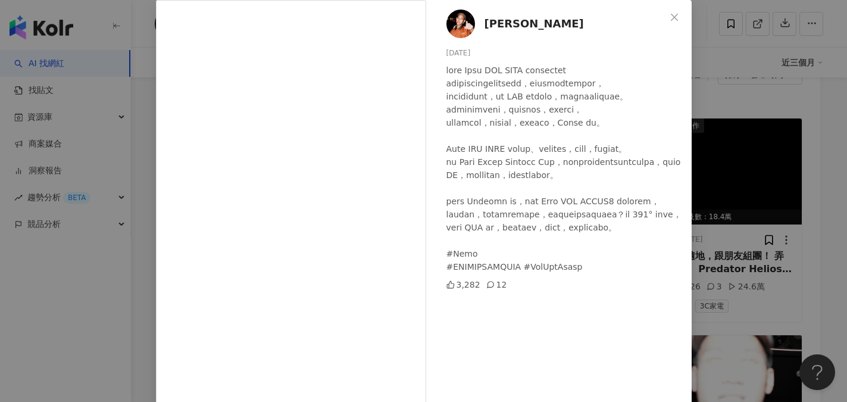
scroll to position [0, 0]
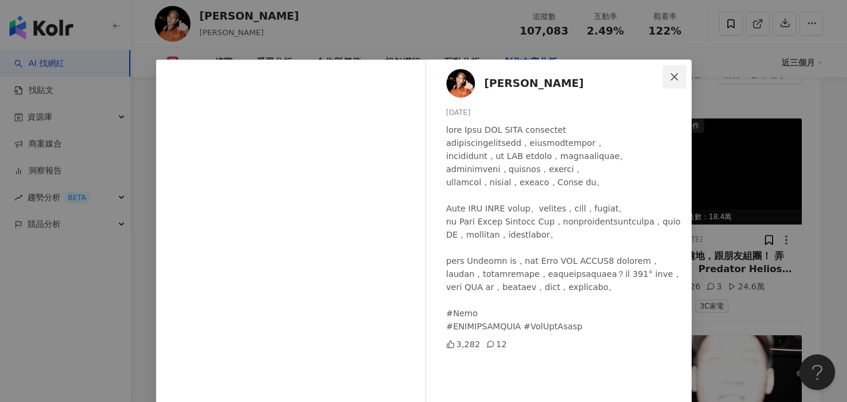
click at [672, 77] on icon "close" at bounding box center [675, 77] width 10 height 10
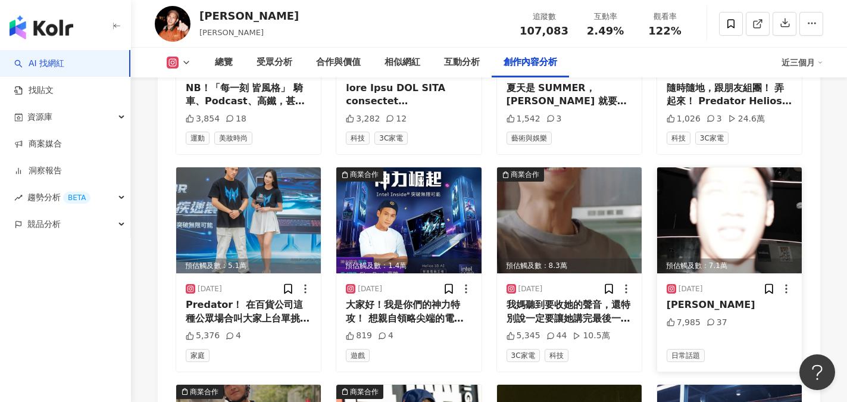
scroll to position [3989, 0]
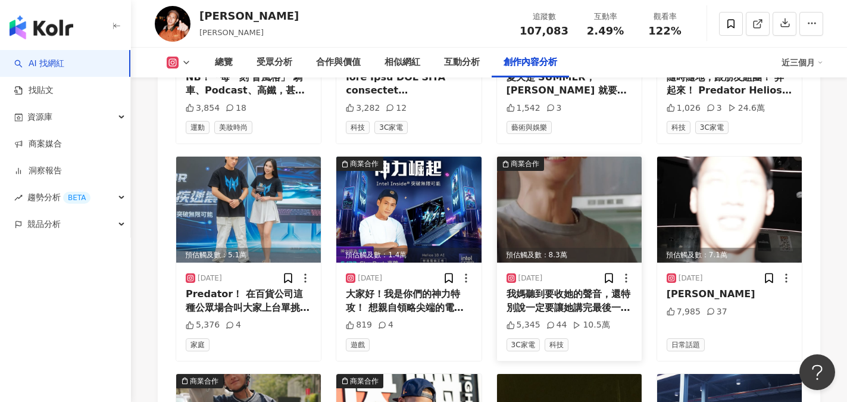
click at [575, 287] on div "我媽聽到要收她的聲音，還特別說一定要讓她講完最後一句 結果我分心，但好險有即時通話錄音摘要 媽媽說的話還是要好好記下來的 Samsung Galaxy S25…" at bounding box center [570, 300] width 126 height 27
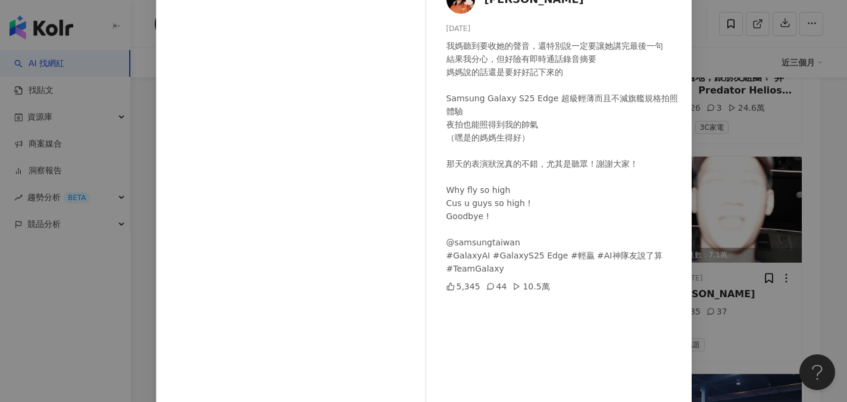
scroll to position [132, 0]
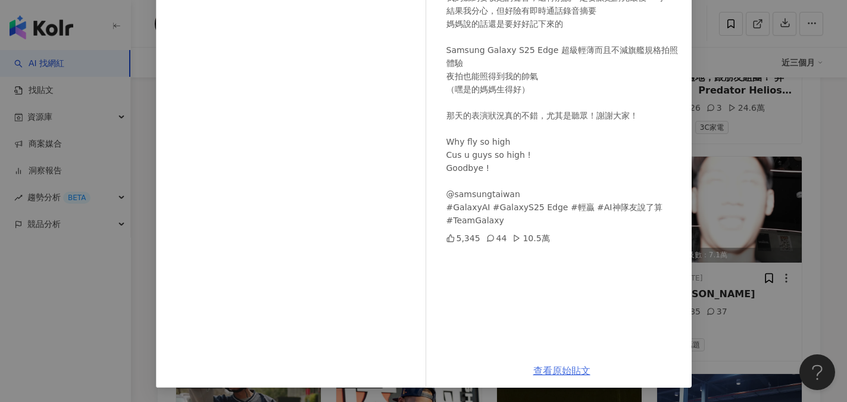
click at [553, 370] on link "查看原始貼文" at bounding box center [561, 370] width 57 height 11
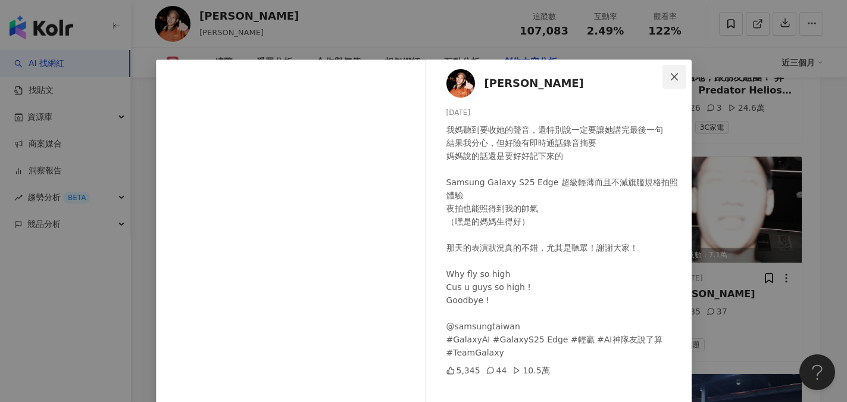
click at [670, 75] on icon "close" at bounding box center [675, 77] width 10 height 10
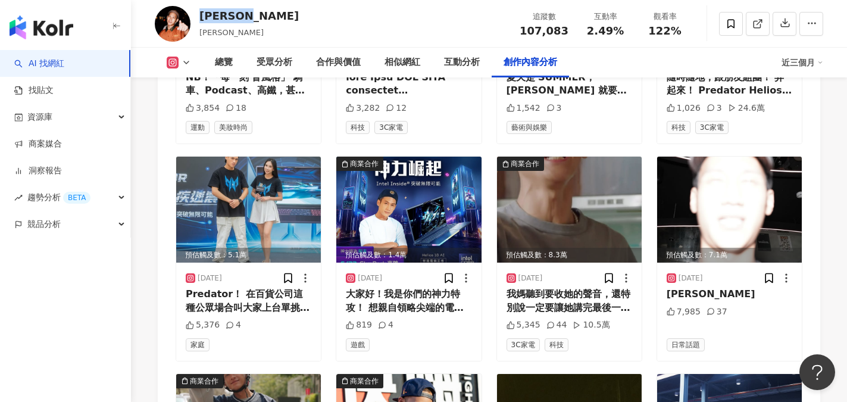
drag, startPoint x: 203, startPoint y: 16, endPoint x: 249, endPoint y: 16, distance: 46.4
click at [249, 16] on div "阿夫 Suhf 阿夫 追蹤數 107,083 互動率 2.49% 觀看率 122%" at bounding box center [489, 23] width 716 height 47
copy div "阿夫 Suhf"
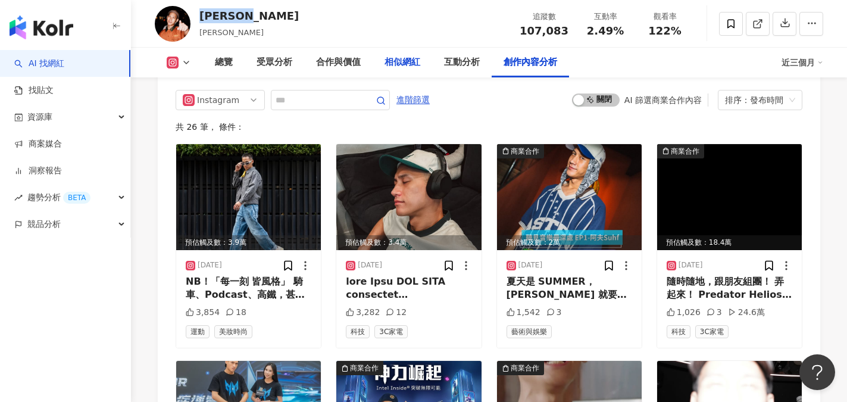
scroll to position [3692, 0]
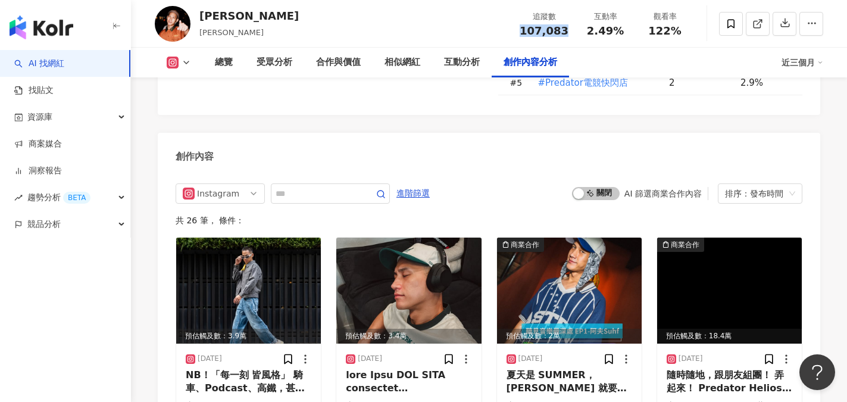
drag, startPoint x: 518, startPoint y: 33, endPoint x: 575, endPoint y: 32, distance: 56.6
click at [575, 32] on div "追蹤數 107,083" at bounding box center [543, 24] width 63 height 26
copy span "107,083"
drag, startPoint x: 579, startPoint y: 28, endPoint x: 621, endPoint y: 29, distance: 42.9
click at [621, 29] on div "互動率 2.49%" at bounding box center [606, 24] width 60 height 26
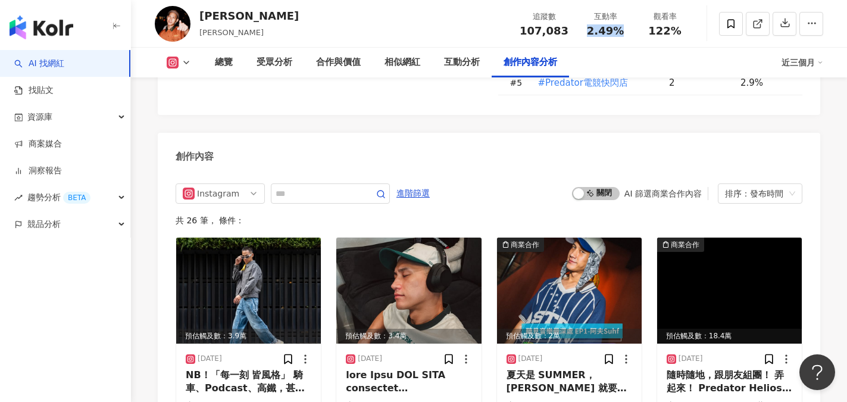
copy span "2.49%"
drag, startPoint x: 646, startPoint y: 36, endPoint x: 685, endPoint y: 36, distance: 38.7
click at [685, 36] on div "122%" at bounding box center [664, 31] width 45 height 12
copy span "122%"
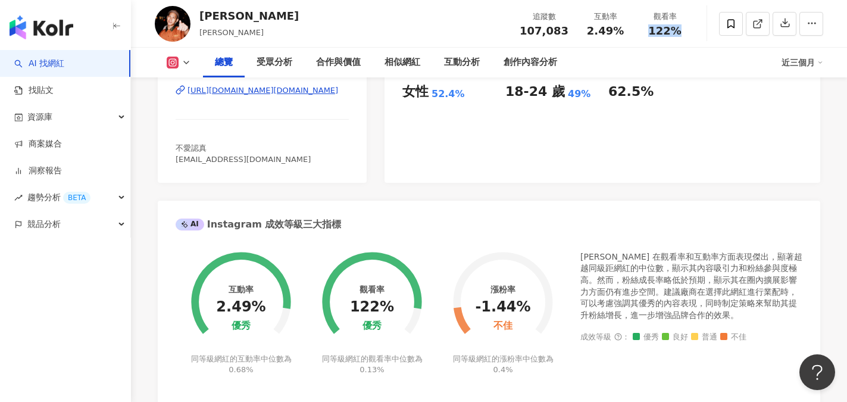
scroll to position [0, 0]
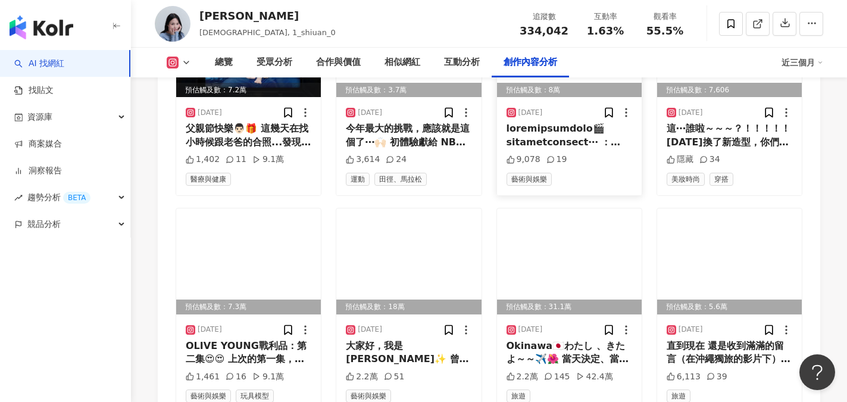
scroll to position [4167, 0]
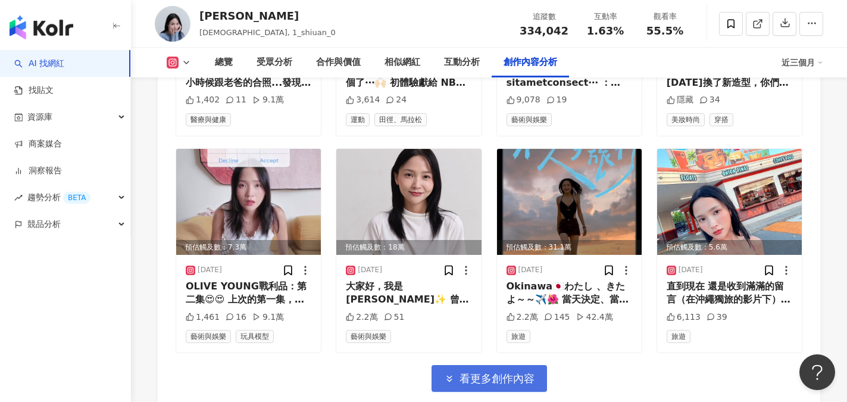
click at [497, 365] on button "看更多創作內容" at bounding box center [489, 378] width 115 height 27
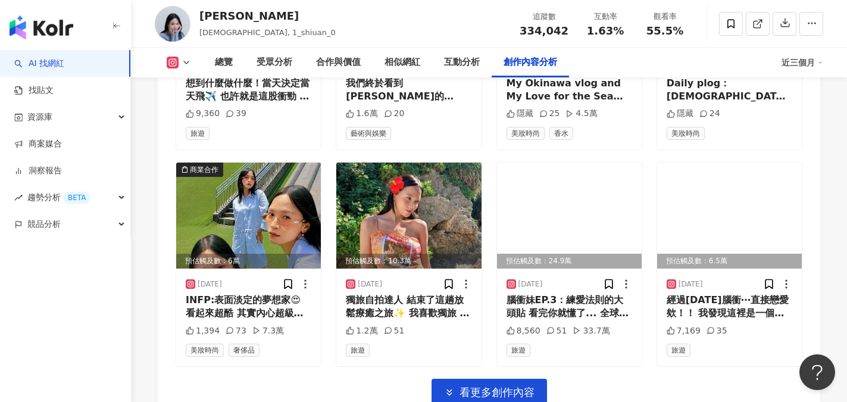
scroll to position [4821, 0]
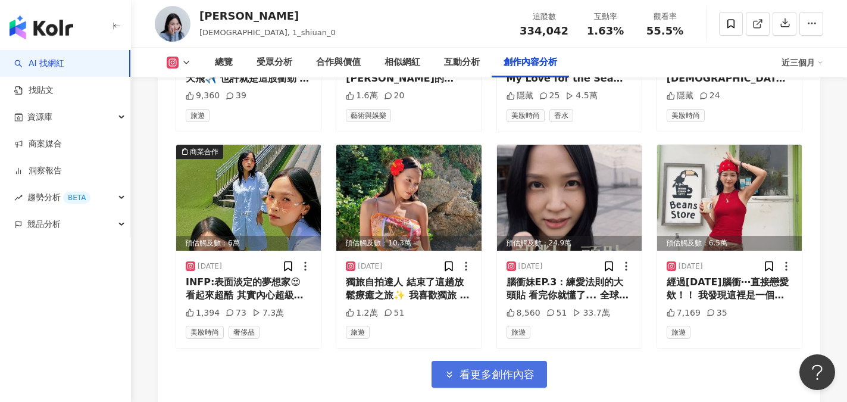
click at [511, 368] on span "看更多創作內容" at bounding box center [497, 374] width 75 height 13
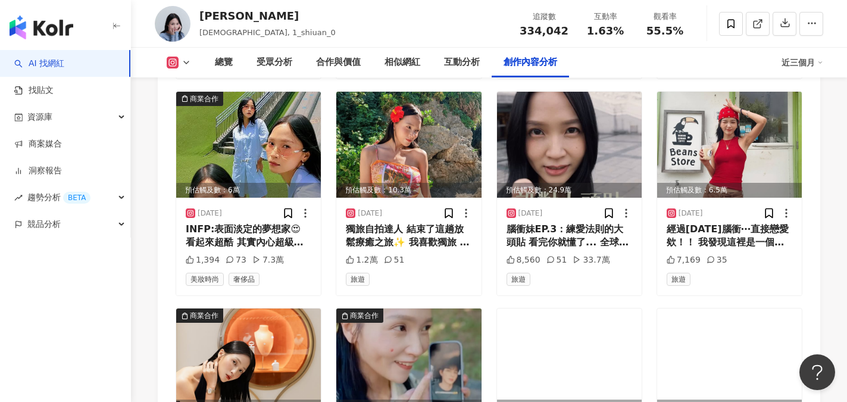
scroll to position [4851, 0]
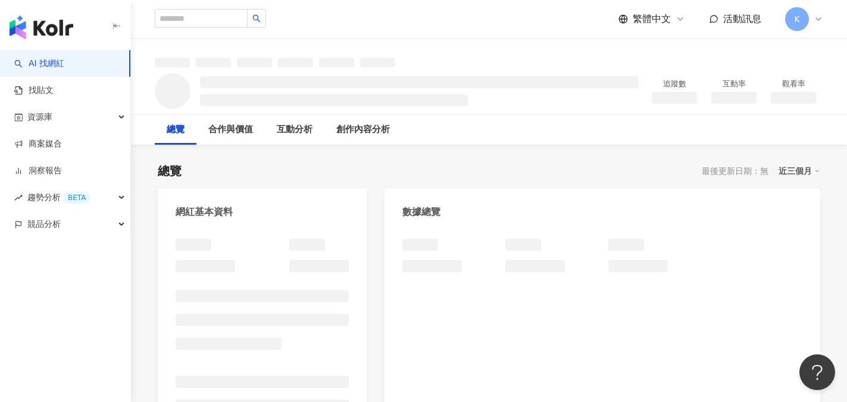
scroll to position [60, 0]
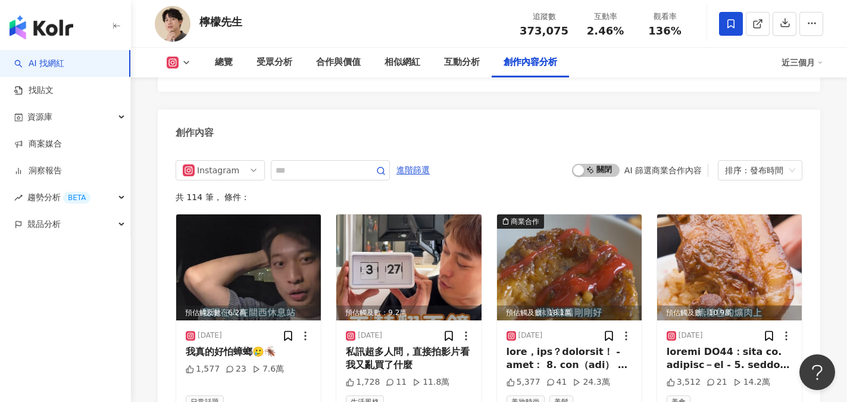
scroll to position [3677, 0]
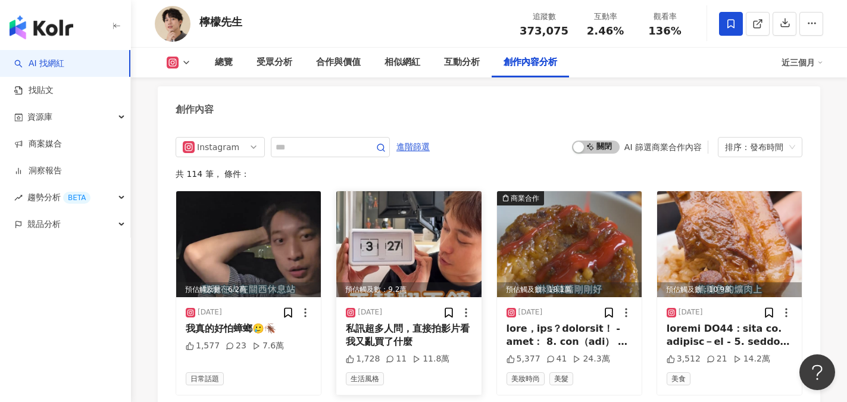
click at [394, 220] on img at bounding box center [408, 244] width 145 height 106
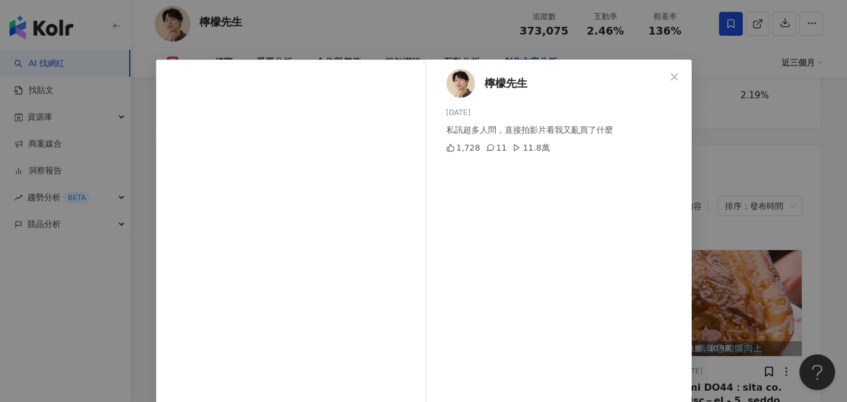
scroll to position [3618, 0]
click at [673, 74] on icon "close" at bounding box center [675, 77] width 10 height 10
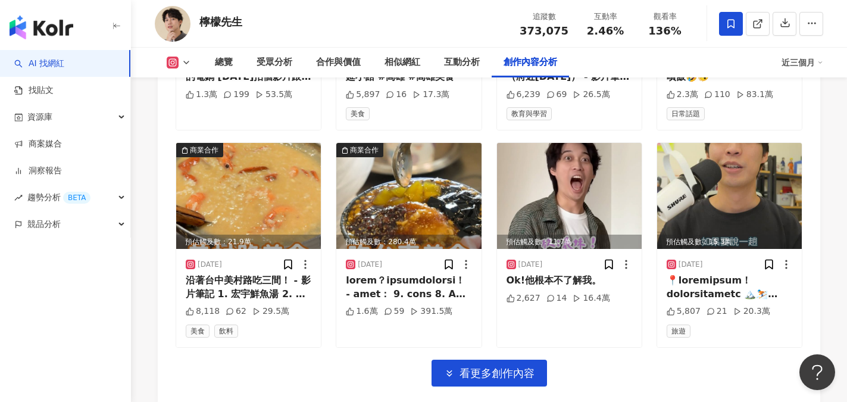
scroll to position [4213, 0]
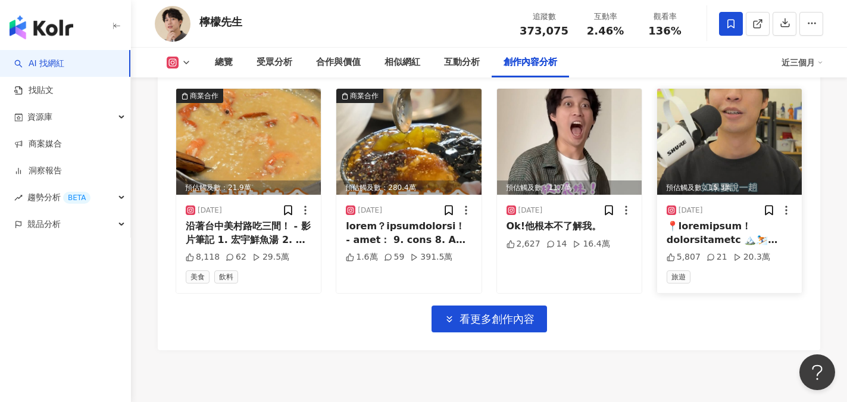
click at [702, 220] on div at bounding box center [730, 233] width 126 height 27
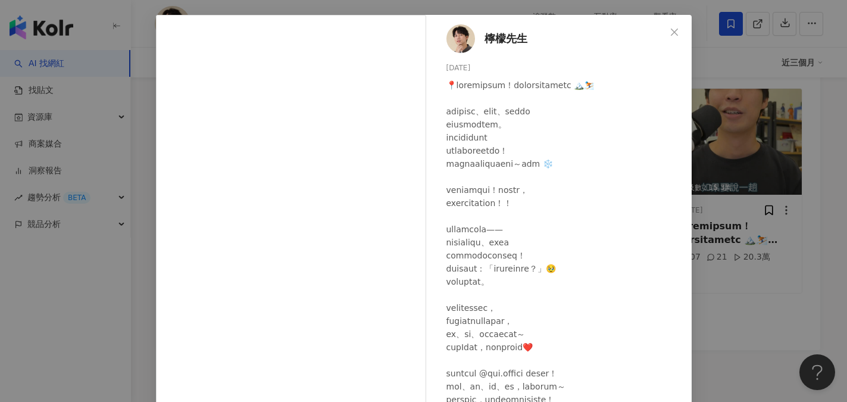
scroll to position [0, 0]
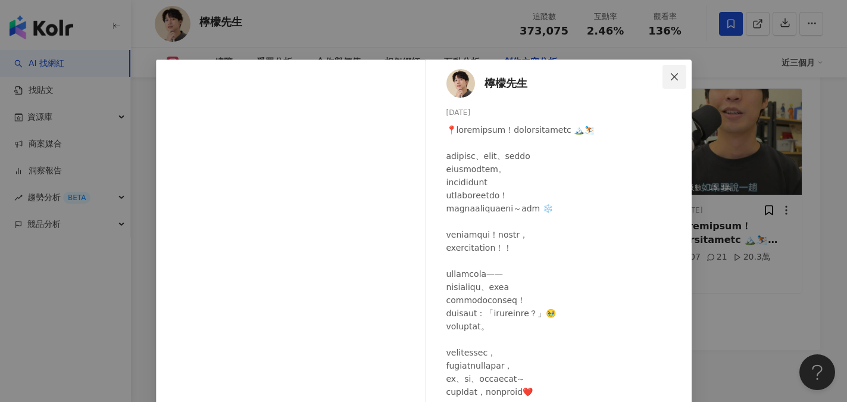
click at [673, 72] on icon "close" at bounding box center [675, 77] width 10 height 10
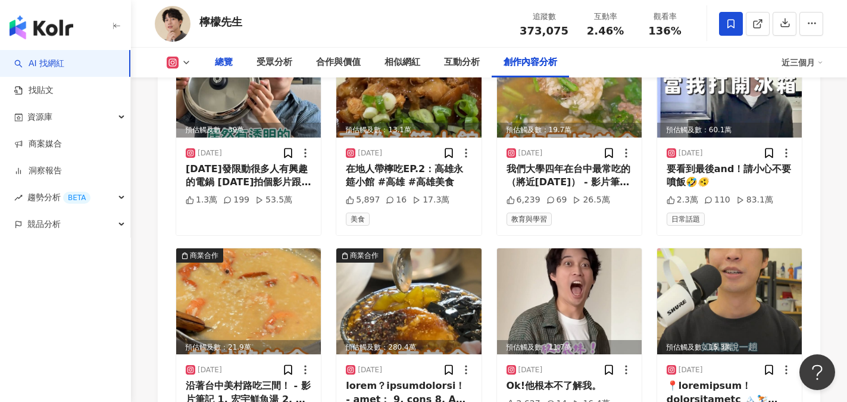
scroll to position [4034, 0]
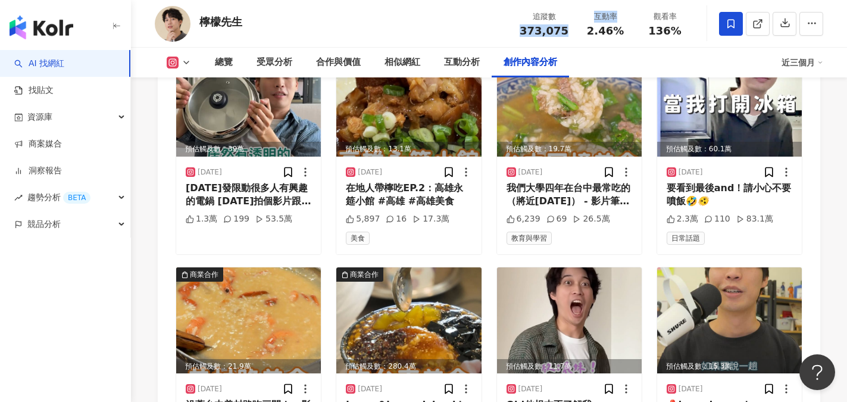
drag, startPoint x: 524, startPoint y: 26, endPoint x: 577, endPoint y: 31, distance: 53.2
click at [577, 31] on div "追蹤數 373,075 互動率 2.46% 觀看率 136%" at bounding box center [603, 23] width 182 height 35
click at [571, 33] on div "追蹤數 373,075" at bounding box center [543, 24] width 63 height 26
drag, startPoint x: 526, startPoint y: 31, endPoint x: 567, endPoint y: 31, distance: 41.1
click at [567, 31] on div "373,075" at bounding box center [544, 31] width 49 height 12
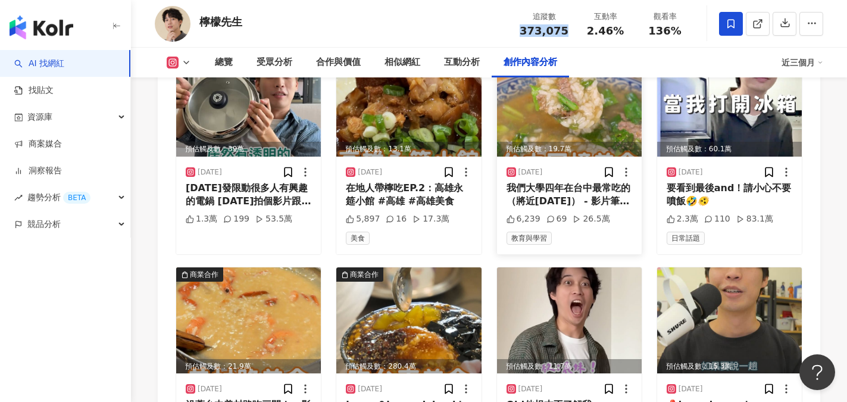
copy span "373,075"
drag, startPoint x: 585, startPoint y: 33, endPoint x: 621, endPoint y: 33, distance: 36.3
click at [621, 33] on div "2.46%" at bounding box center [605, 31] width 45 height 12
copy span "2.46%"
drag, startPoint x: 654, startPoint y: 32, endPoint x: 682, endPoint y: 33, distance: 28.0
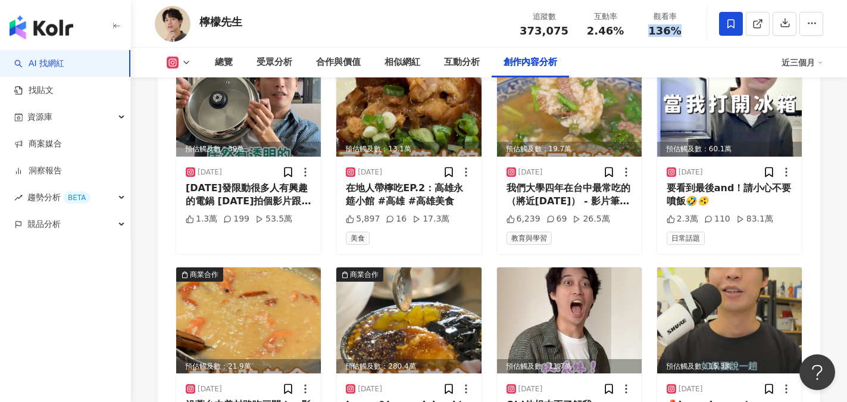
click at [682, 33] on div "136%" at bounding box center [664, 31] width 45 height 12
copy span "136%"
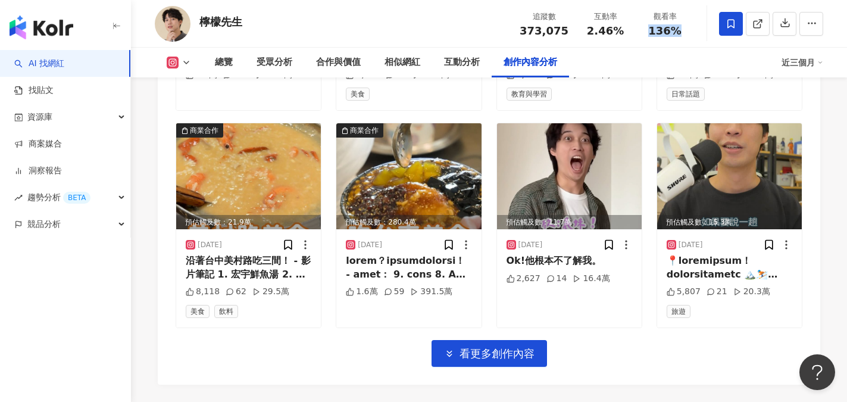
scroll to position [4213, 0]
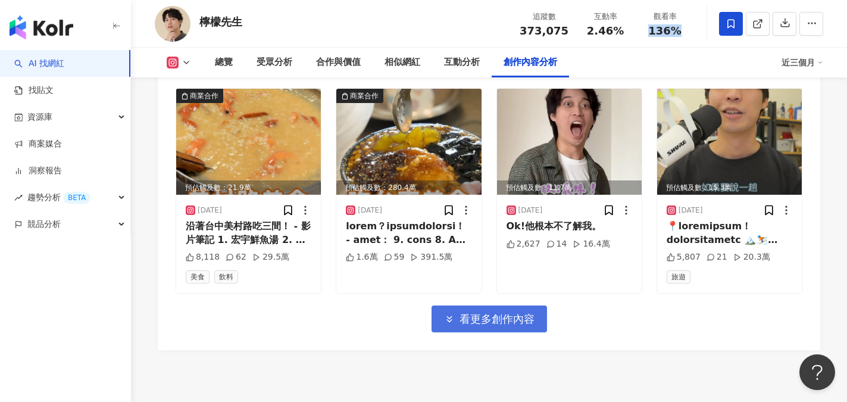
click at [507, 305] on button "看更多創作內容" at bounding box center [489, 318] width 115 height 27
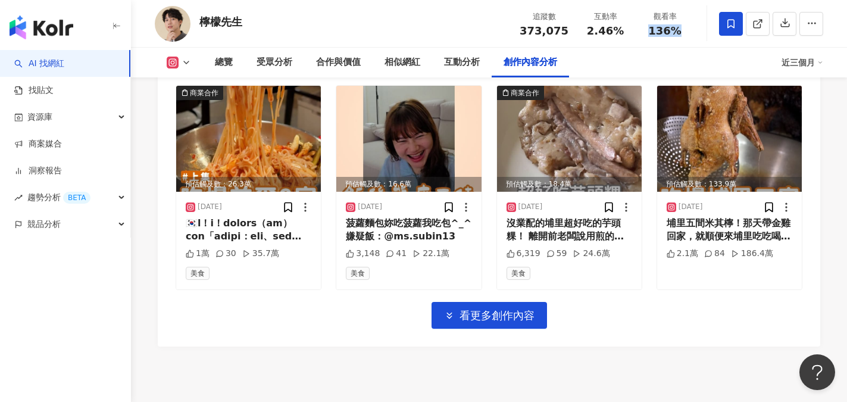
scroll to position [4868, 0]
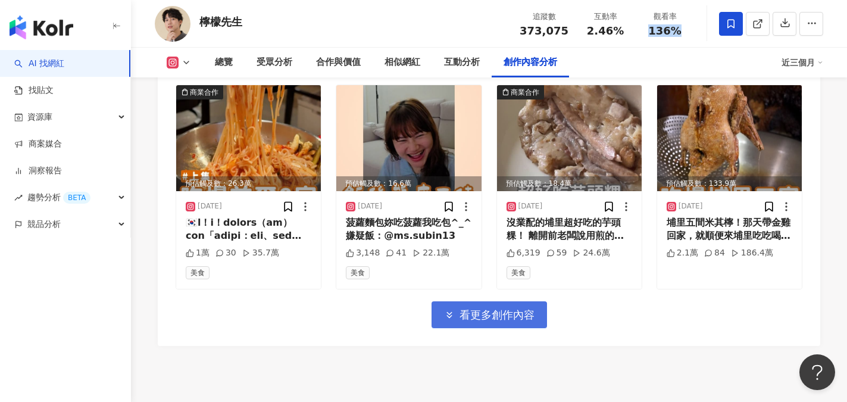
click at [490, 308] on span "看更多創作內容" at bounding box center [497, 314] width 75 height 13
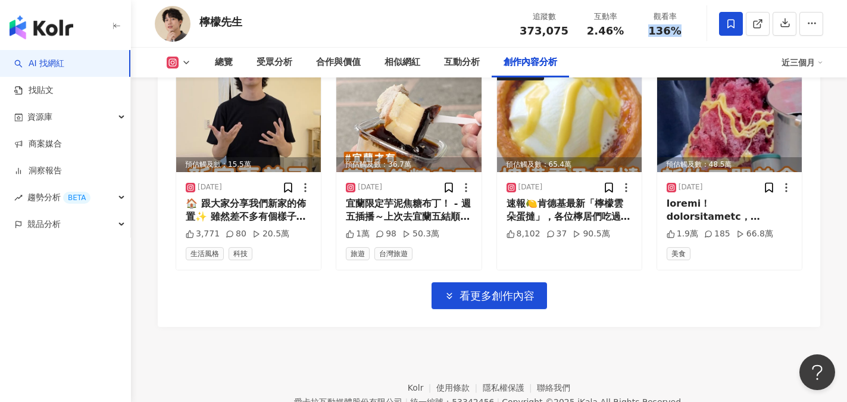
scroll to position [5547, 0]
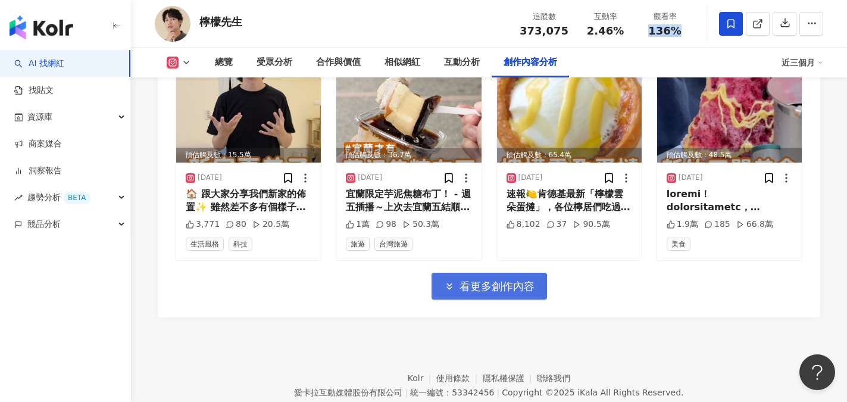
click at [500, 280] on span "看更多創作內容" at bounding box center [497, 286] width 75 height 13
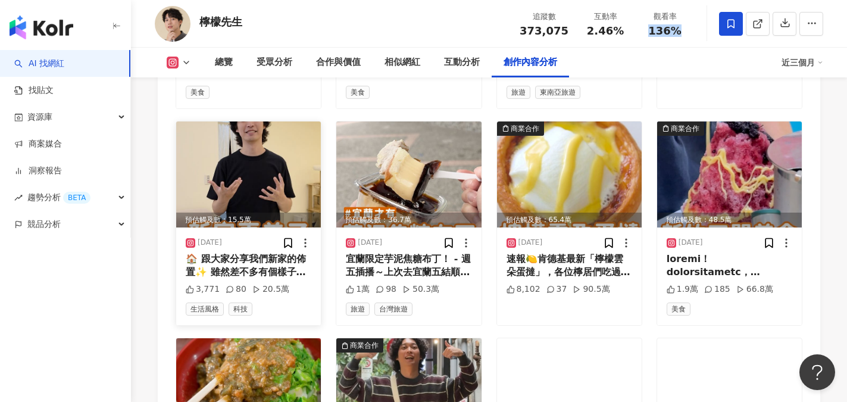
scroll to position [5487, 0]
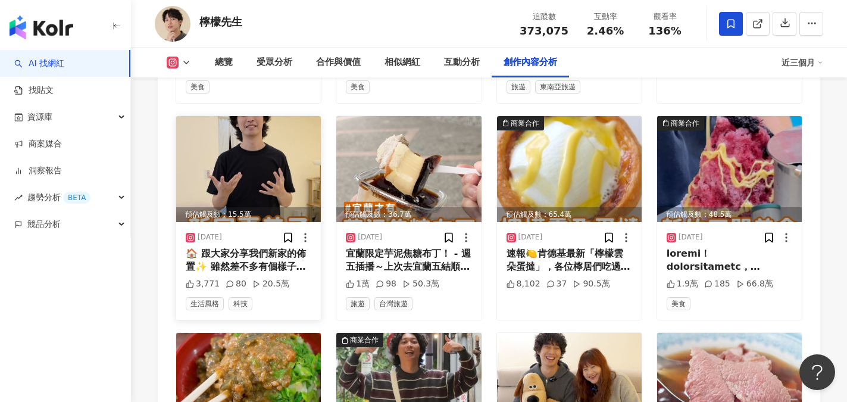
click at [242, 247] on div "🏠 跟大家分享我們新家的佈置✨ 雖然差不多有個樣子了 但總覺得……好像還少了點什麼？ 歡迎來許願＆給靈感 真的超想聽聽大家的佈置 idea～💬 這次搬家能這麼…" at bounding box center [249, 260] width 126 height 27
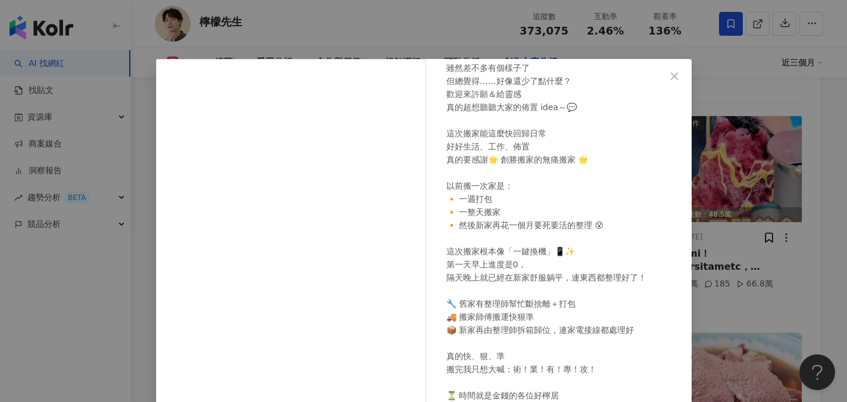
scroll to position [0, 0]
click at [663, 75] on span "Close" at bounding box center [674, 77] width 24 height 10
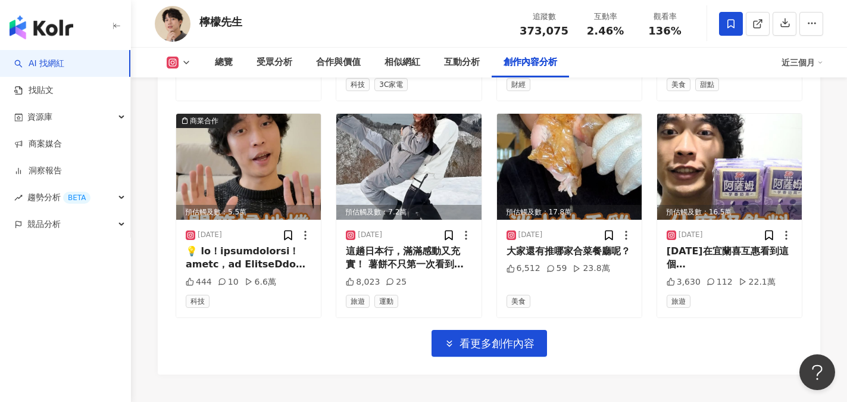
scroll to position [6142, 0]
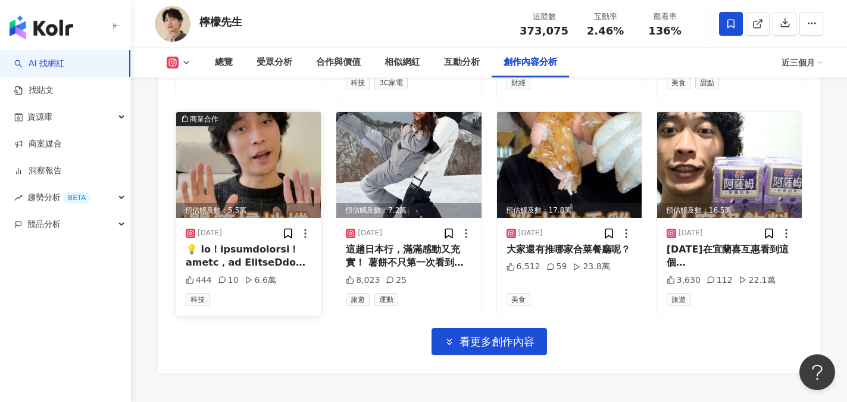
click at [255, 147] on img at bounding box center [248, 165] width 145 height 106
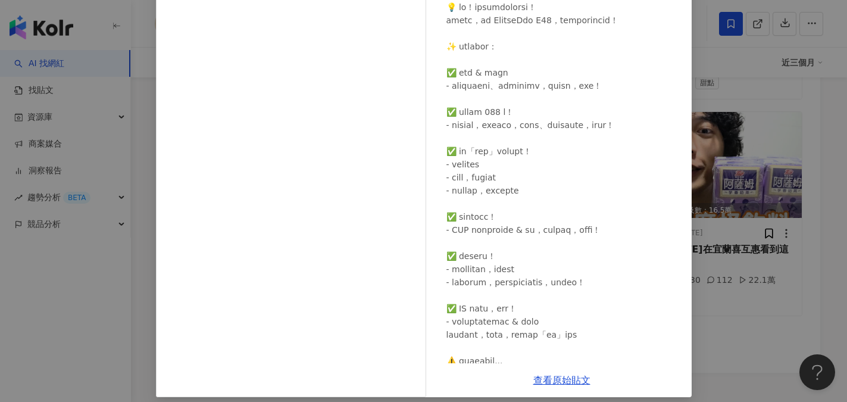
scroll to position [132, 0]
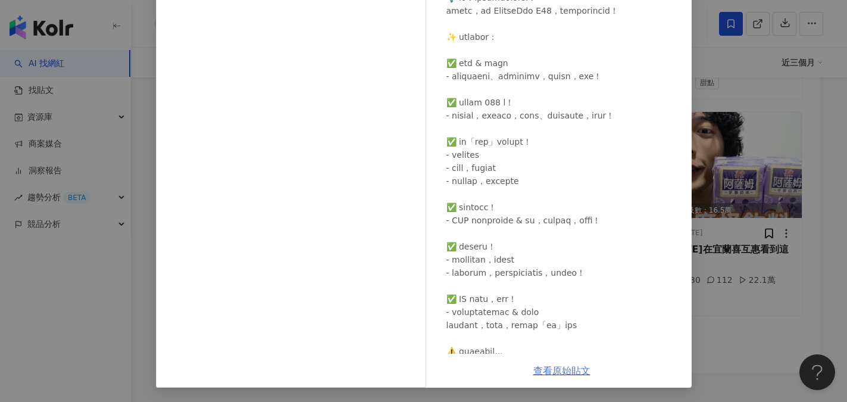
click at [563, 368] on link "查看原始貼文" at bounding box center [561, 370] width 57 height 11
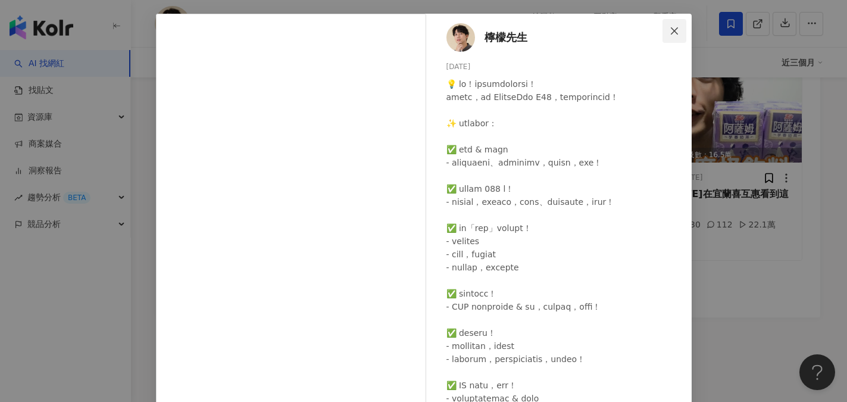
scroll to position [0, 0]
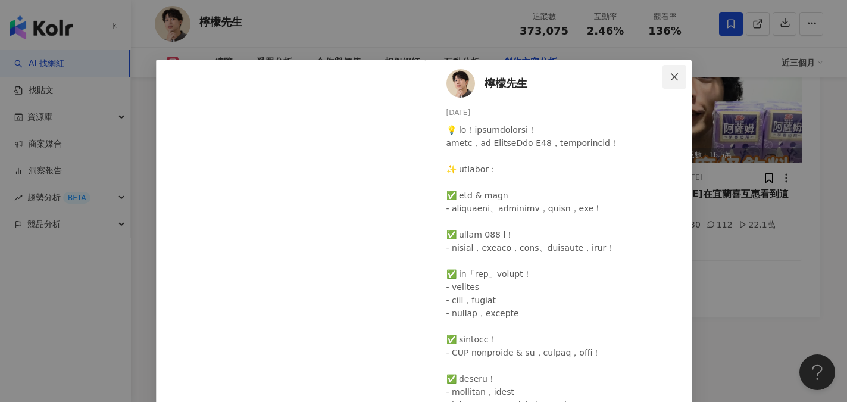
click at [670, 73] on icon "close" at bounding box center [675, 77] width 10 height 10
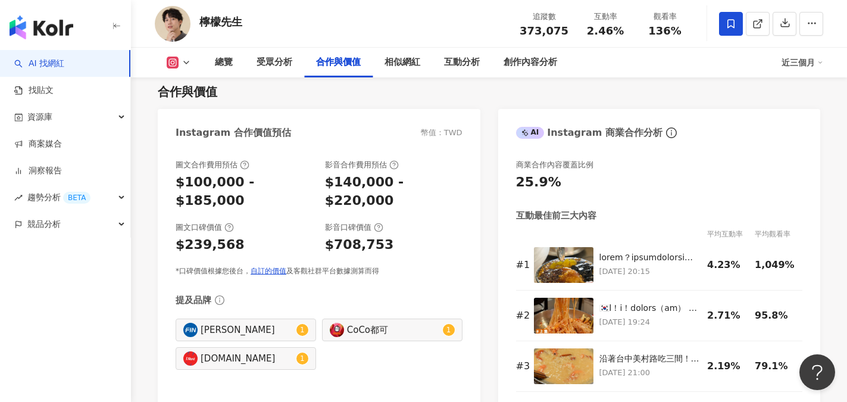
scroll to position [1555, 0]
